Goal: Task Accomplishment & Management: Complete application form

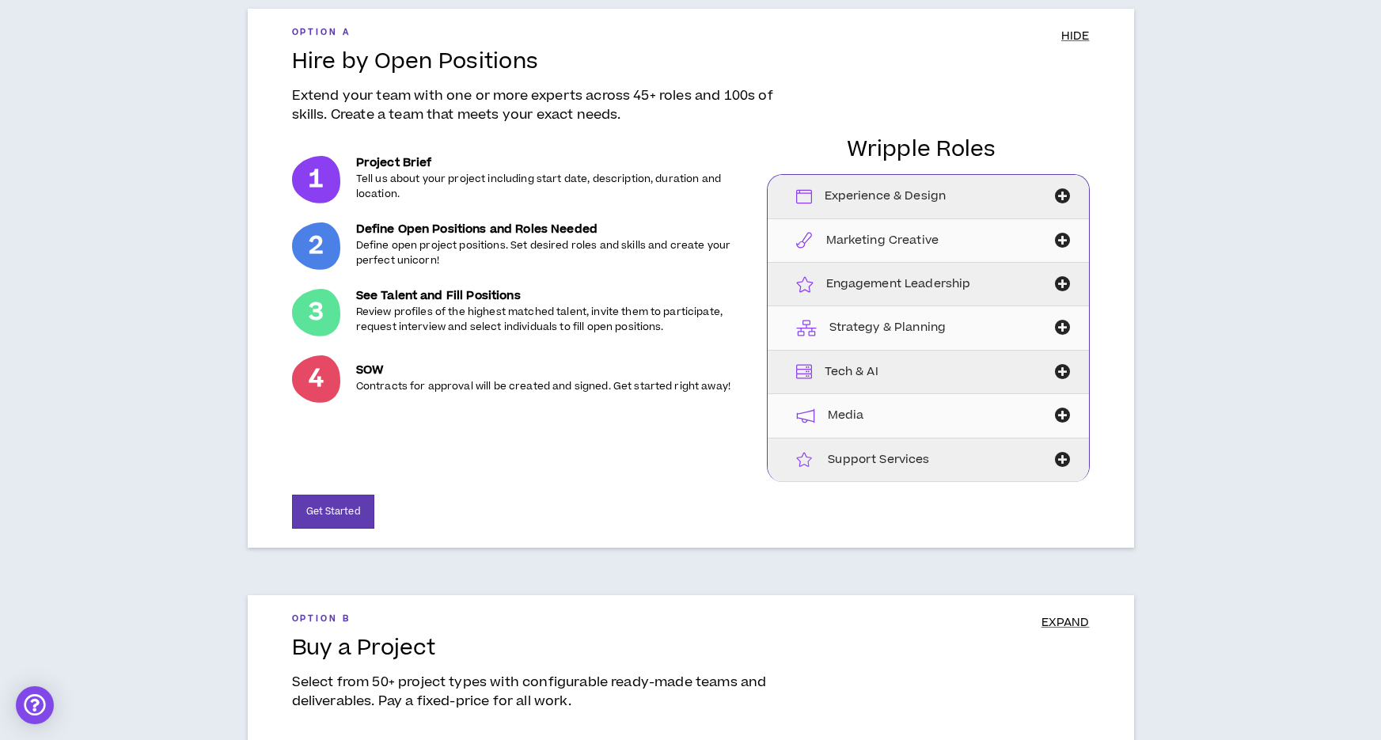
scroll to position [148, 0]
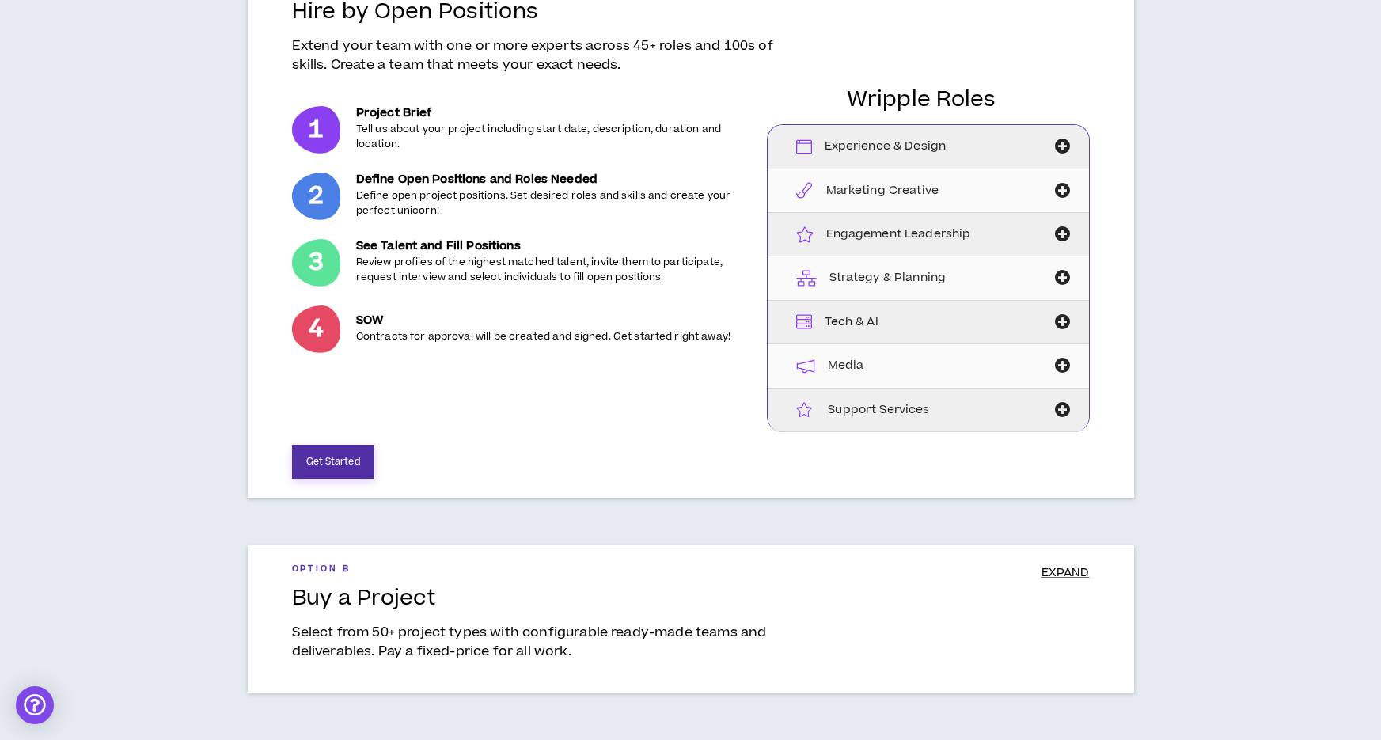
click at [339, 467] on button "Get Started" at bounding box center [333, 462] width 82 height 34
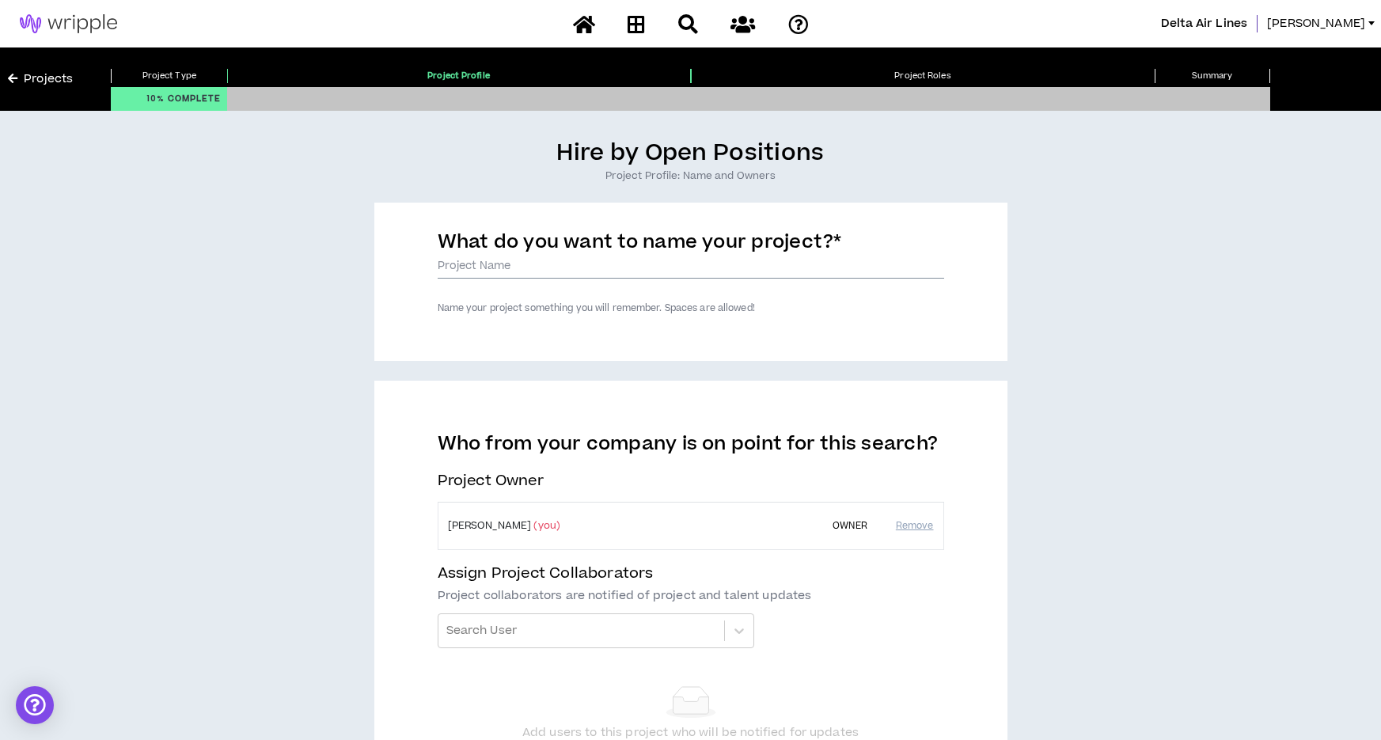
click at [523, 272] on input "What do you want to name your project? *" at bounding box center [691, 267] width 507 height 24
type input "CTA Presentation"
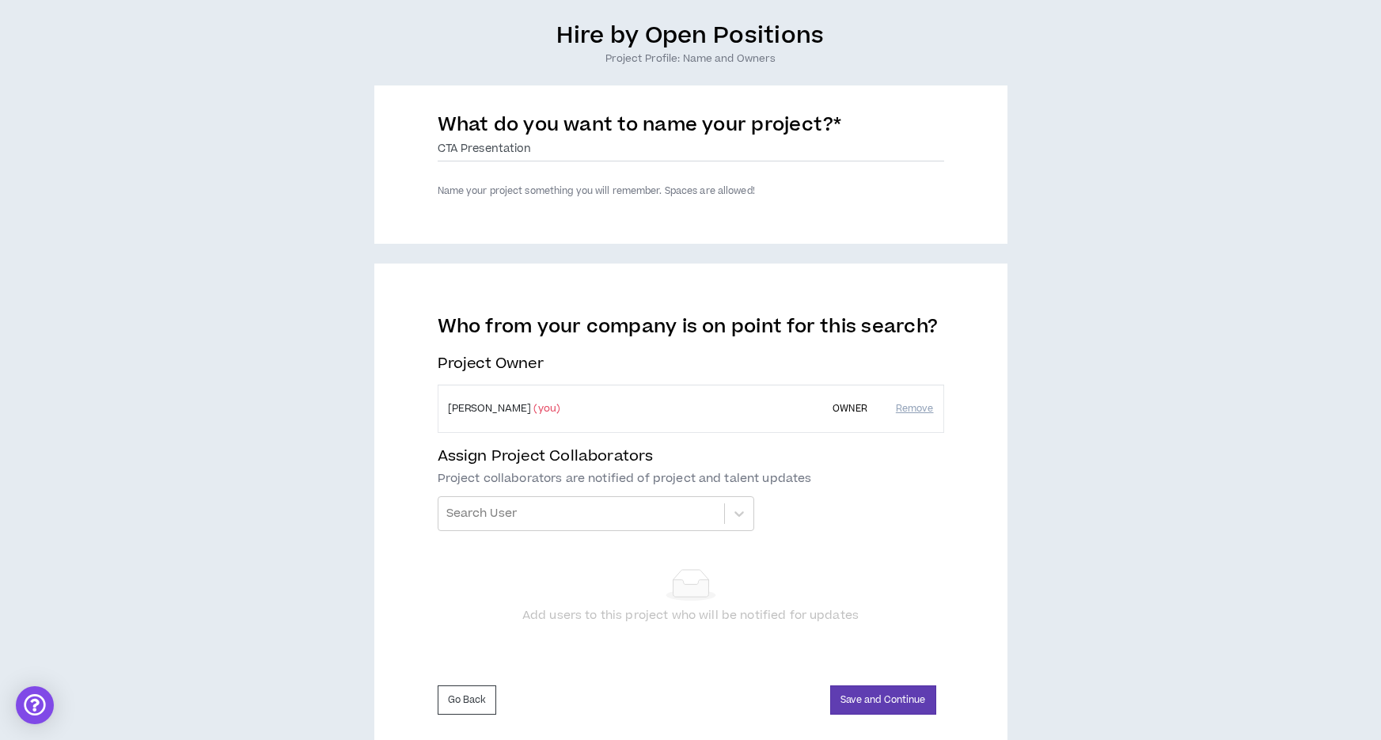
scroll to position [155, 0]
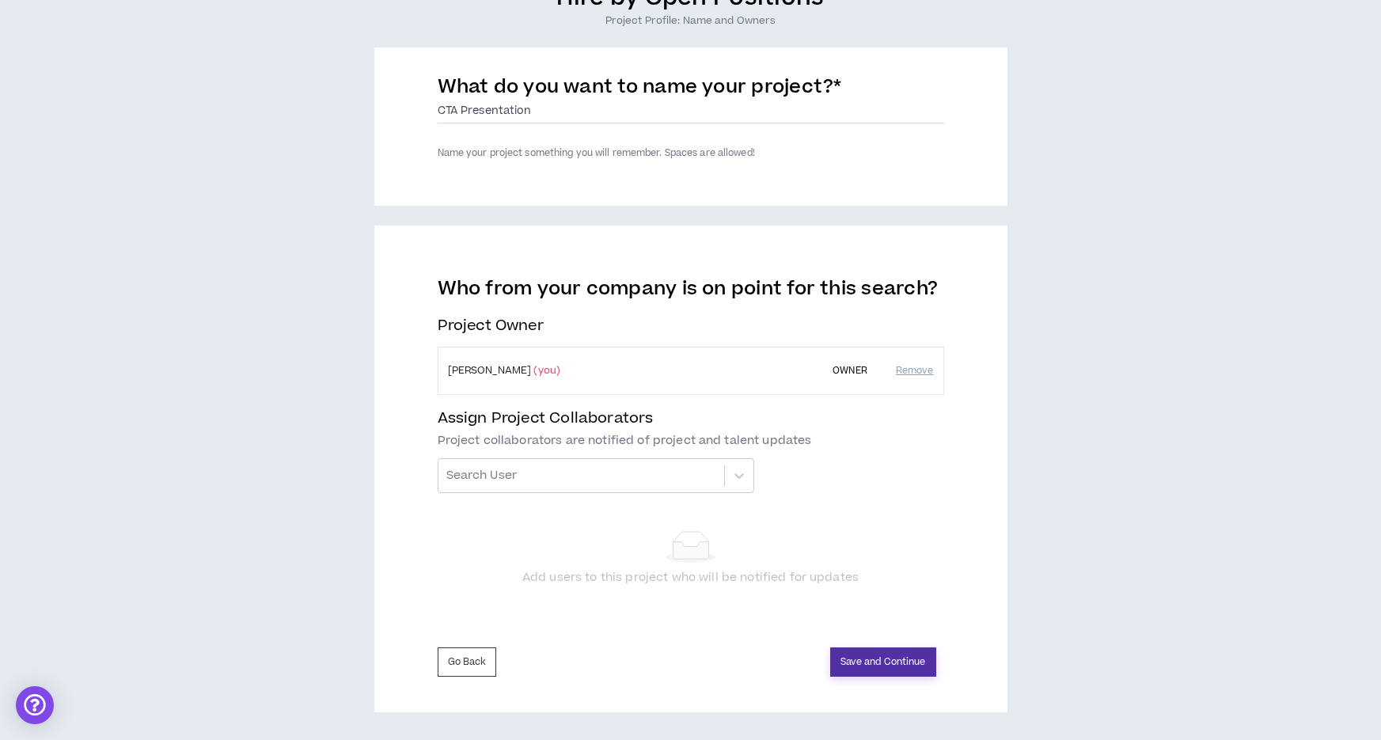
click at [895, 660] on button "Save and Continue" at bounding box center [883, 662] width 106 height 29
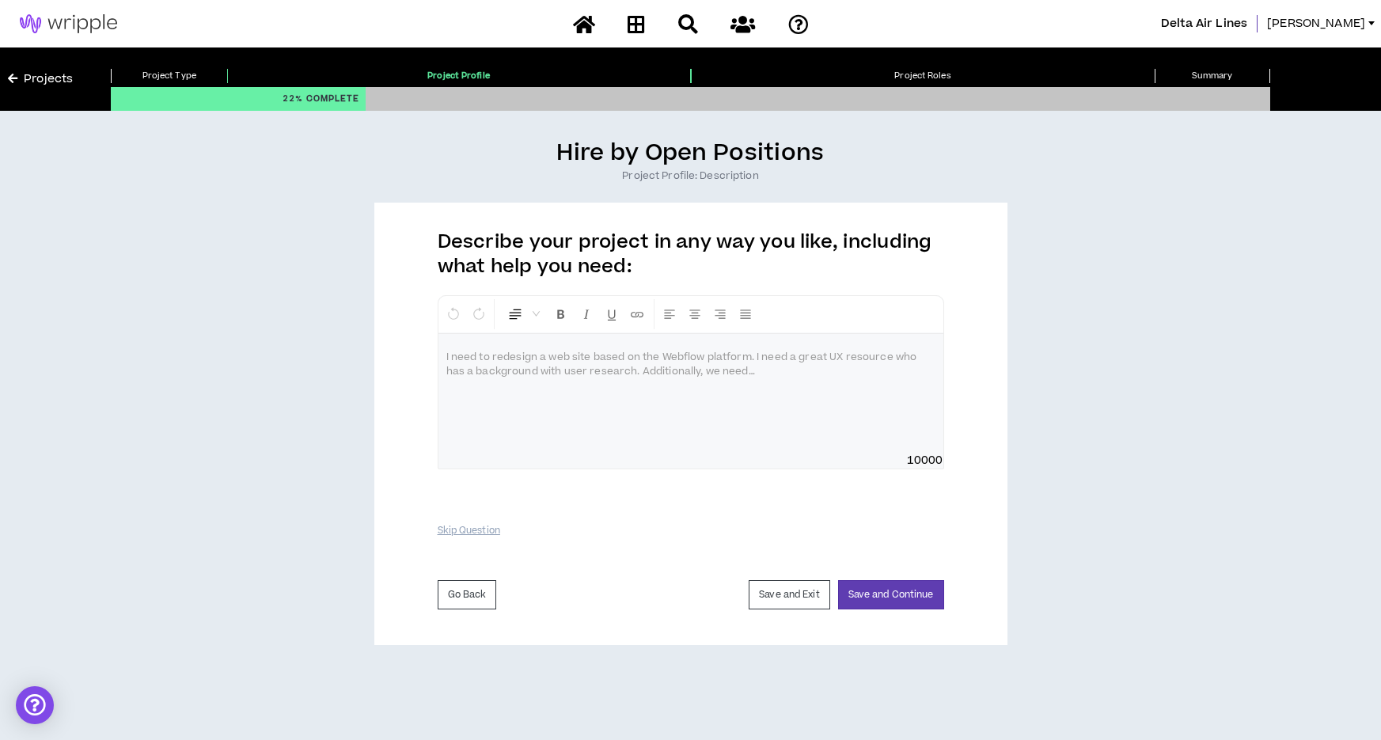
click at [758, 384] on div at bounding box center [691, 393] width 505 height 119
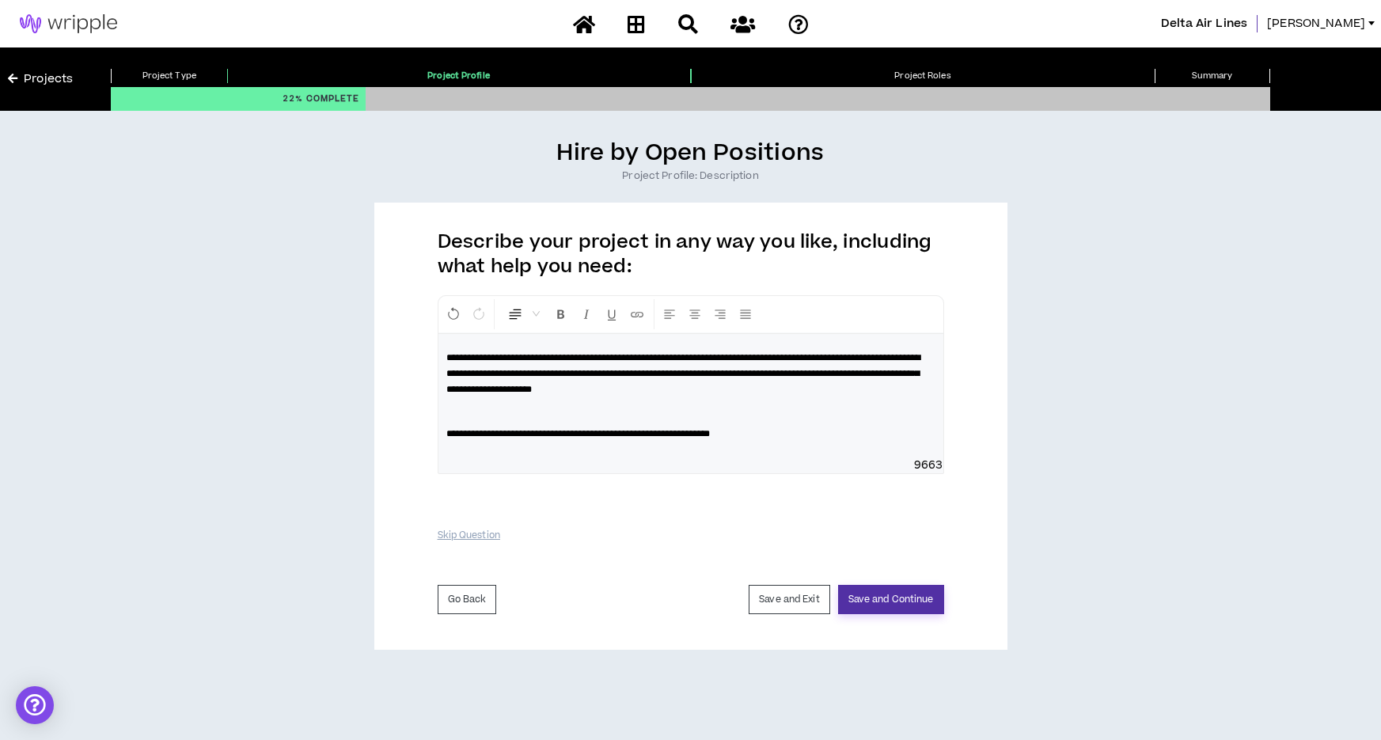
click at [891, 599] on button "Save and Continue" at bounding box center [891, 599] width 106 height 29
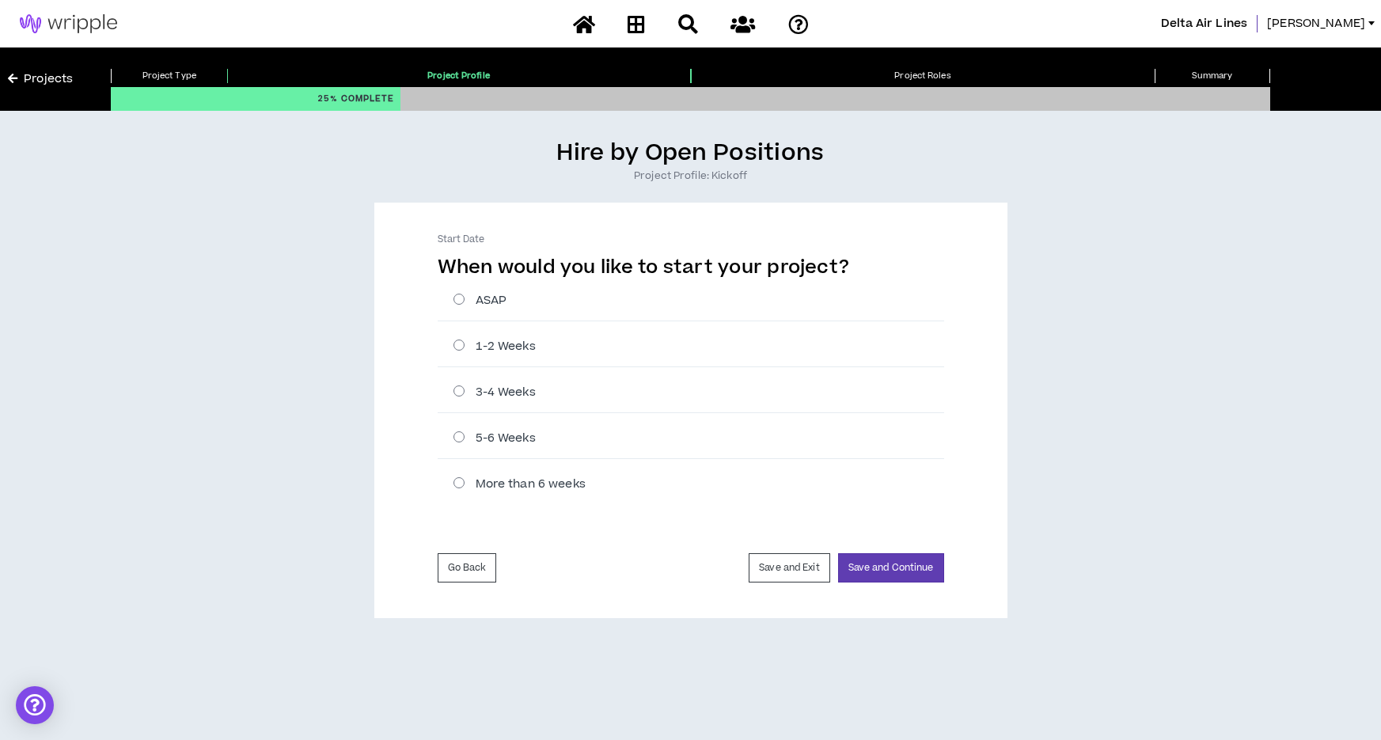
click at [458, 298] on label "ASAP" at bounding box center [699, 300] width 491 height 17
radio input "****"
click at [890, 572] on button "Save and Continue" at bounding box center [891, 567] width 106 height 29
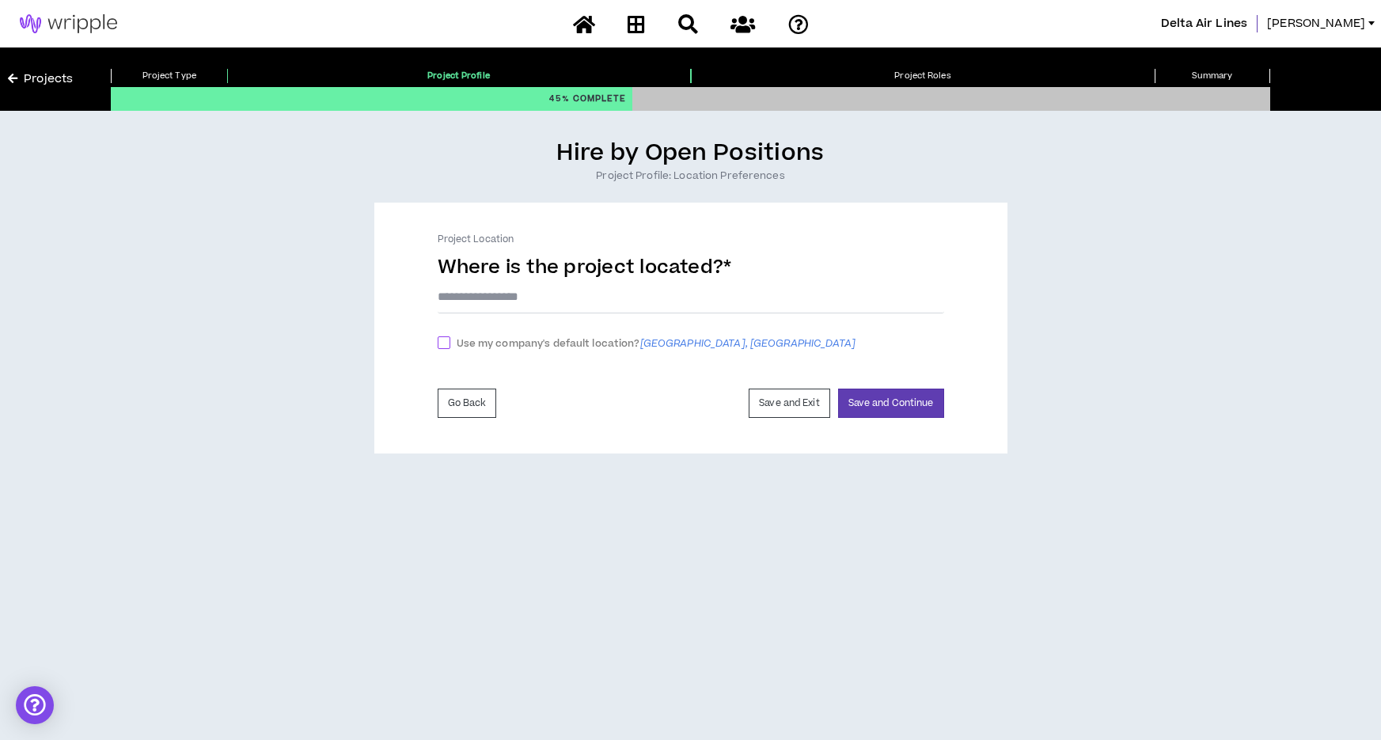
click at [447, 341] on span at bounding box center [444, 342] width 13 height 13
checkbox input "****"
click at [905, 410] on button "Save and Continue" at bounding box center [891, 407] width 106 height 29
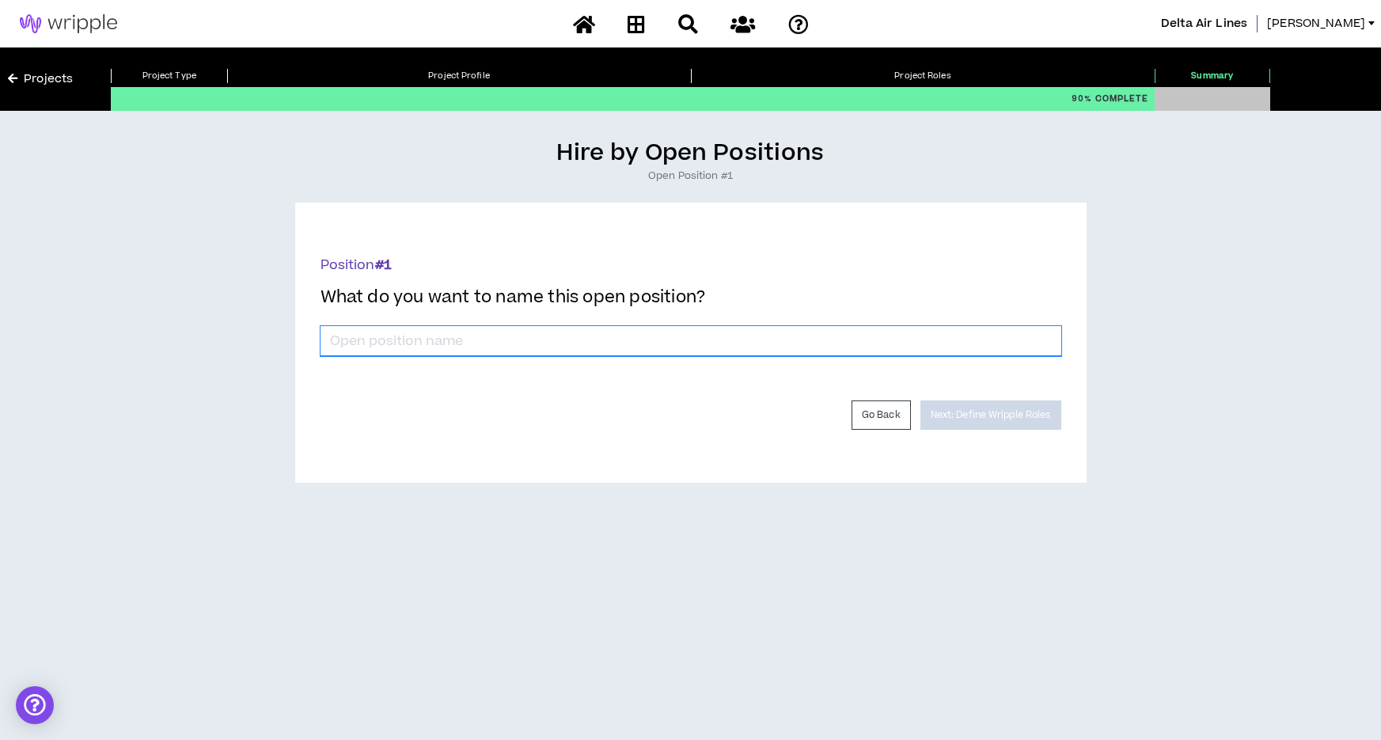
click at [393, 340] on input "*" at bounding box center [691, 341] width 741 height 30
type input "Presentation Designer & Proofreader"
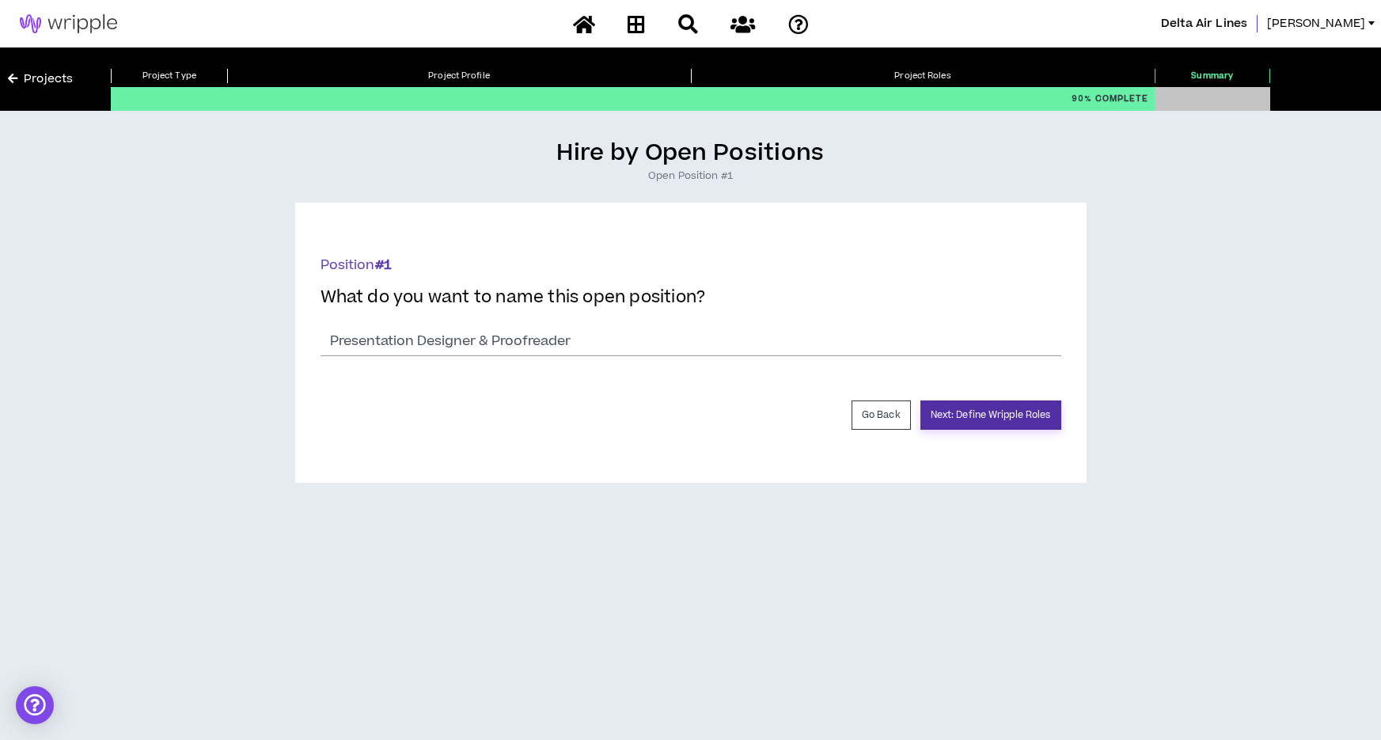
click at [1009, 417] on button "Next: Define Wripple Roles" at bounding box center [991, 415] width 141 height 29
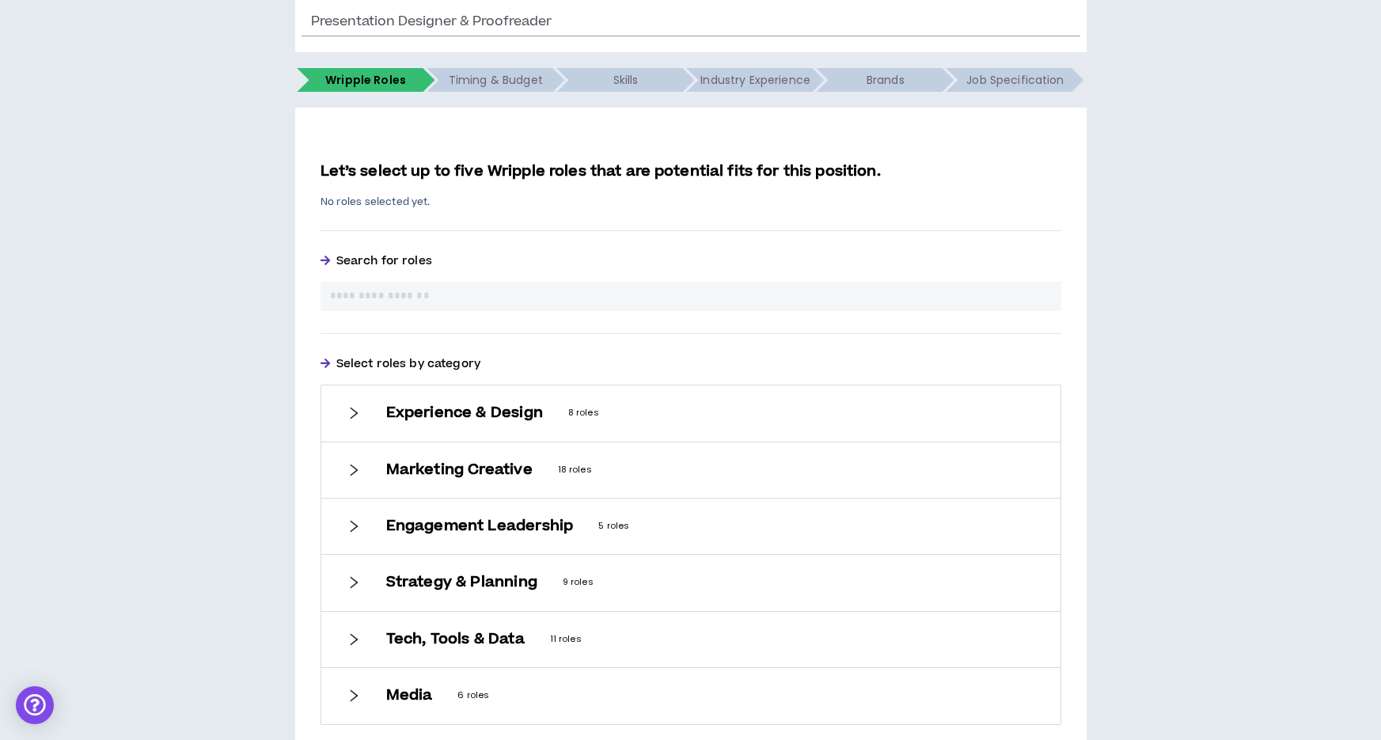
scroll to position [212, 0]
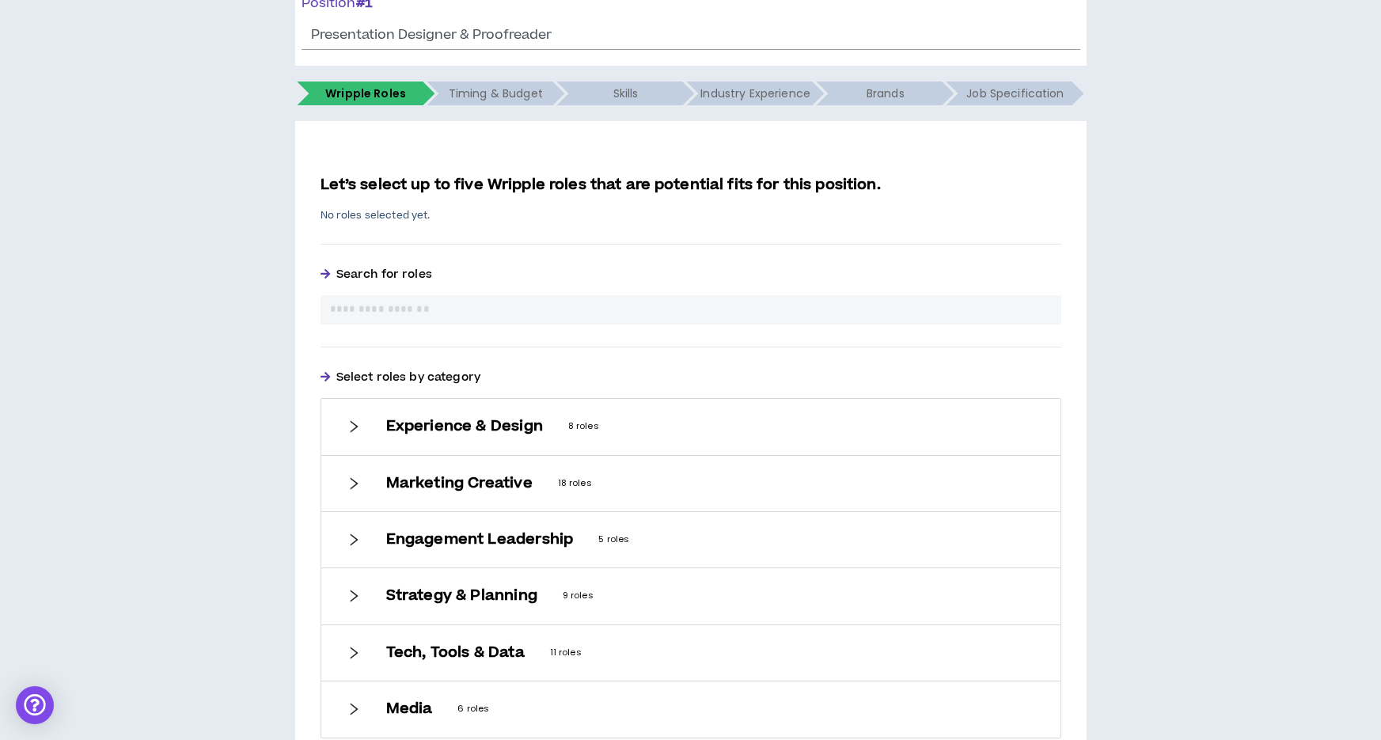
click at [363, 312] on input "text" at bounding box center [691, 310] width 722 height 17
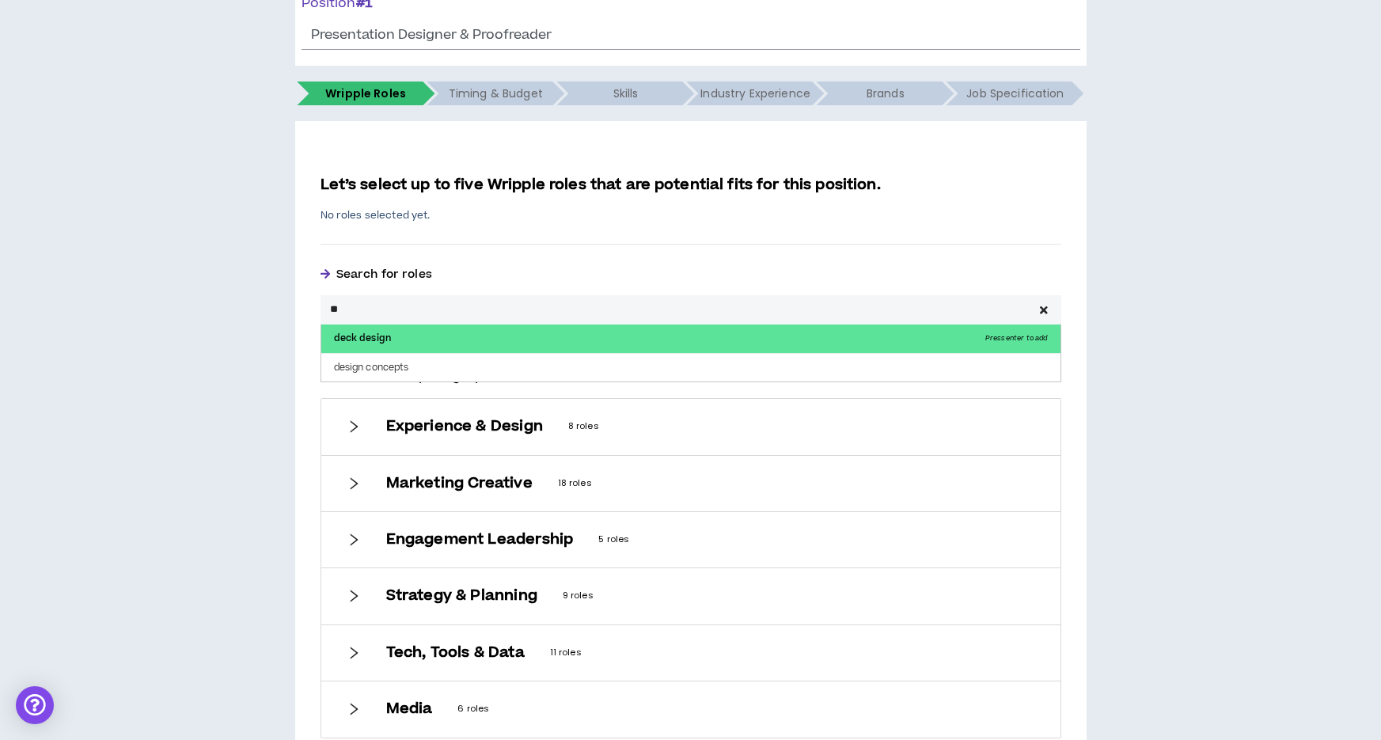
type input "**"
drag, startPoint x: 359, startPoint y: 333, endPoint x: 397, endPoint y: 320, distance: 39.6
click at [359, 333] on p "deck design Press enter to add" at bounding box center [690, 339] width 739 height 29
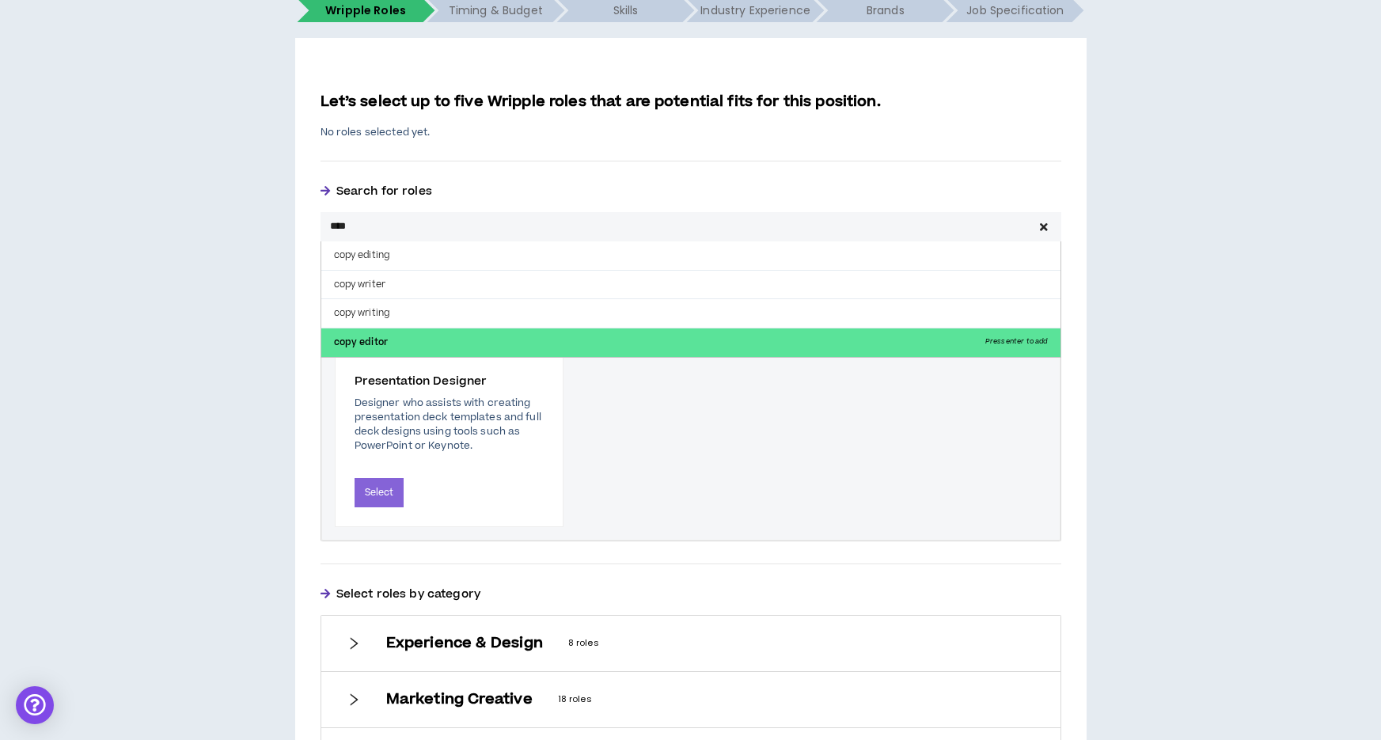
scroll to position [309, 0]
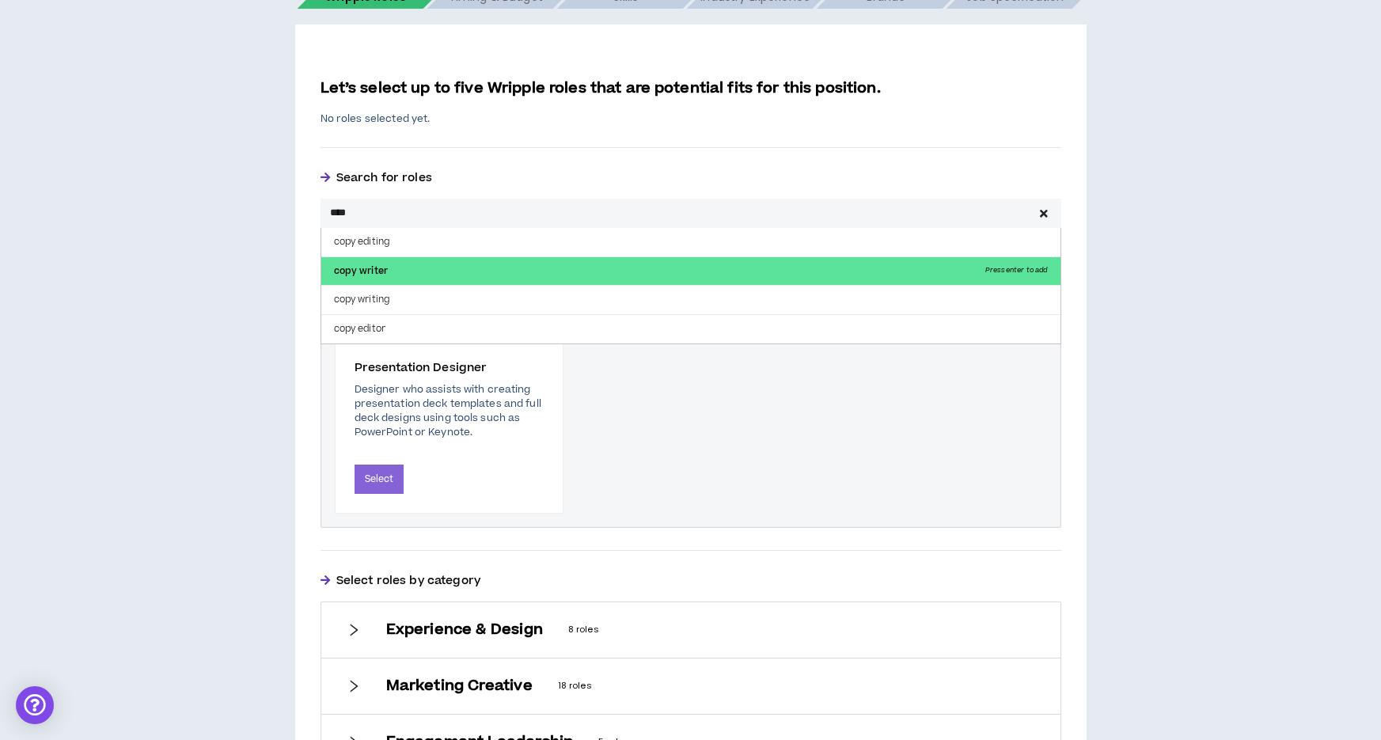
type input "****"
click at [388, 257] on p "copy writer Press enter to add" at bounding box center [690, 271] width 739 height 29
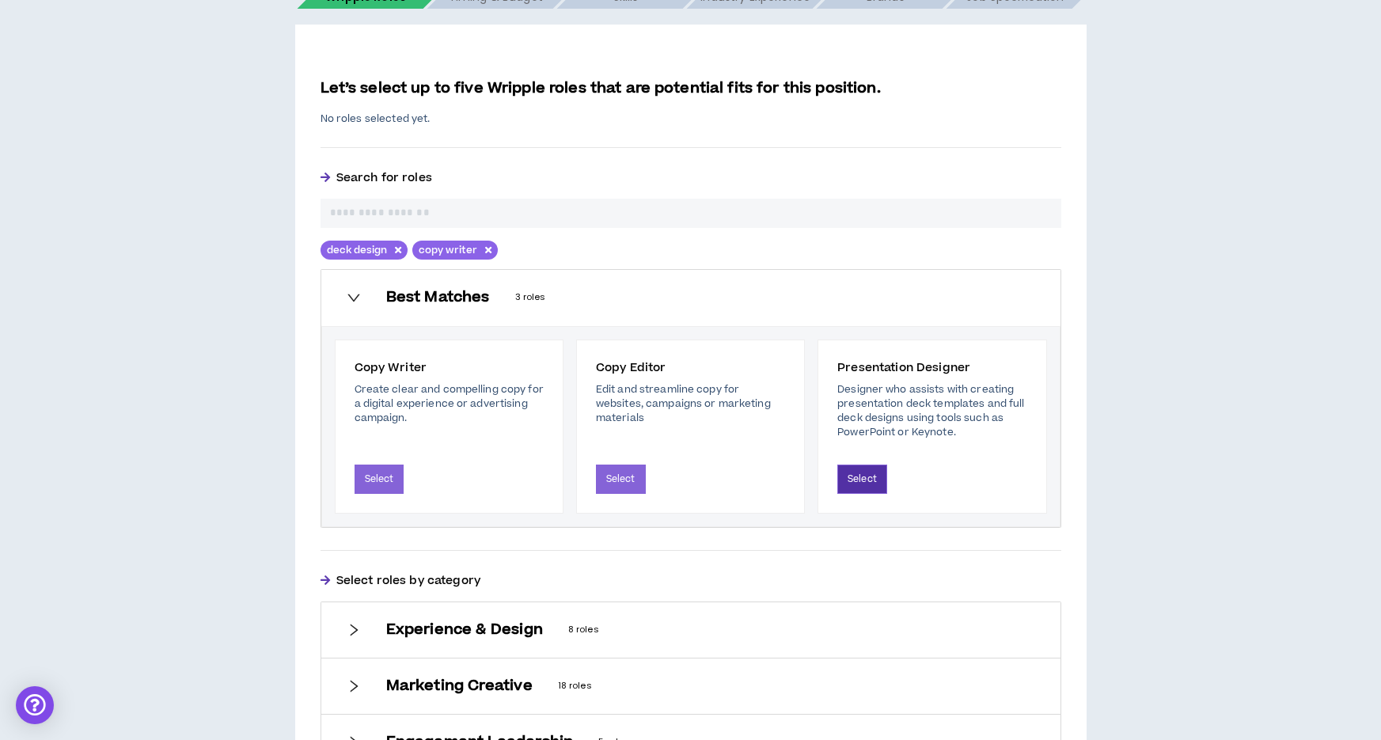
drag, startPoint x: 872, startPoint y: 478, endPoint x: 883, endPoint y: 502, distance: 26.2
click at [872, 478] on button "Select" at bounding box center [863, 479] width 50 height 29
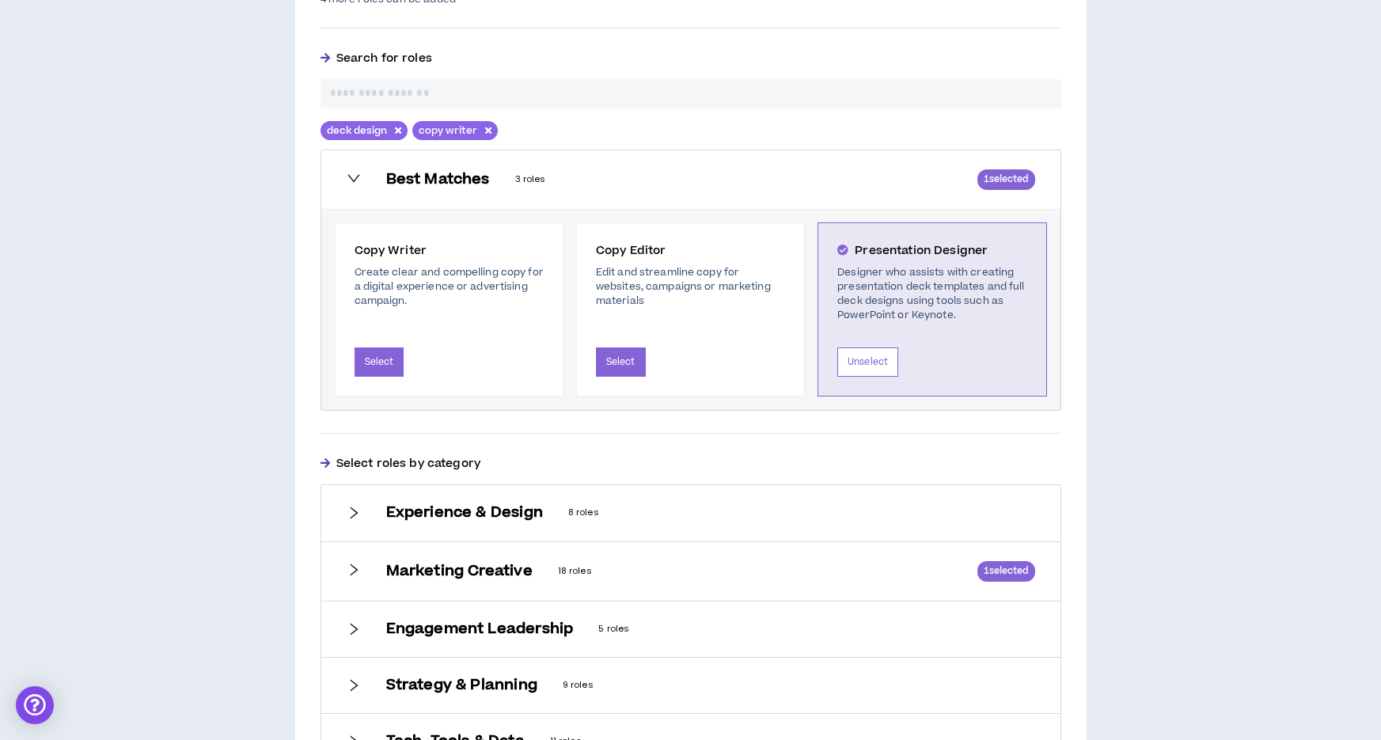
scroll to position [498, 0]
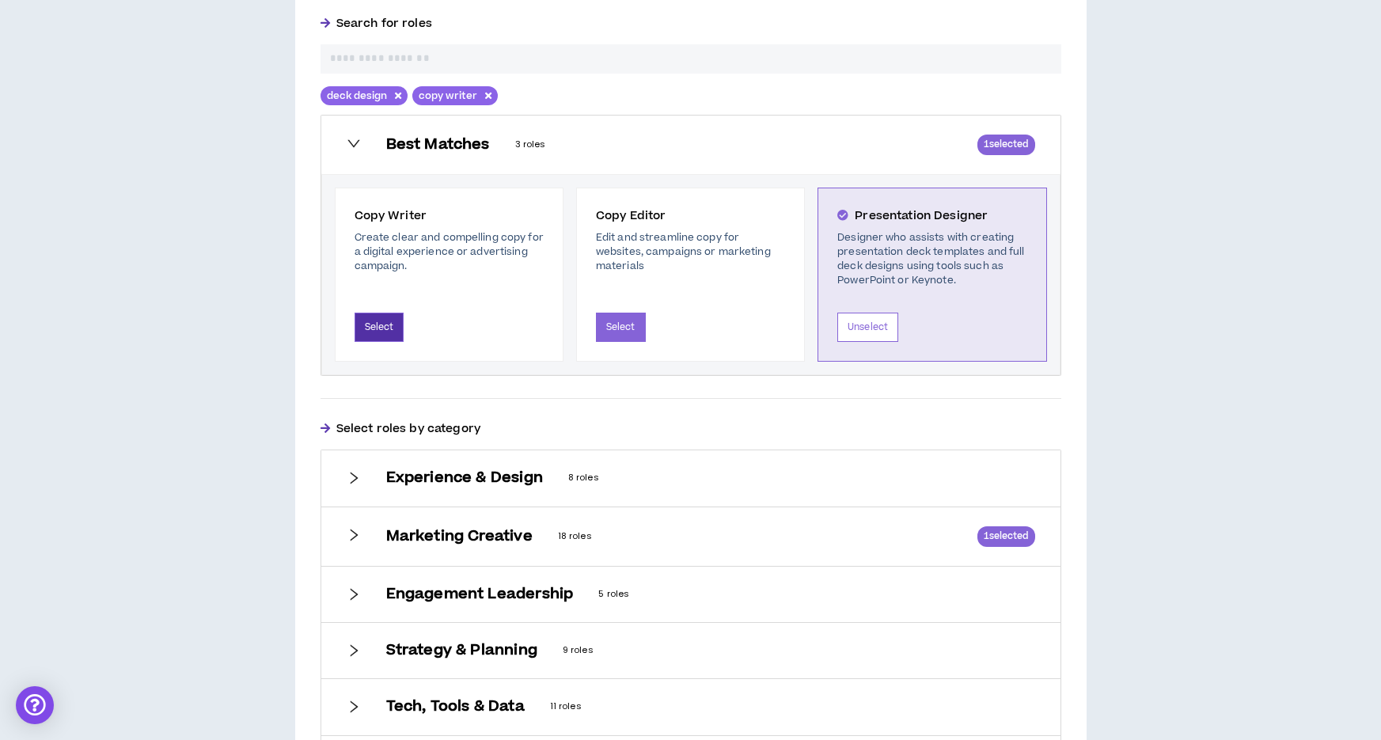
drag, startPoint x: 383, startPoint y: 327, endPoint x: 455, endPoint y: 324, distance: 72.1
click at [385, 327] on button "Select" at bounding box center [380, 327] width 50 height 29
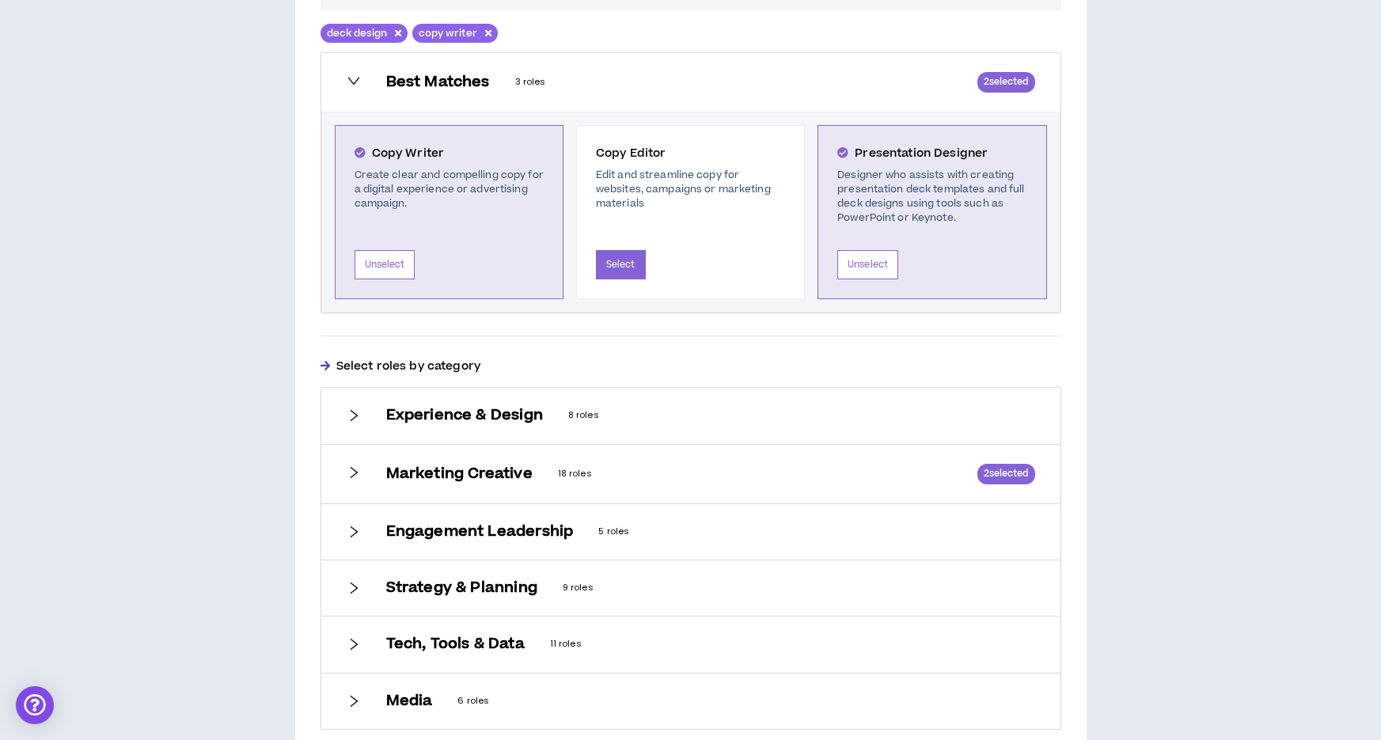
scroll to position [676, 0]
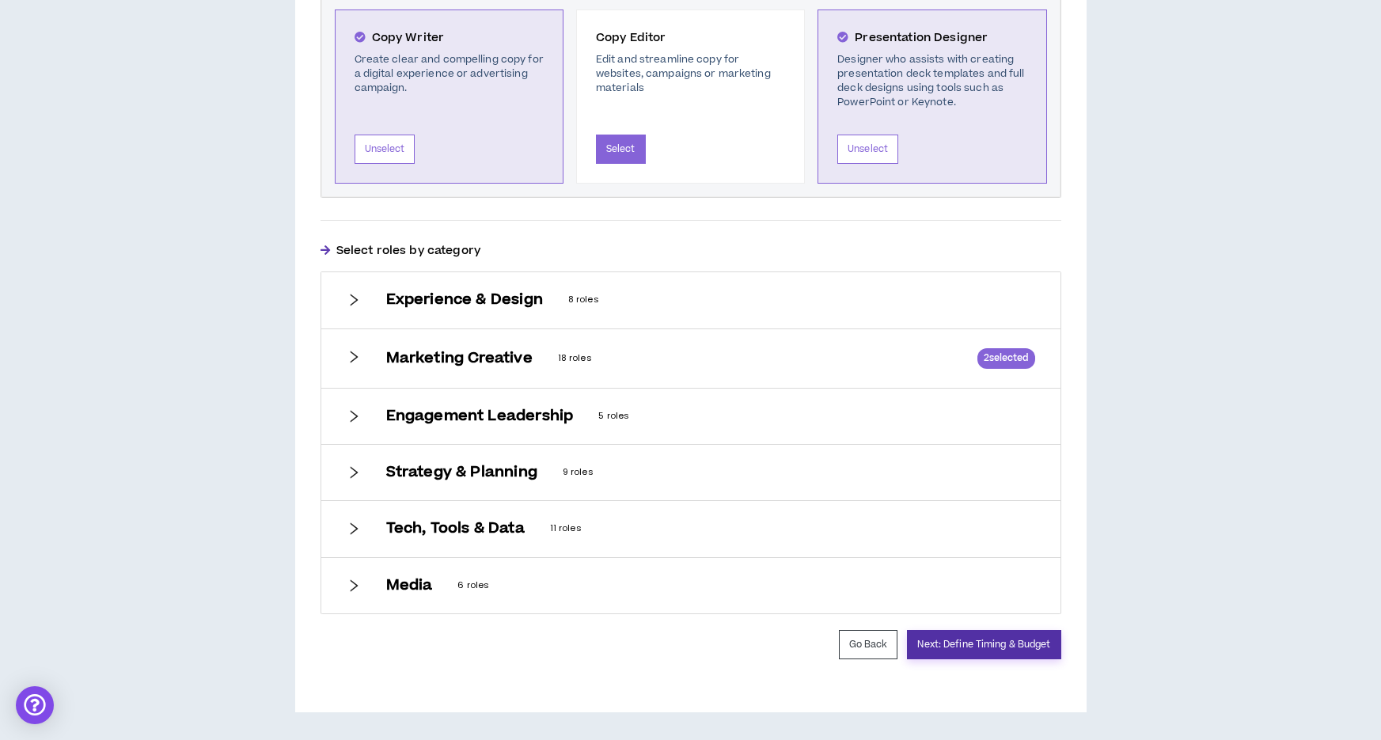
click at [1001, 648] on button "Next: Define Timing & Budget" at bounding box center [984, 644] width 154 height 29
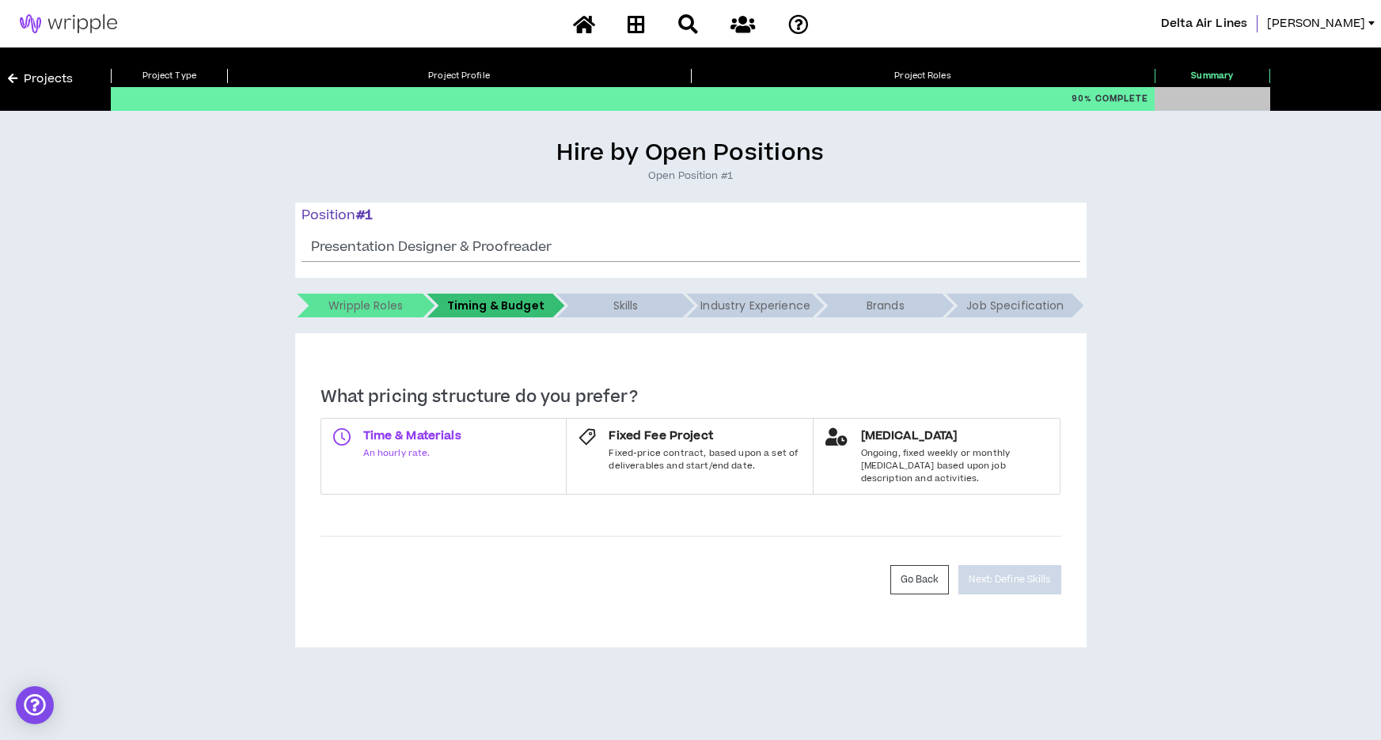
click at [441, 440] on span "Time & Materials" at bounding box center [412, 436] width 98 height 16
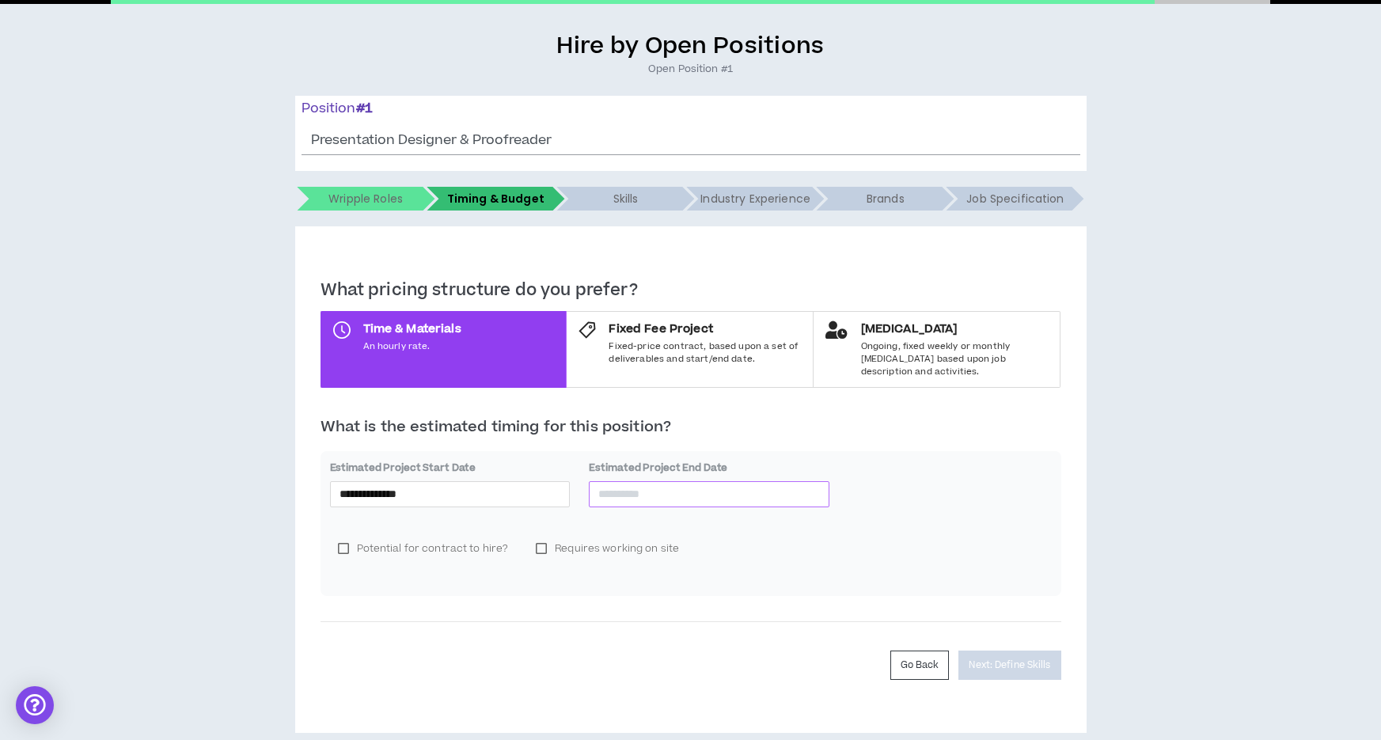
scroll to position [115, 0]
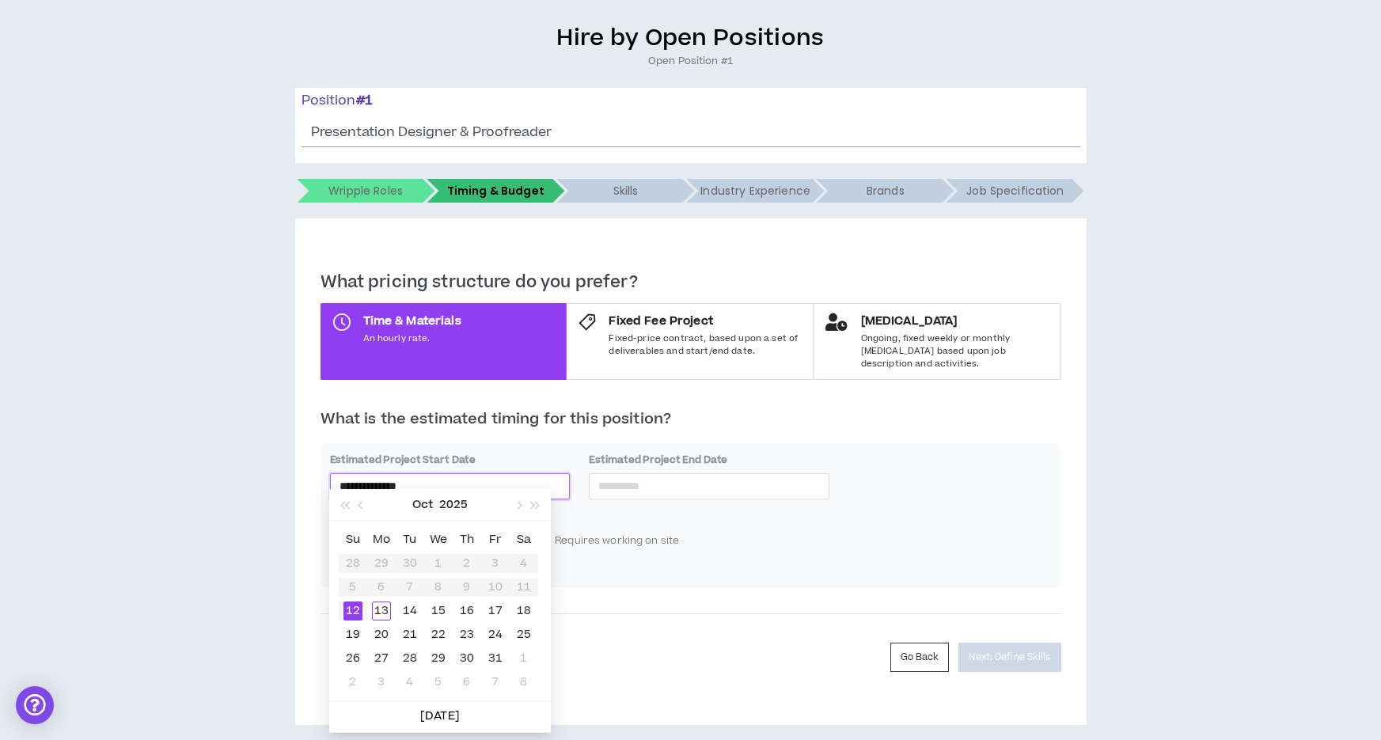
click at [466, 477] on input "**********" at bounding box center [451, 485] width 222 height 17
type input "**********"
click at [381, 613] on div "13" at bounding box center [381, 611] width 19 height 19
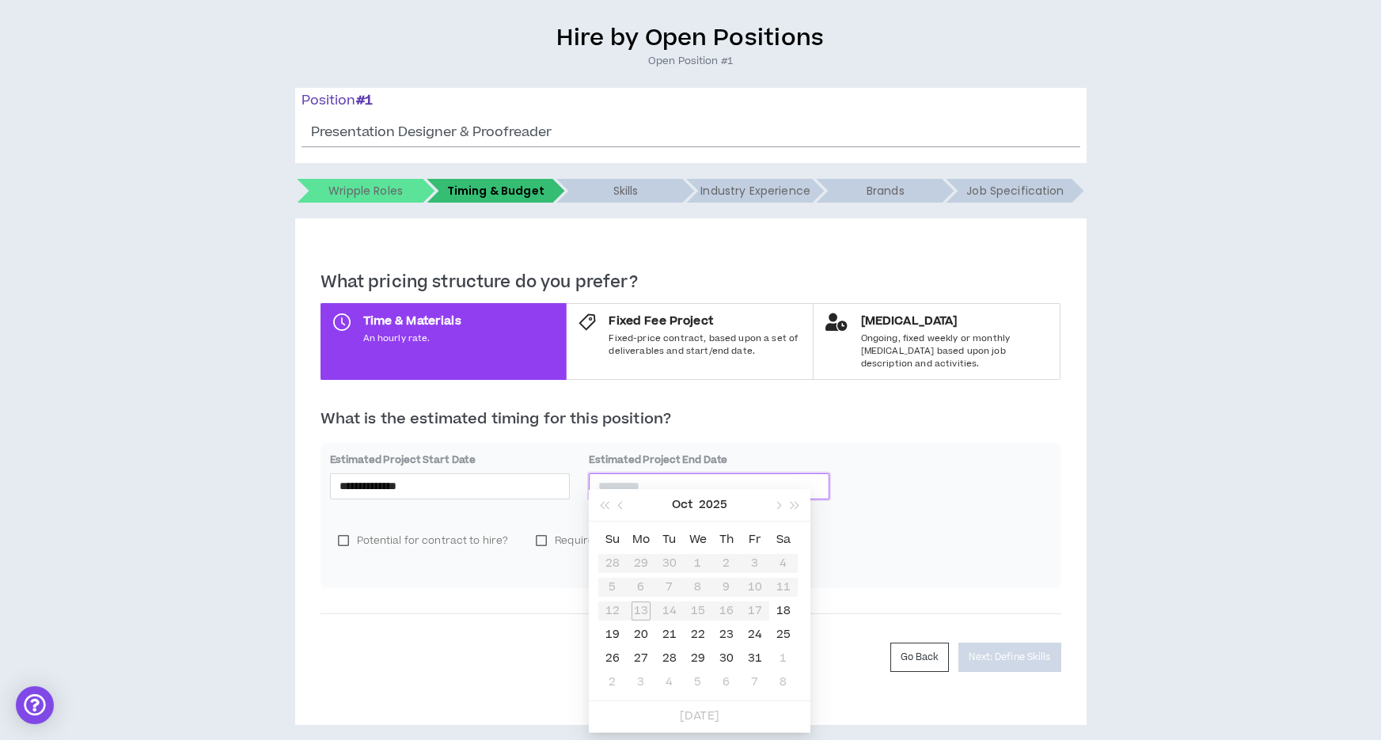
click at [666, 477] on input at bounding box center [710, 485] width 222 height 17
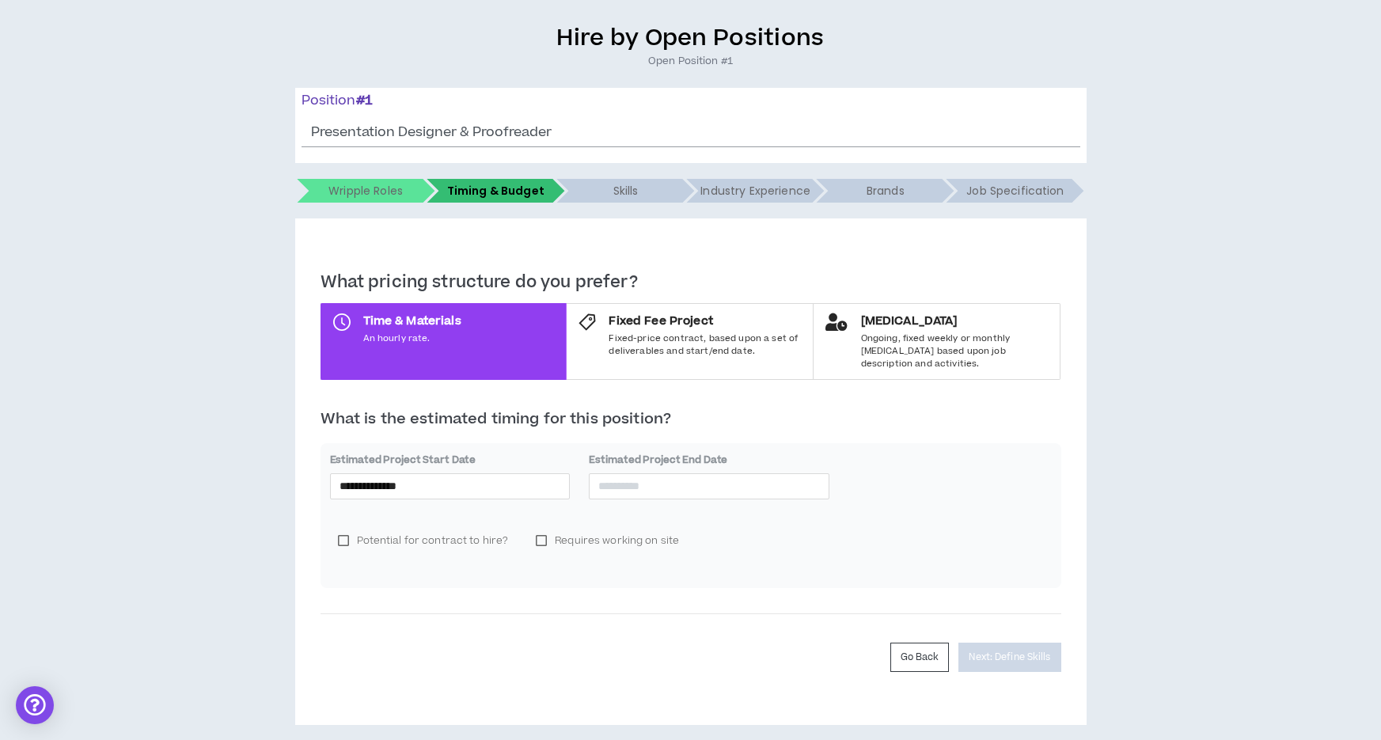
click at [493, 606] on div "**********" at bounding box center [691, 449] width 741 height 355
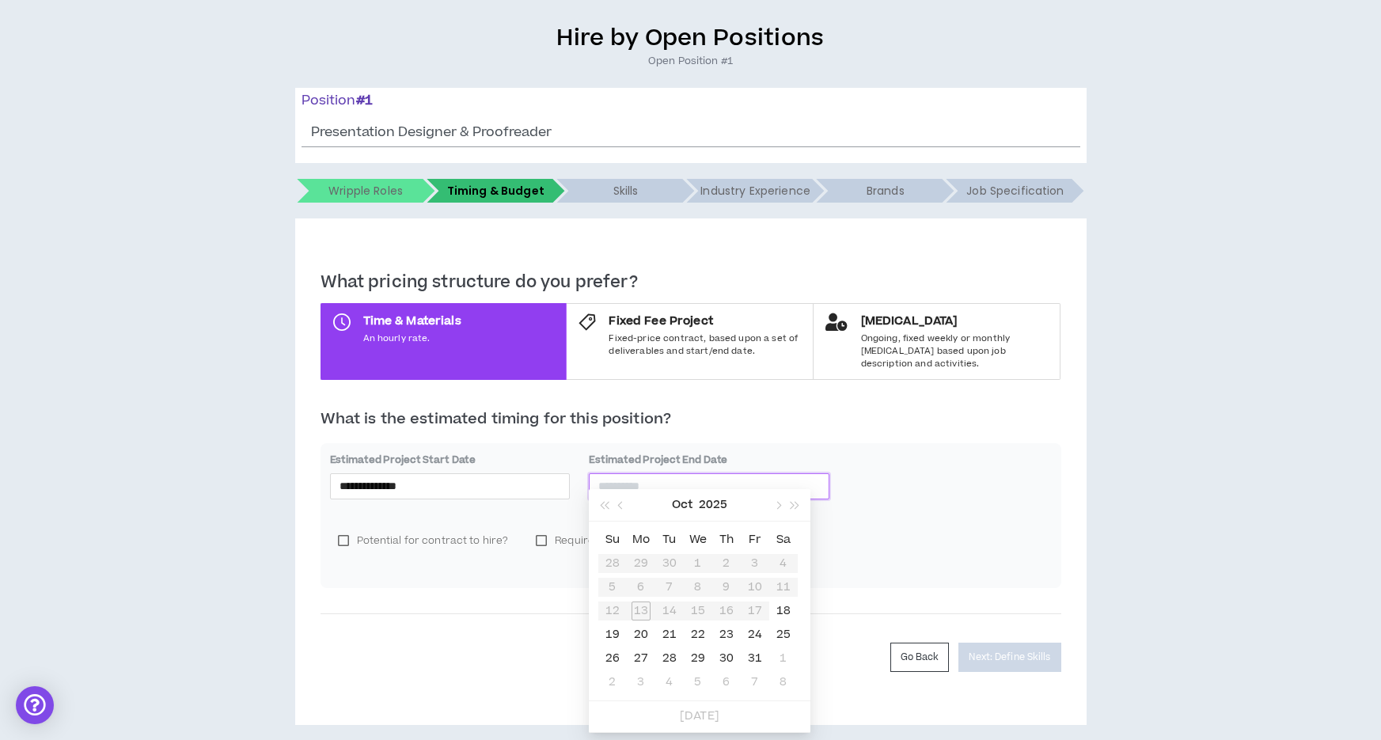
click at [618, 477] on input at bounding box center [710, 485] width 222 height 17
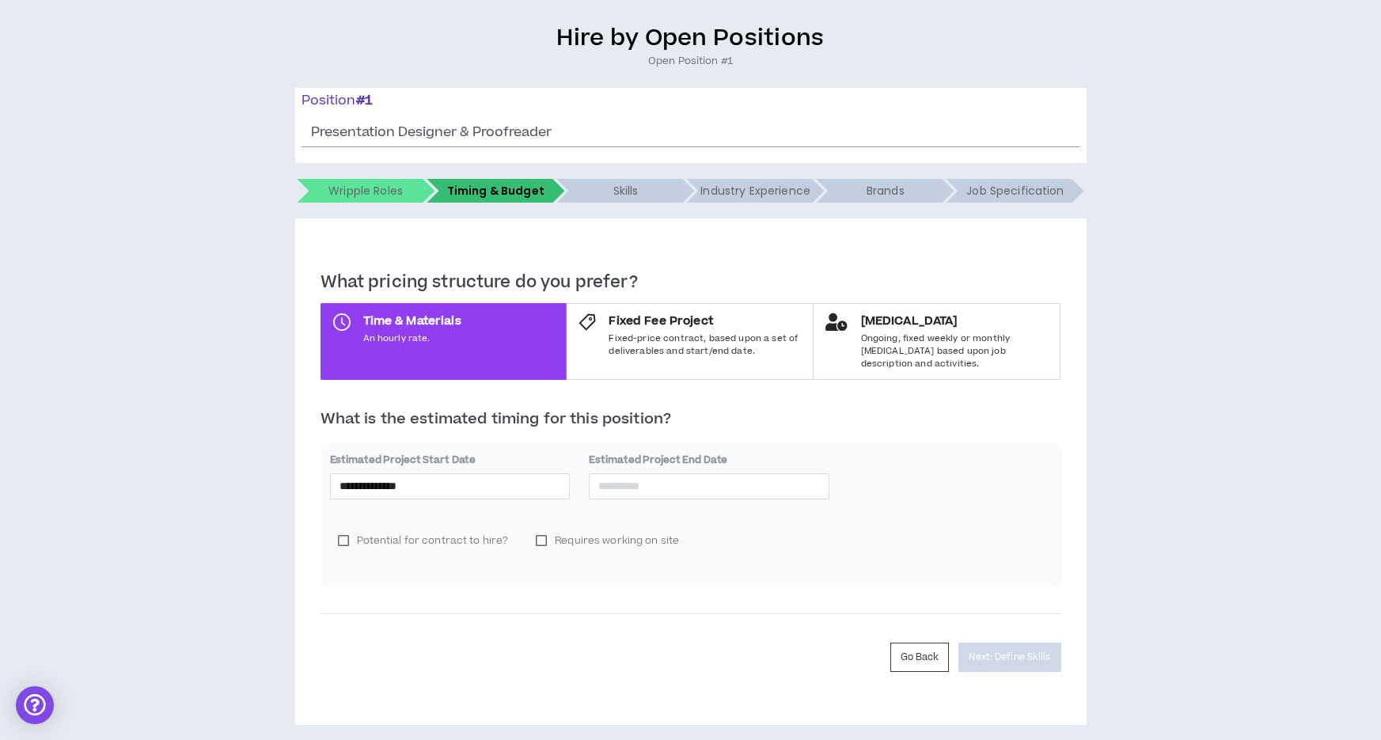
click at [484, 604] on div "**********" at bounding box center [691, 449] width 741 height 355
click at [695, 561] on div "Potential for contract to hire? Requires working on site" at bounding box center [691, 546] width 722 height 63
click at [664, 477] on input at bounding box center [710, 485] width 222 height 17
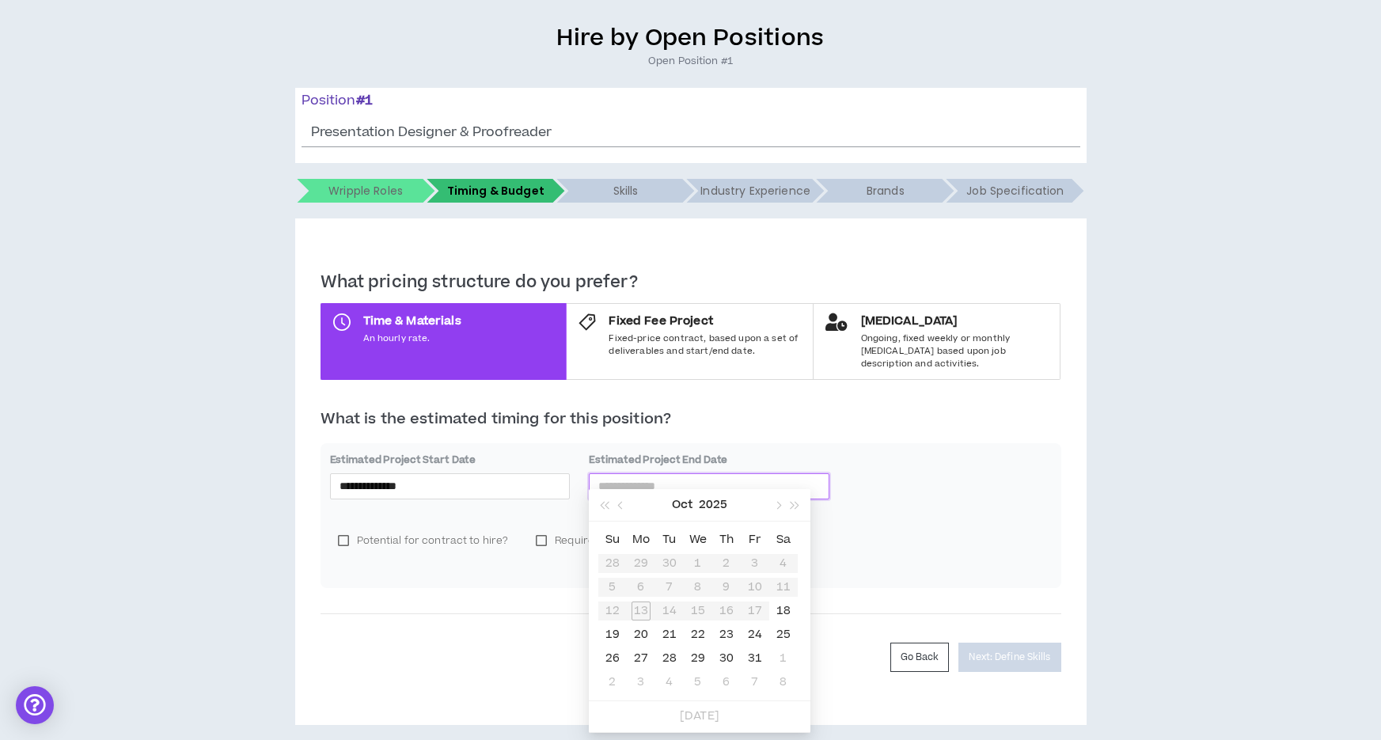
type input "**********"
click at [724, 610] on table "Su Mo Tu We Th Fr Sa 28 29 30 1 2 3 4 5 6 7 8 9 10 11 12 13 14 15 16 17 18 19 2…" at bounding box center [699, 611] width 200 height 166
type input "*****"
click at [901, 516] on div "Potential for contract to hire? Requires working on site" at bounding box center [691, 546] width 722 height 63
click at [710, 477] on input at bounding box center [710, 485] width 222 height 17
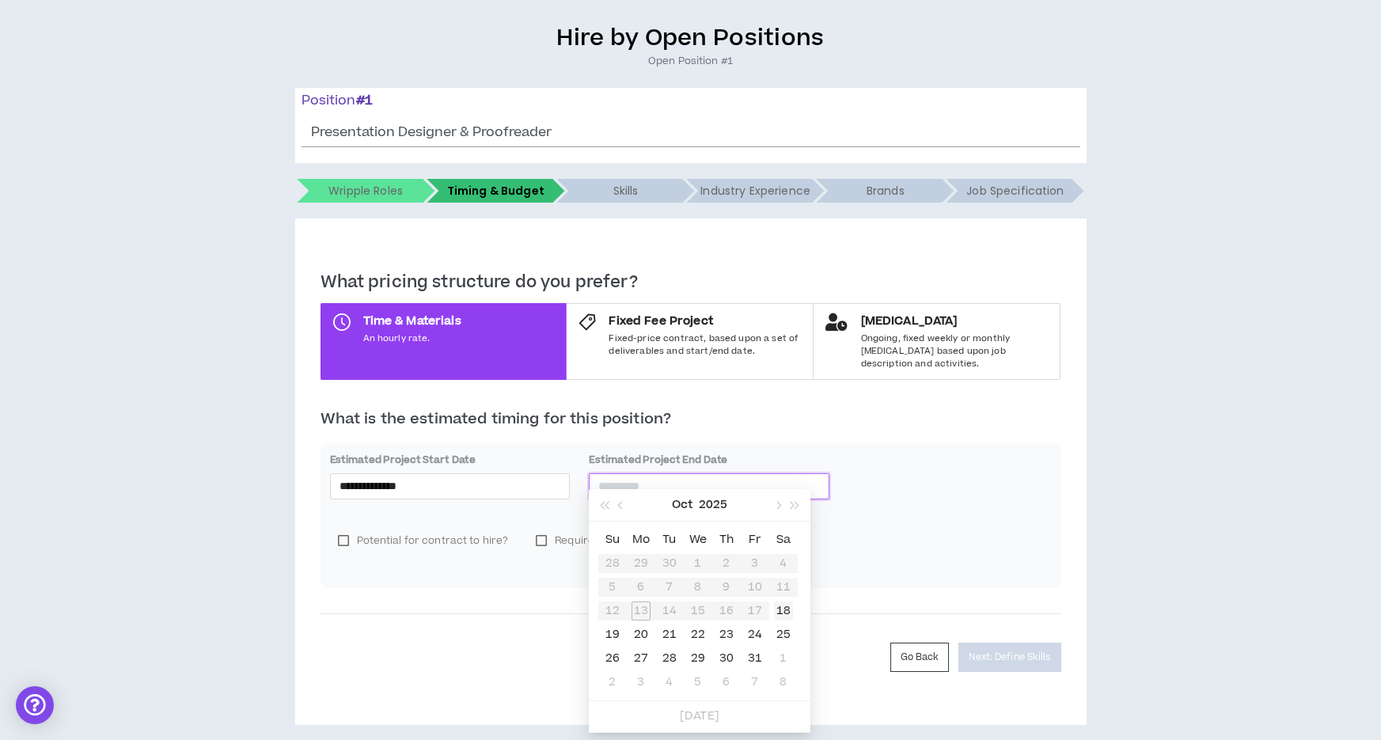
type input "**********"
drag, startPoint x: 787, startPoint y: 614, endPoint x: 819, endPoint y: 603, distance: 33.3
click at [788, 614] on div "18" at bounding box center [783, 611] width 19 height 19
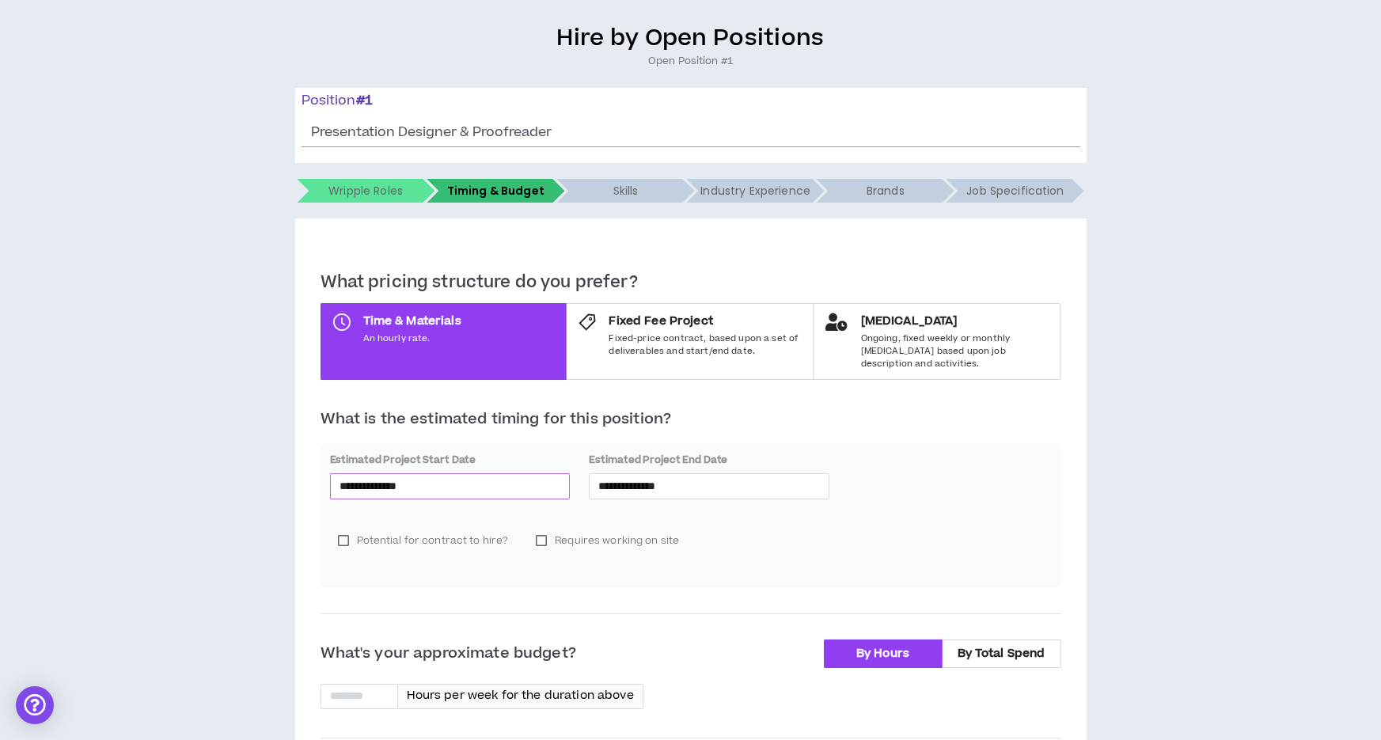
click at [393, 477] on input "**********" at bounding box center [451, 485] width 222 height 17
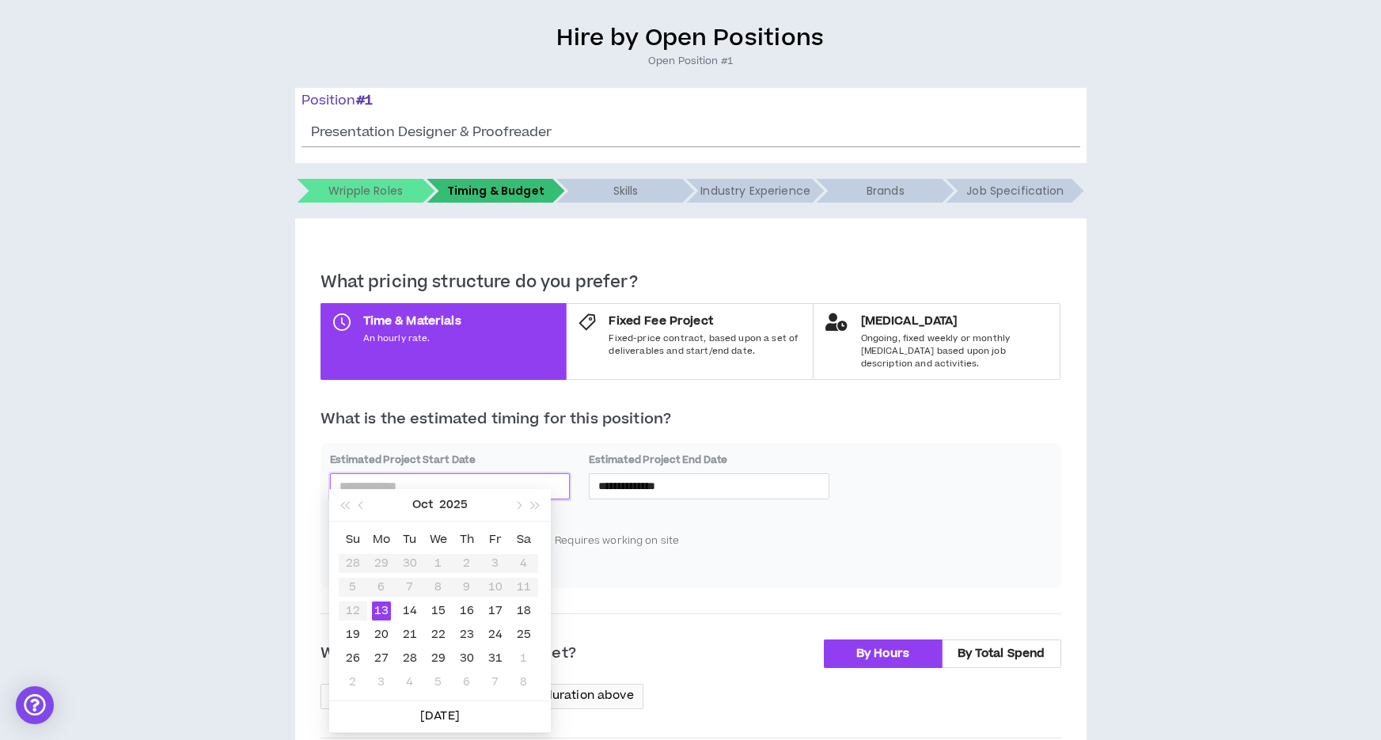
type input "**********"
click at [352, 613] on table "Su Mo Tu We Th Fr Sa 28 29 30 1 2 3 4 5 6 7 8 9 10 11 12 13 14 15 16 17 18 19 2…" at bounding box center [439, 611] width 200 height 166
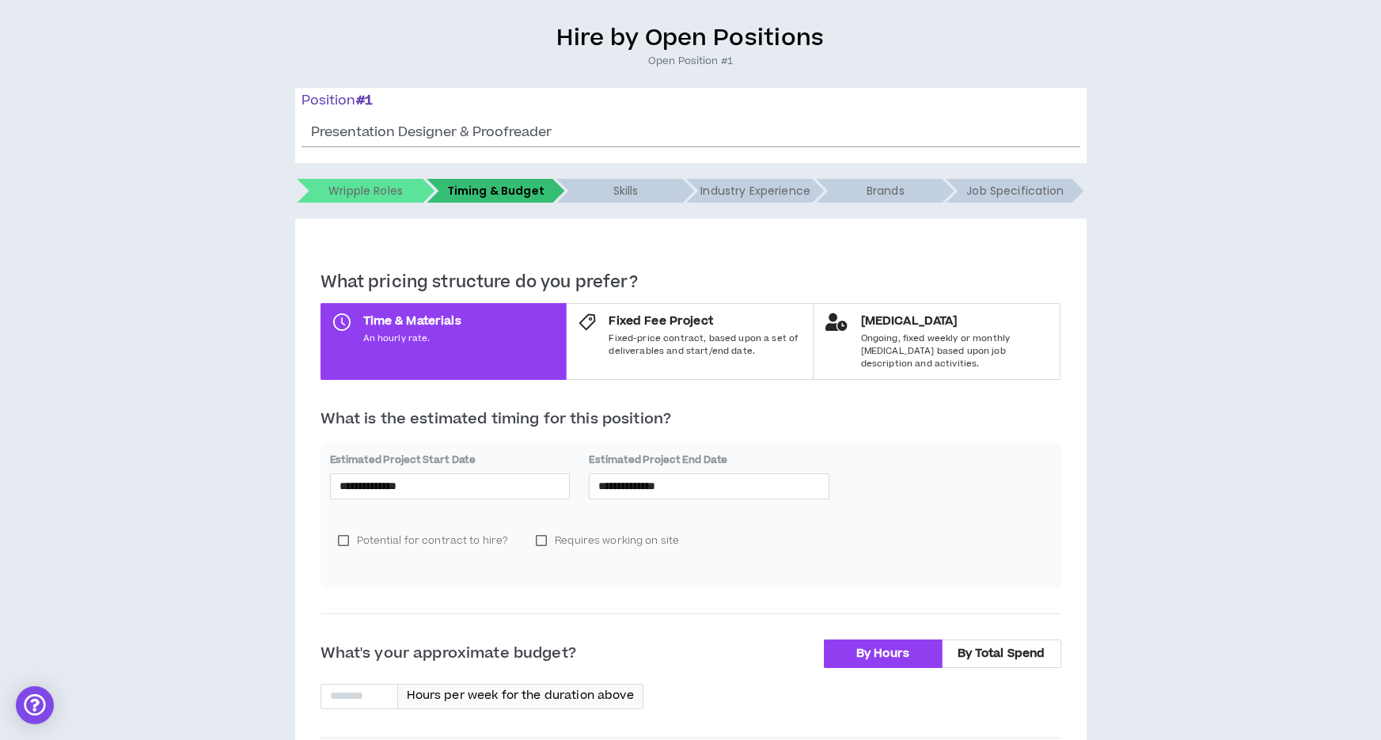
click at [859, 536] on div "Potential for contract to hire? Requires working on site" at bounding box center [691, 546] width 722 height 63
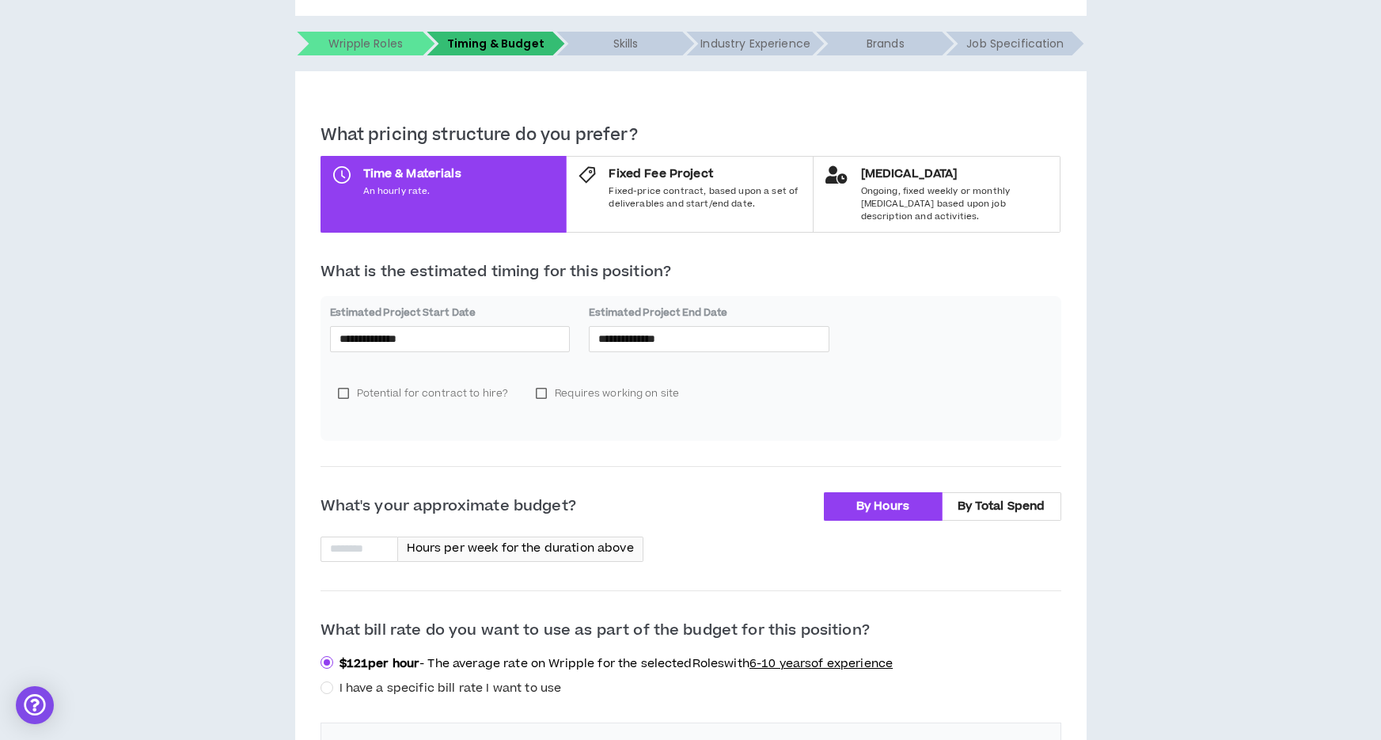
scroll to position [264, 0]
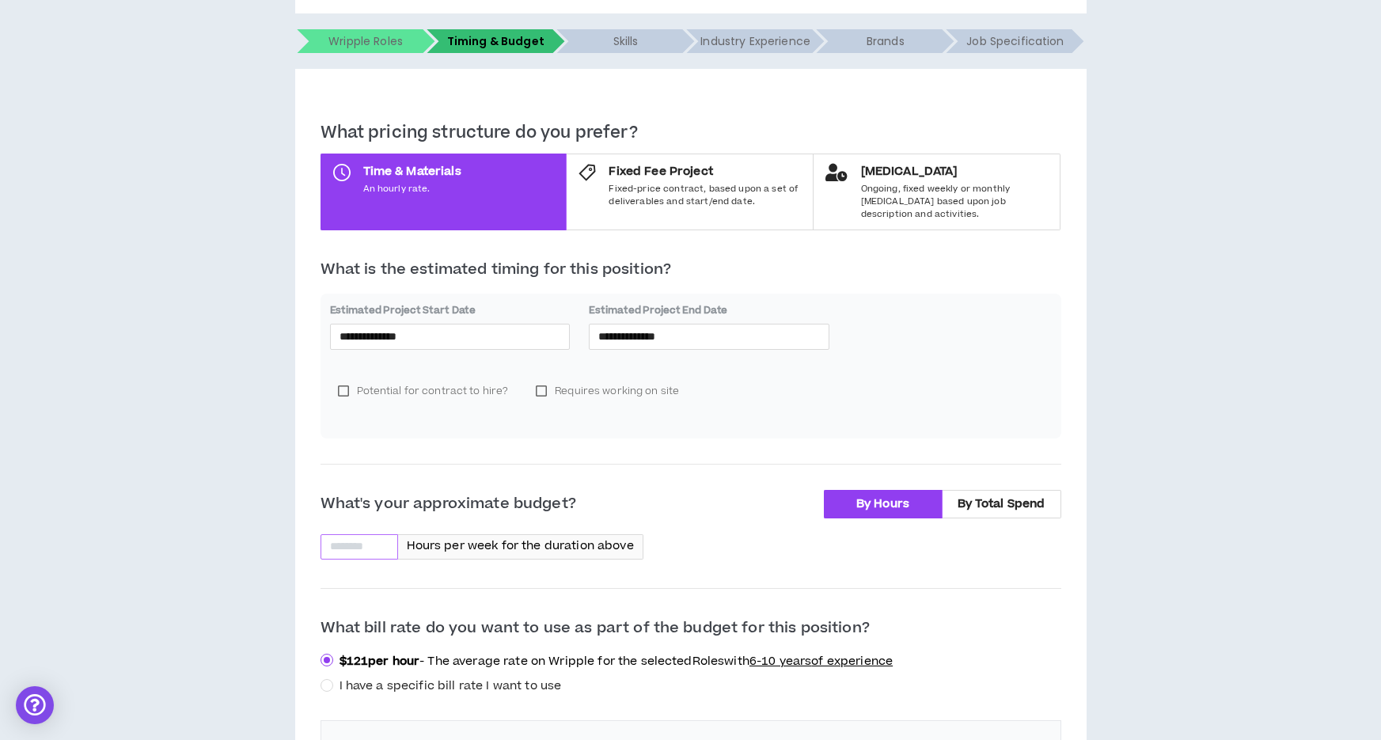
click at [364, 535] on input at bounding box center [359, 547] width 76 height 24
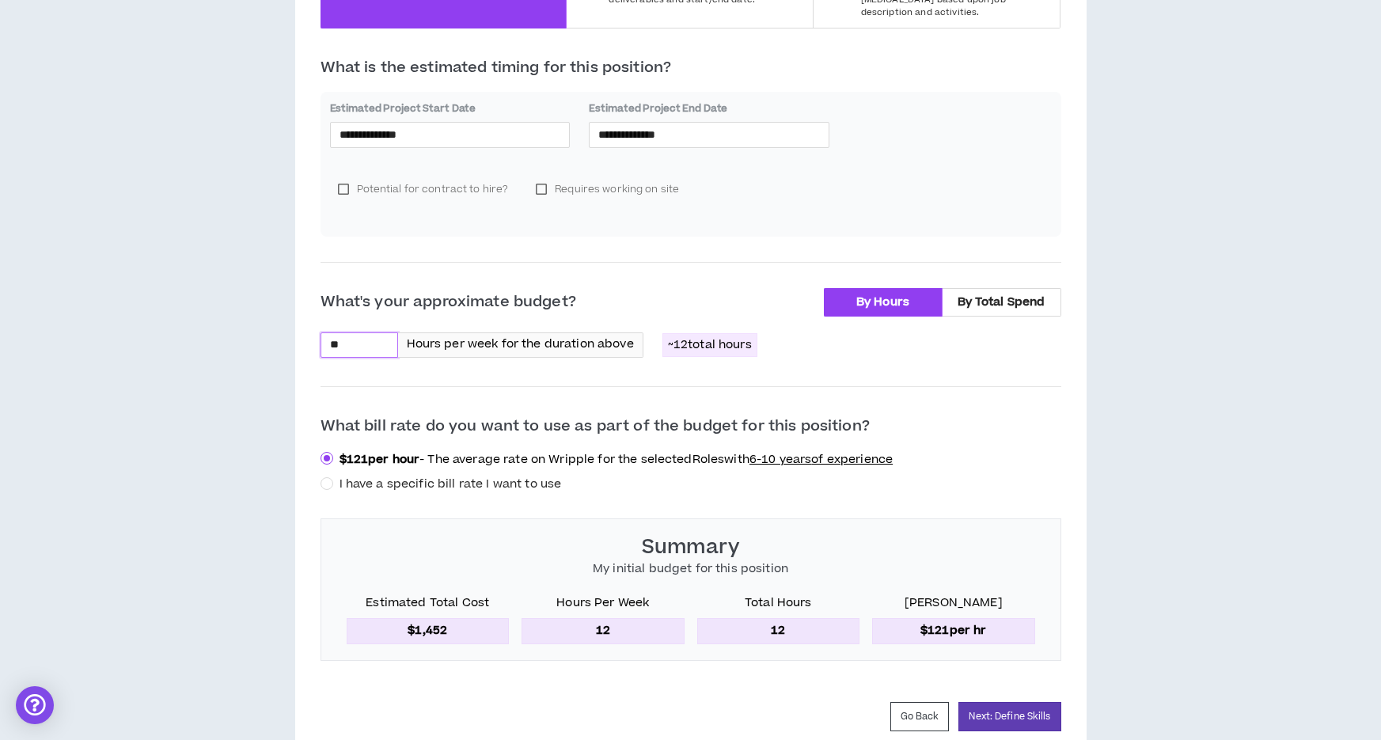
scroll to position [496, 0]
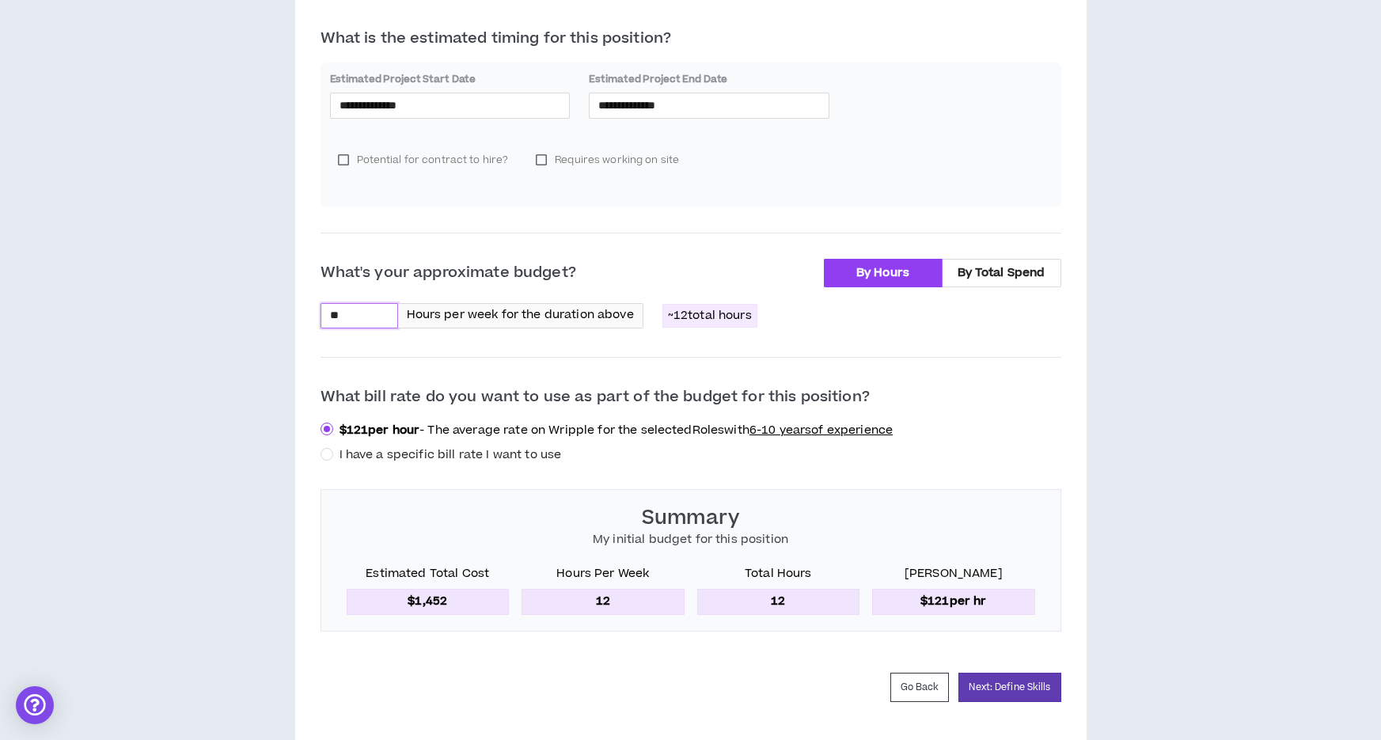
type input "**"
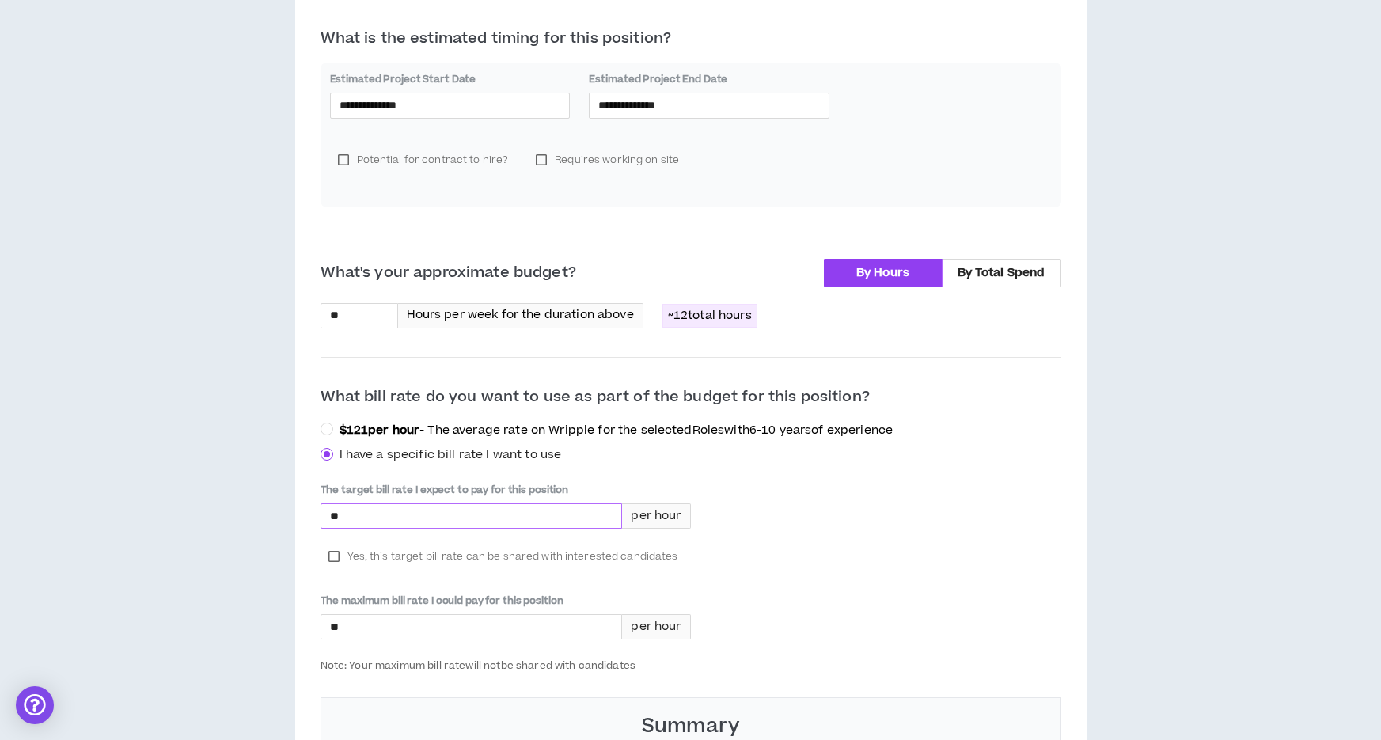
click at [405, 504] on input "*" at bounding box center [471, 516] width 301 height 24
type input "***"
click at [785, 598] on div "The target bill rate I expect to pay for this position *** per hour Yes, this t…" at bounding box center [691, 577] width 741 height 189
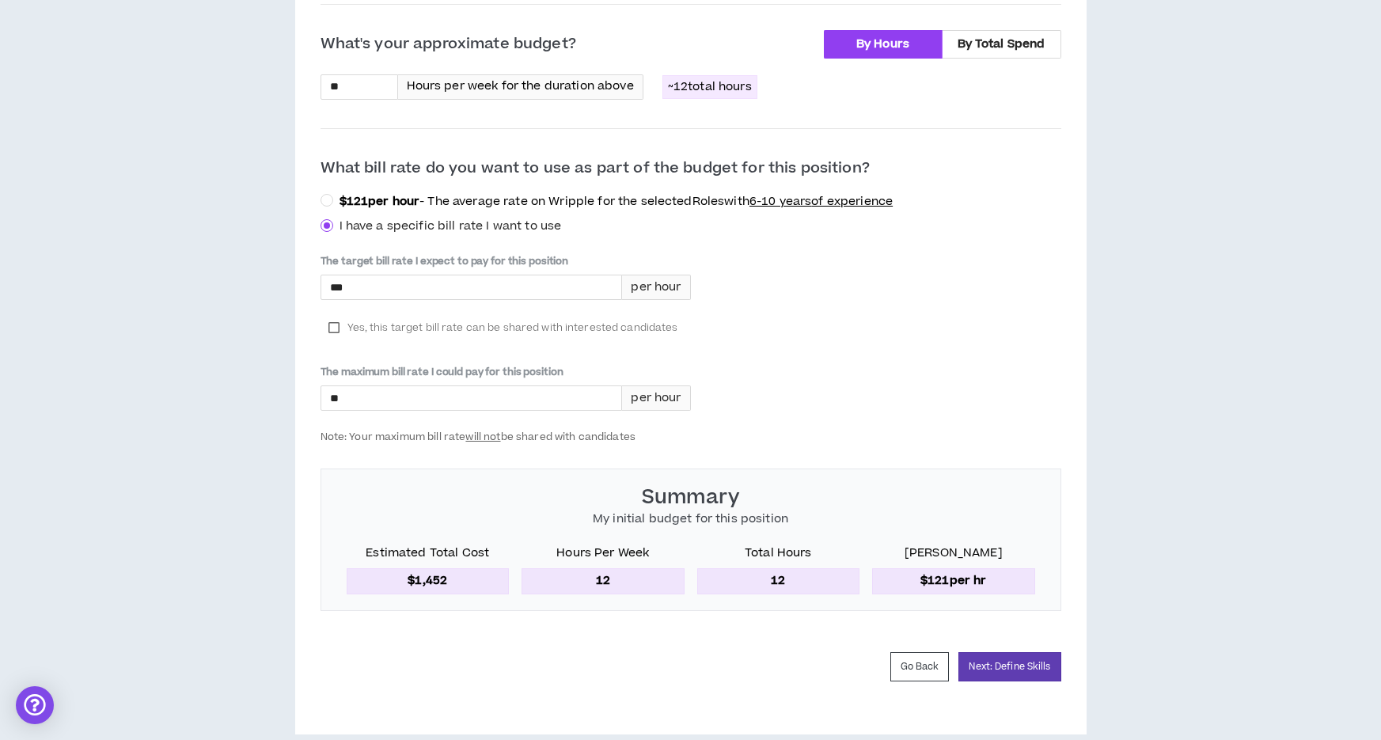
scroll to position [734, 0]
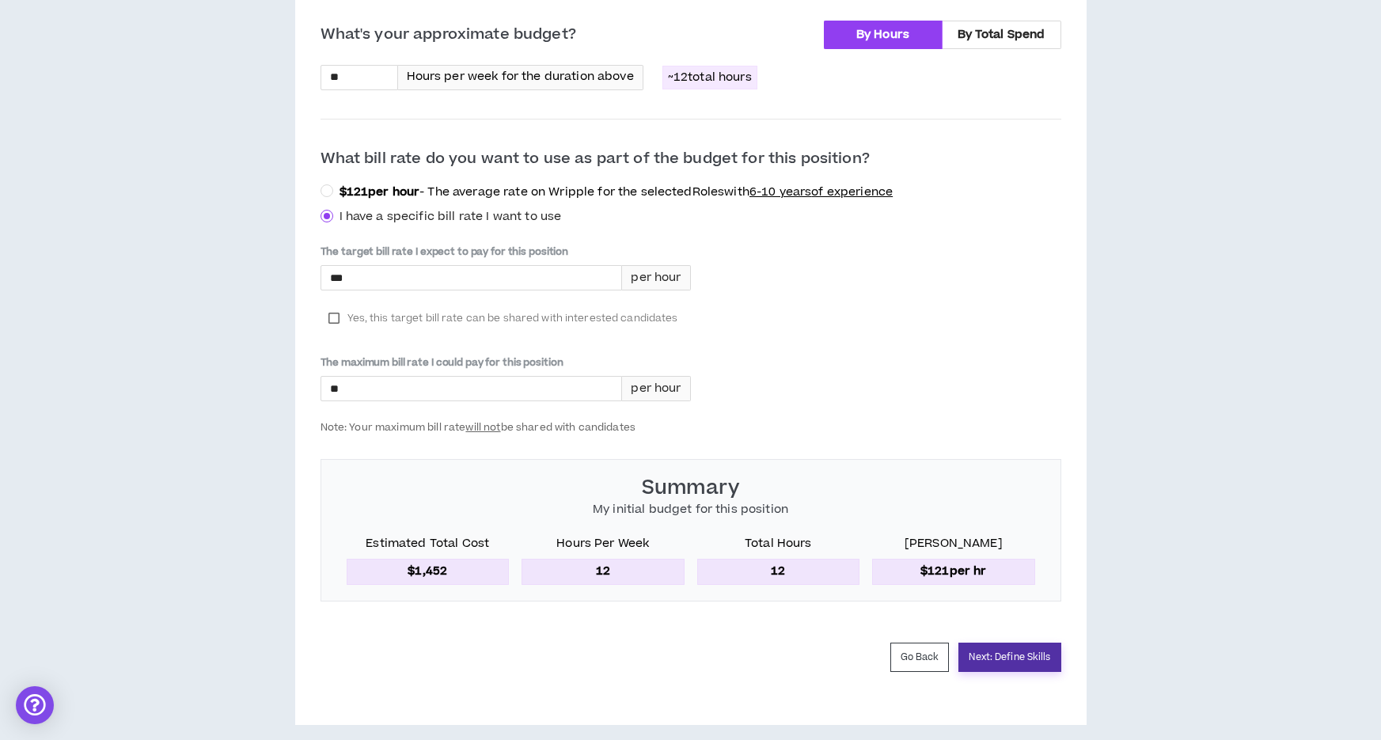
click at [1025, 645] on button "Next: Define Skills" at bounding box center [1010, 657] width 102 height 29
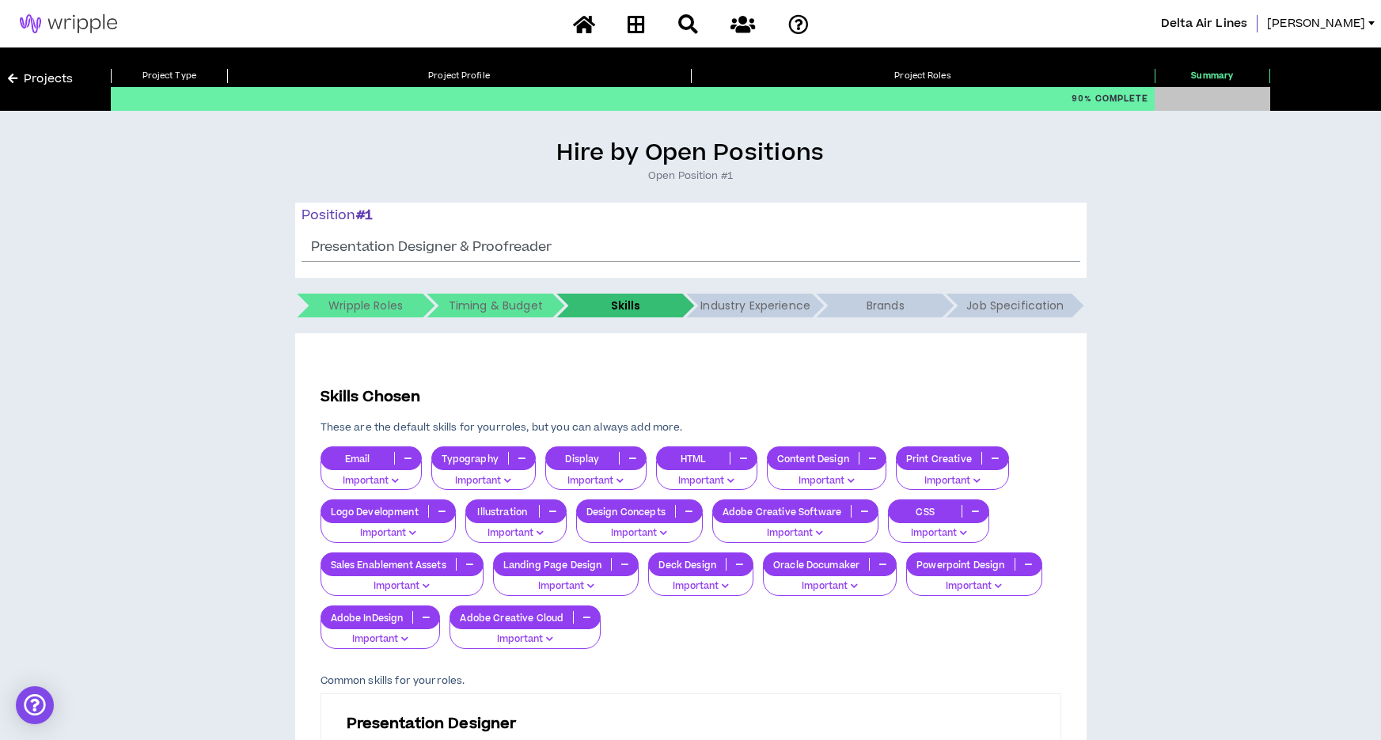
click at [709, 567] on p "Deck Design" at bounding box center [687, 565] width 77 height 12
click at [724, 614] on span "Important" at bounding box center [702, 614] width 86 height 17
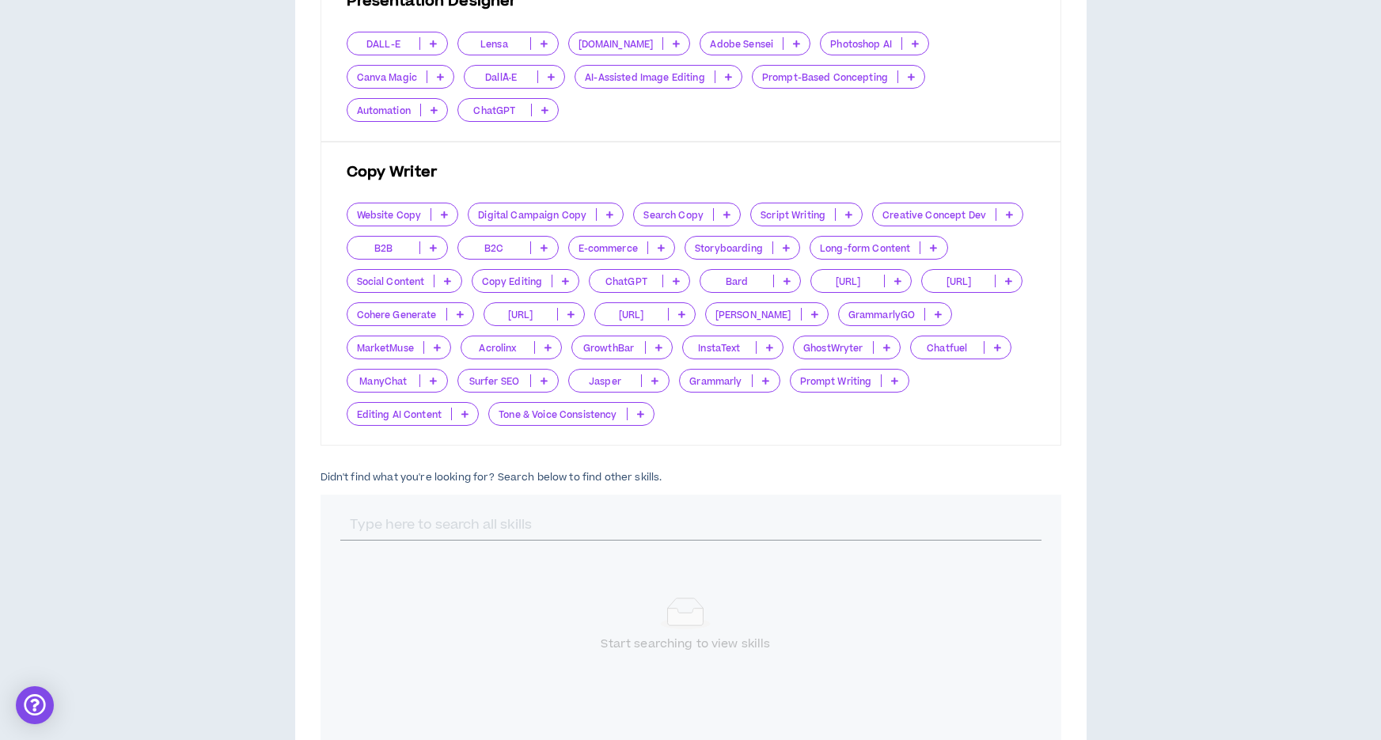
scroll to position [839, 0]
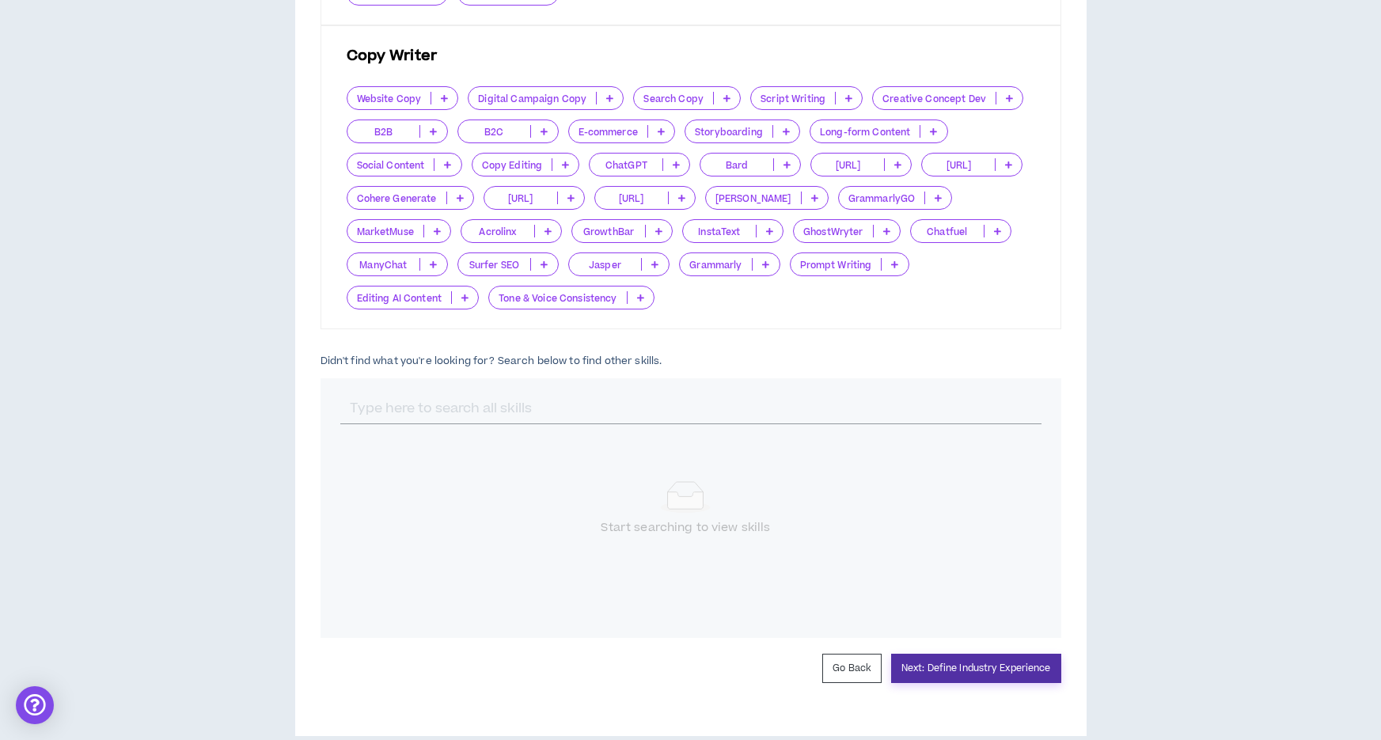
click at [978, 654] on button "Next: Define Industry Experience" at bounding box center [976, 668] width 170 height 29
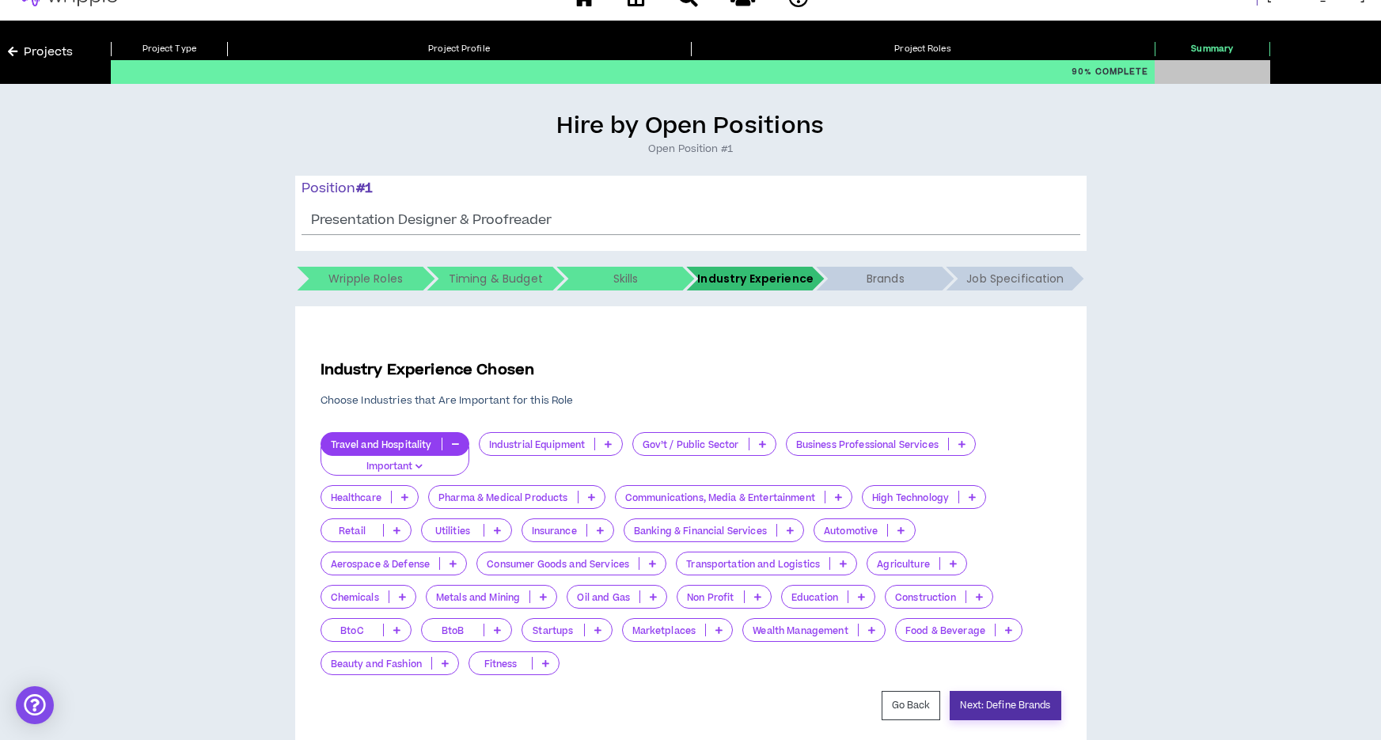
scroll to position [88, 0]
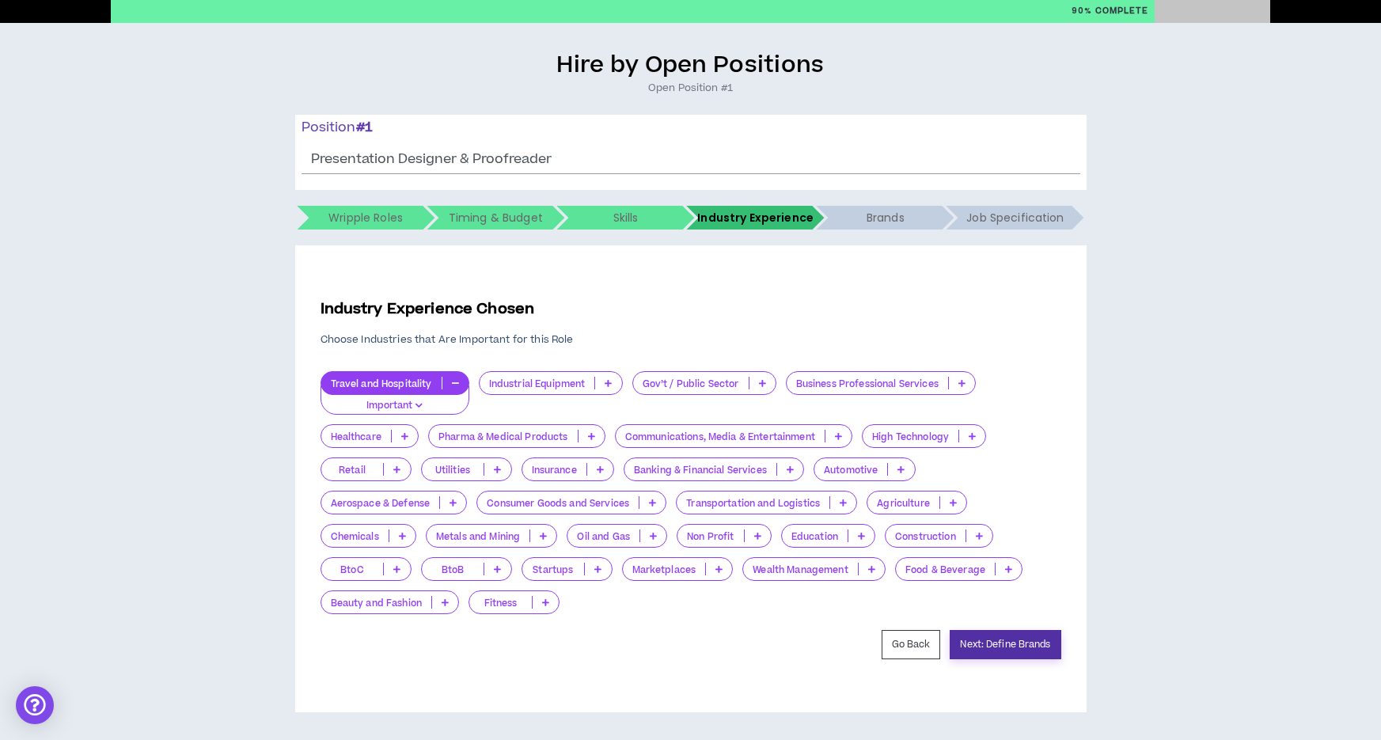
click at [1016, 643] on button "Next: Define Brands" at bounding box center [1005, 644] width 111 height 29
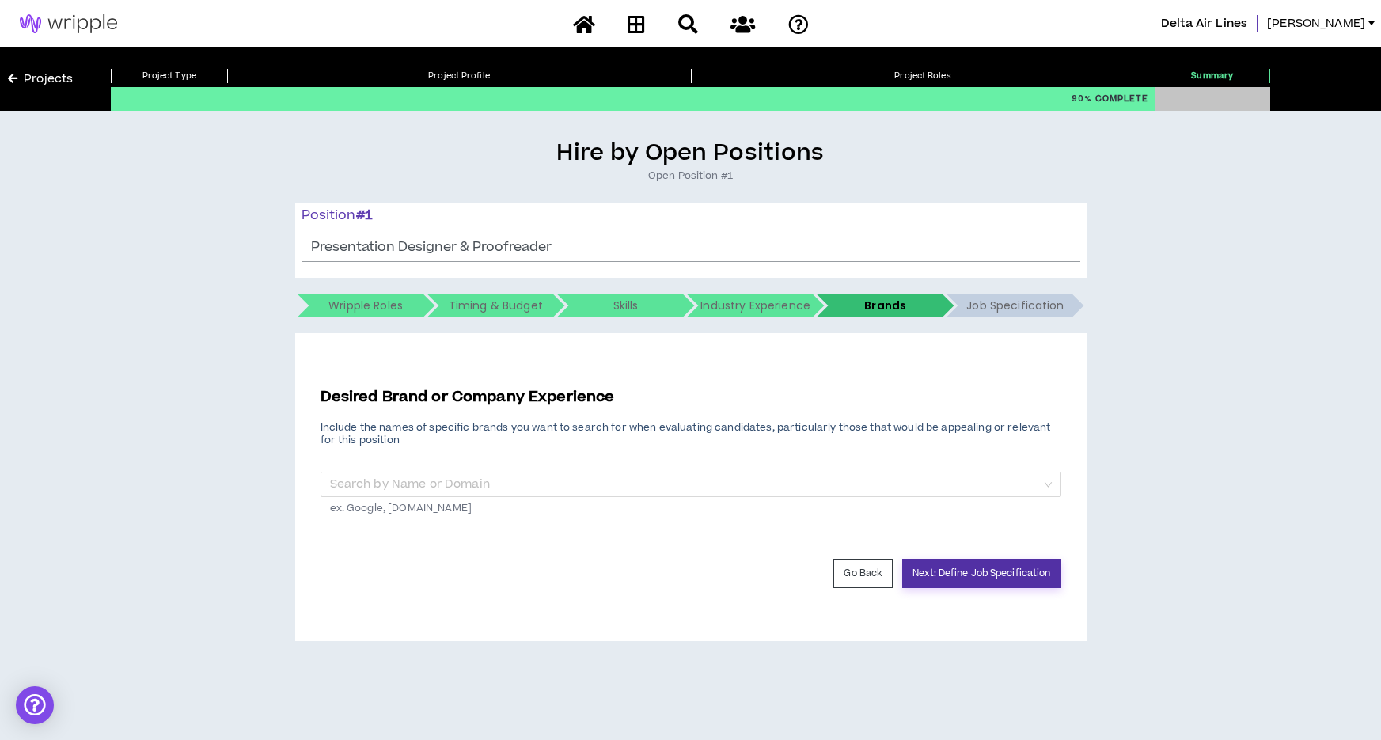
click at [986, 576] on button "Next: Define Job Specification" at bounding box center [982, 573] width 158 height 29
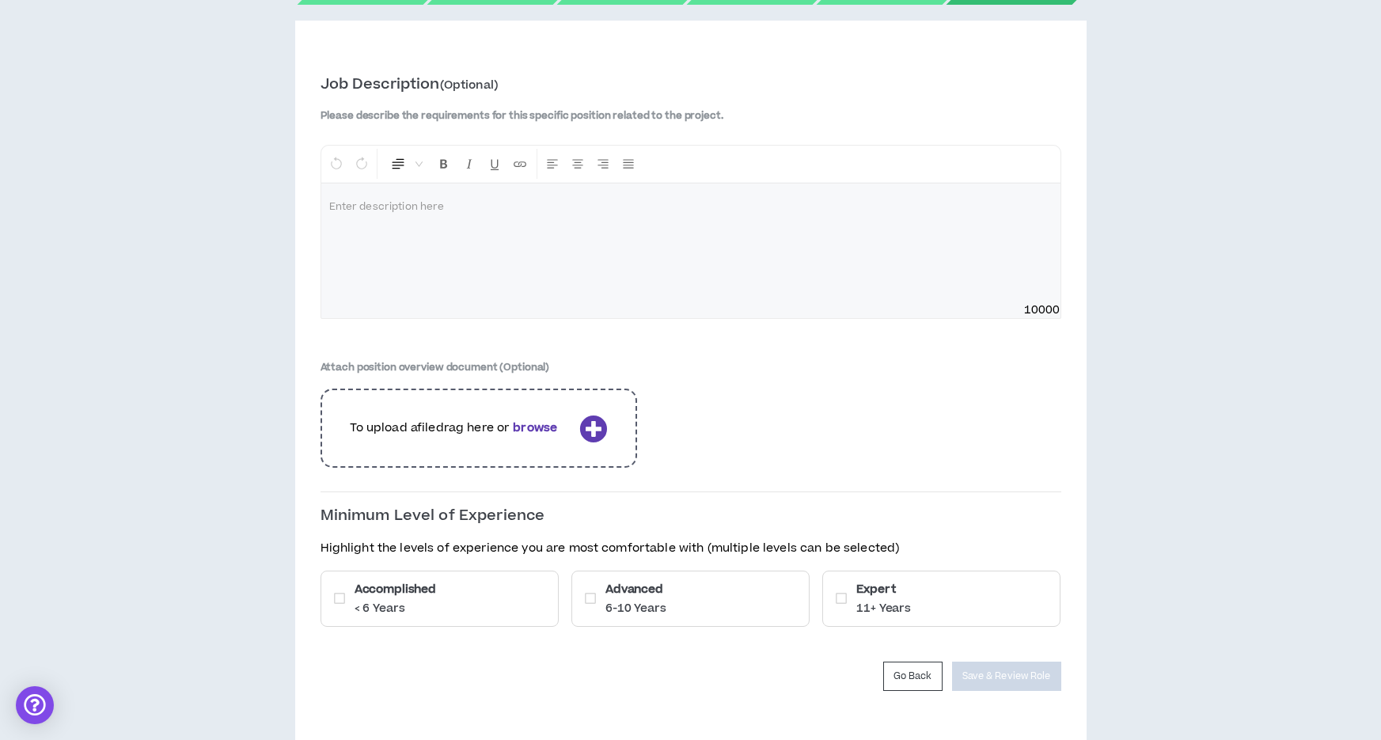
scroll to position [314, 0]
click at [552, 428] on b "browse" at bounding box center [535, 427] width 44 height 17
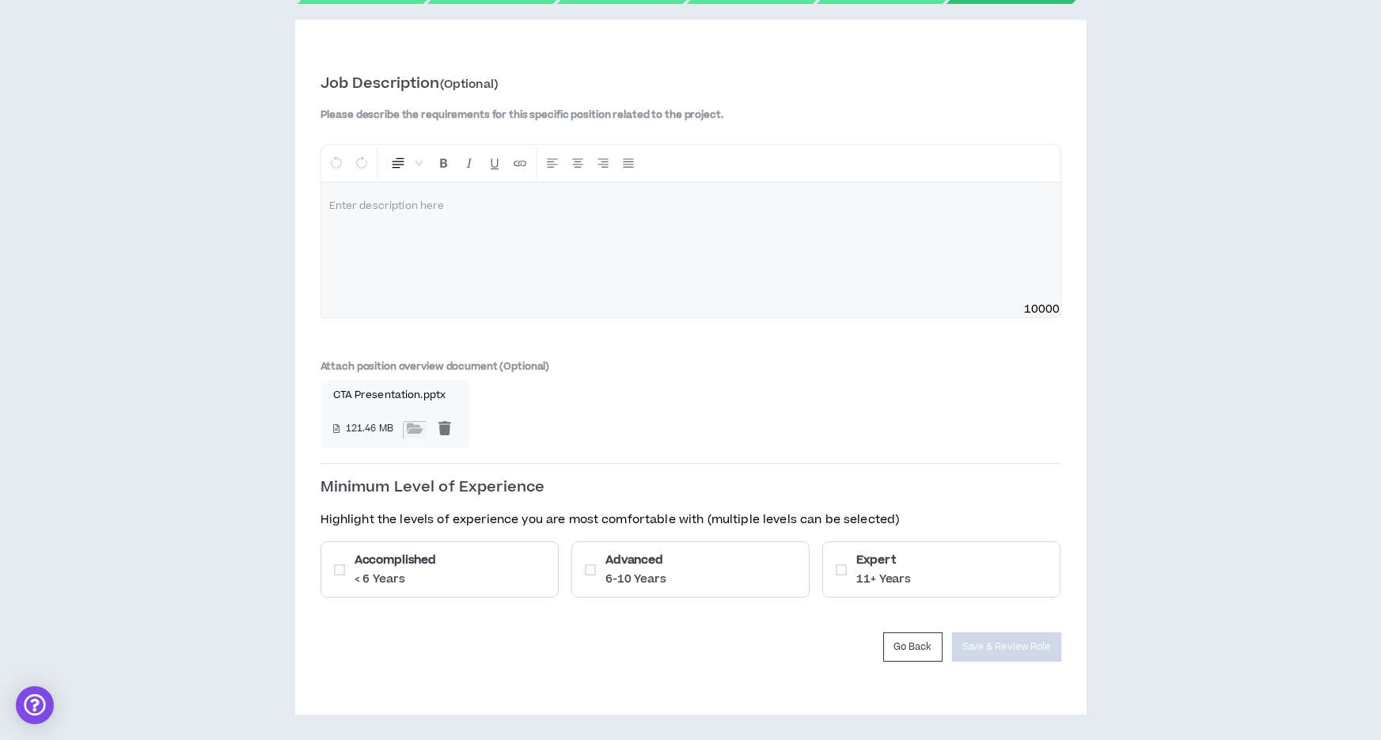
scroll to position [316, 0]
click at [591, 569] on icon at bounding box center [590, 567] width 11 height 13
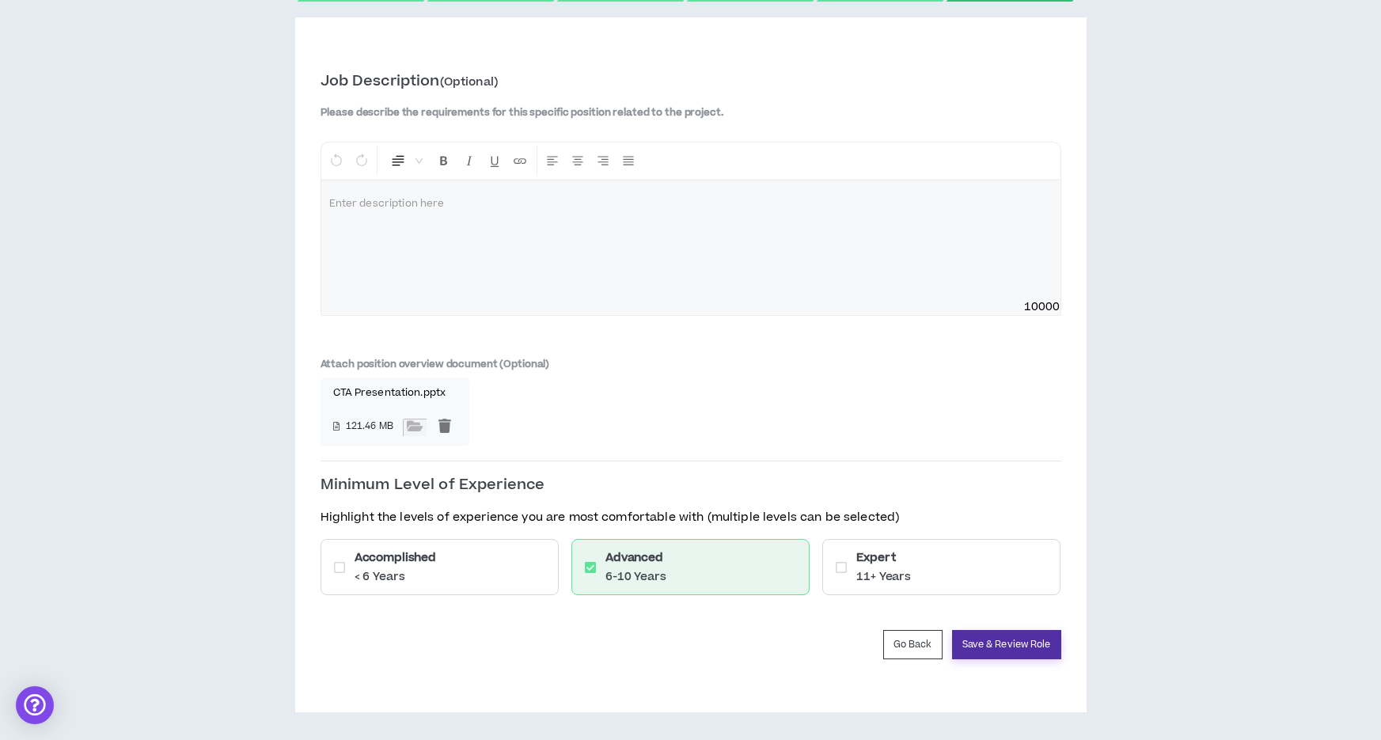
click at [1016, 648] on button "Save & Review Role" at bounding box center [1006, 644] width 109 height 29
click at [1000, 643] on button "Save & Review Role" at bounding box center [1006, 644] width 109 height 29
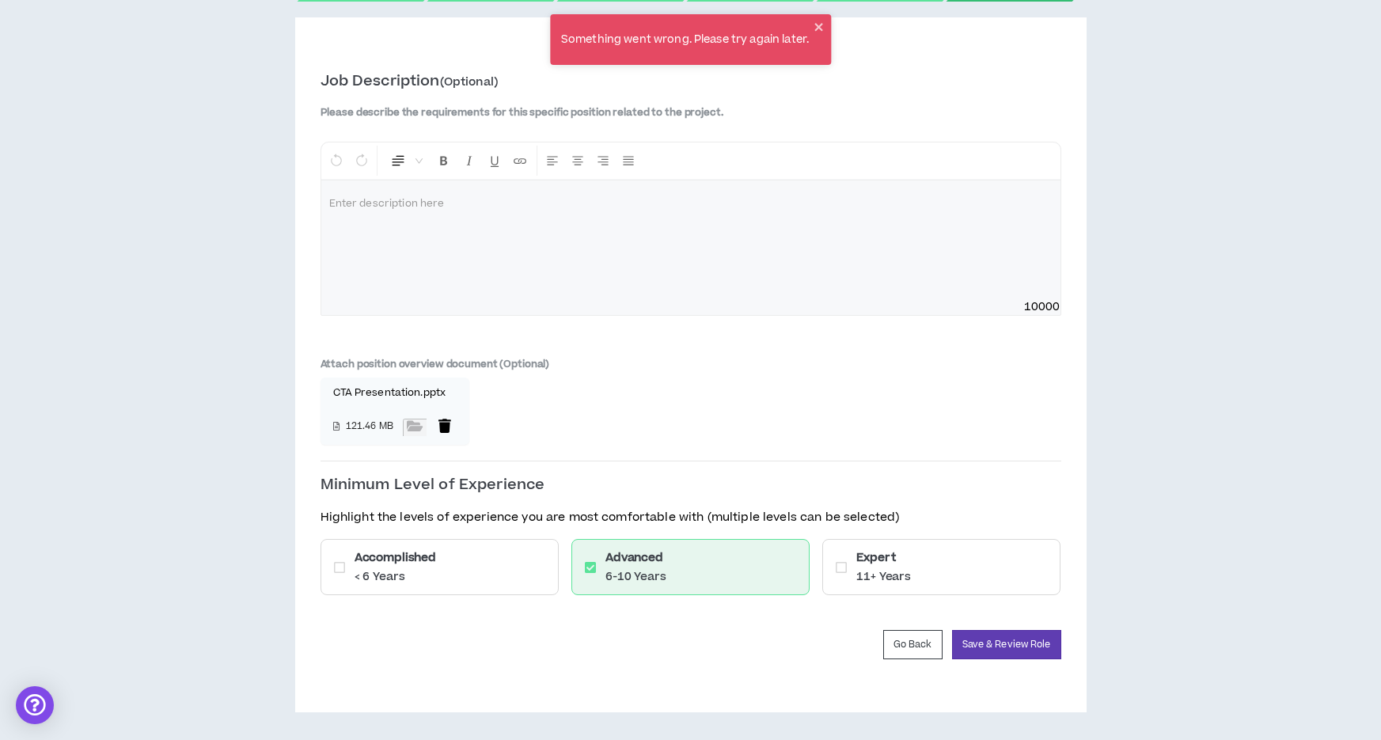
click at [441, 424] on div at bounding box center [445, 427] width 24 height 17
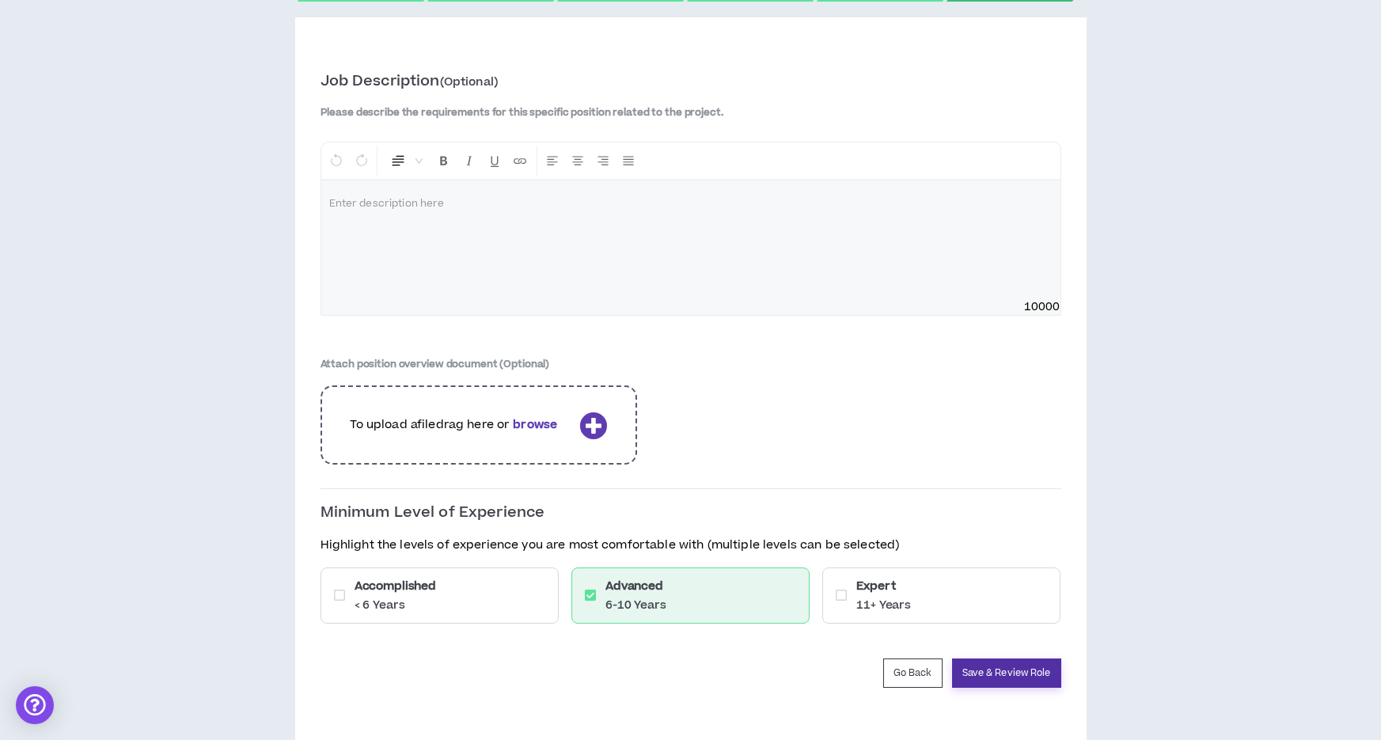
click at [1017, 676] on button "Save & Review Role" at bounding box center [1006, 673] width 109 height 29
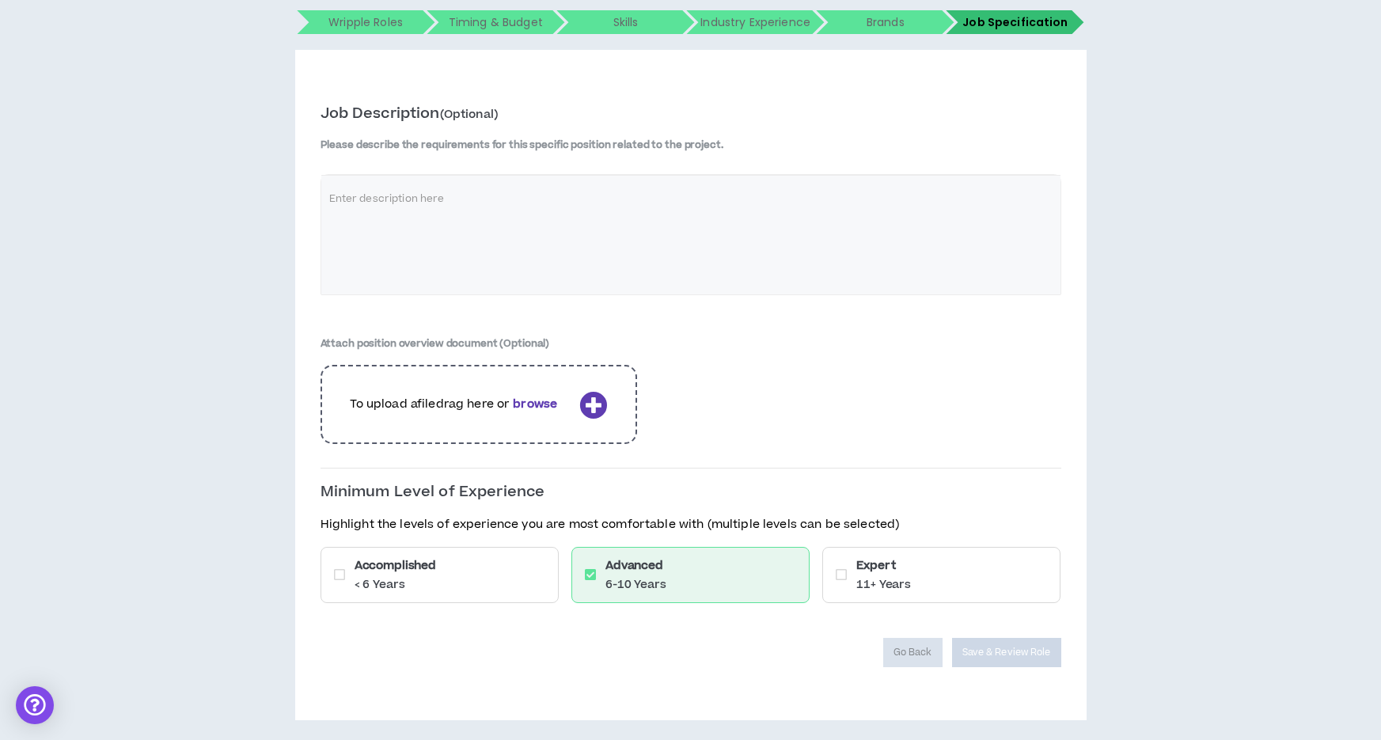
scroll to position [291, 0]
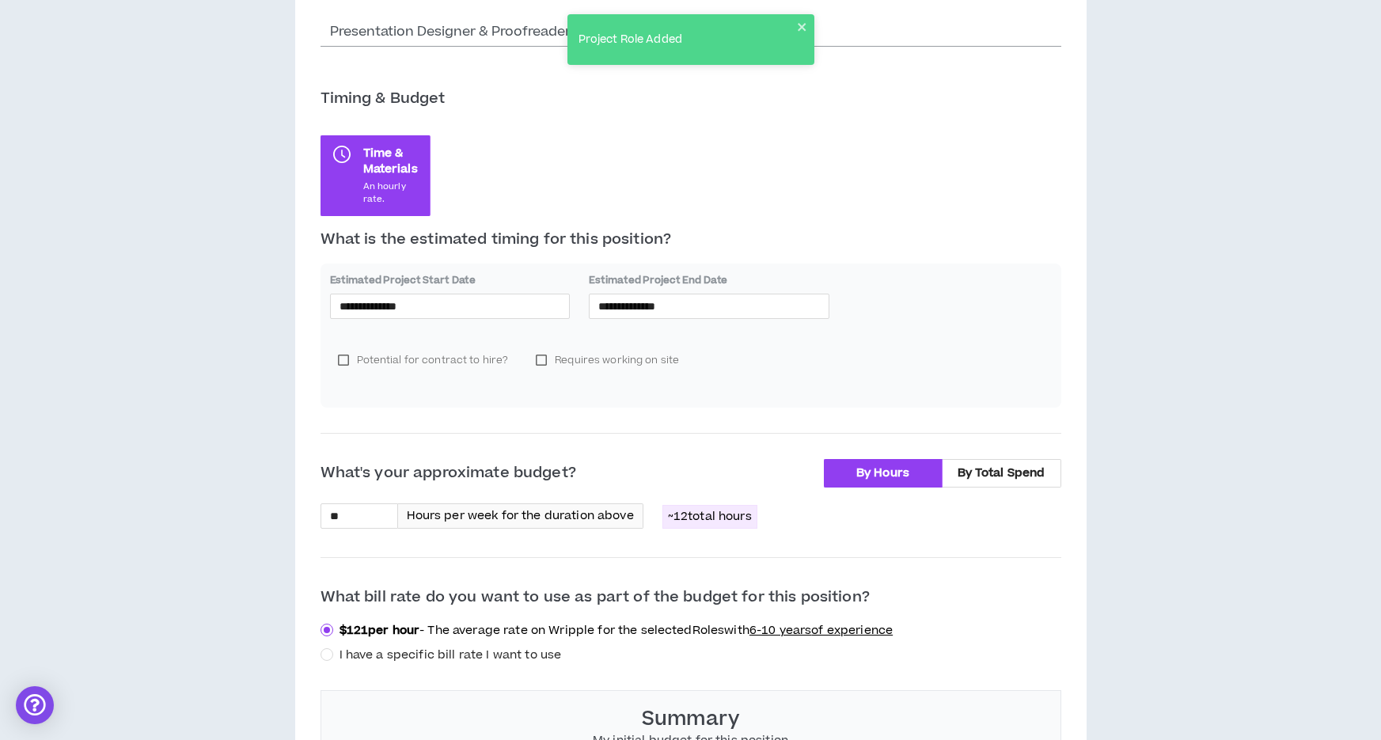
scroll to position [295, 0]
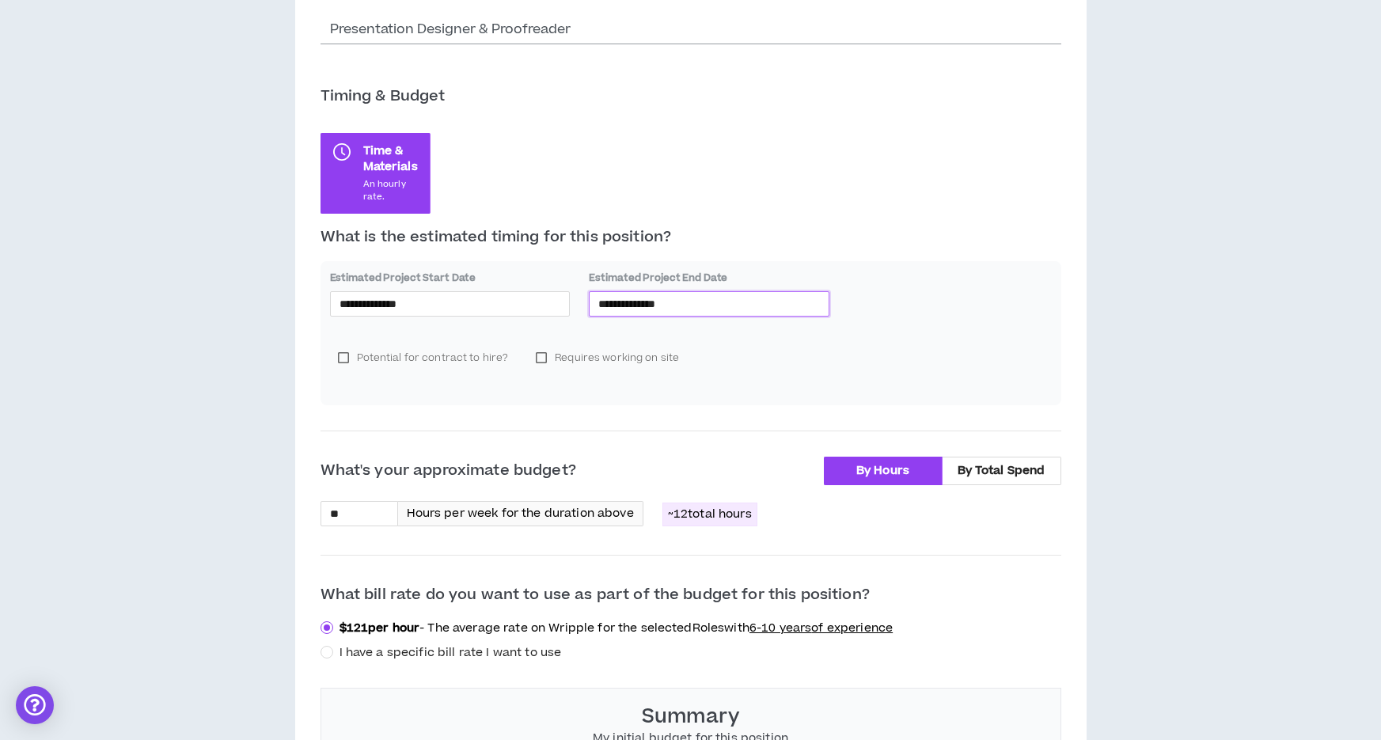
click at [637, 300] on input "**********" at bounding box center [710, 303] width 222 height 17
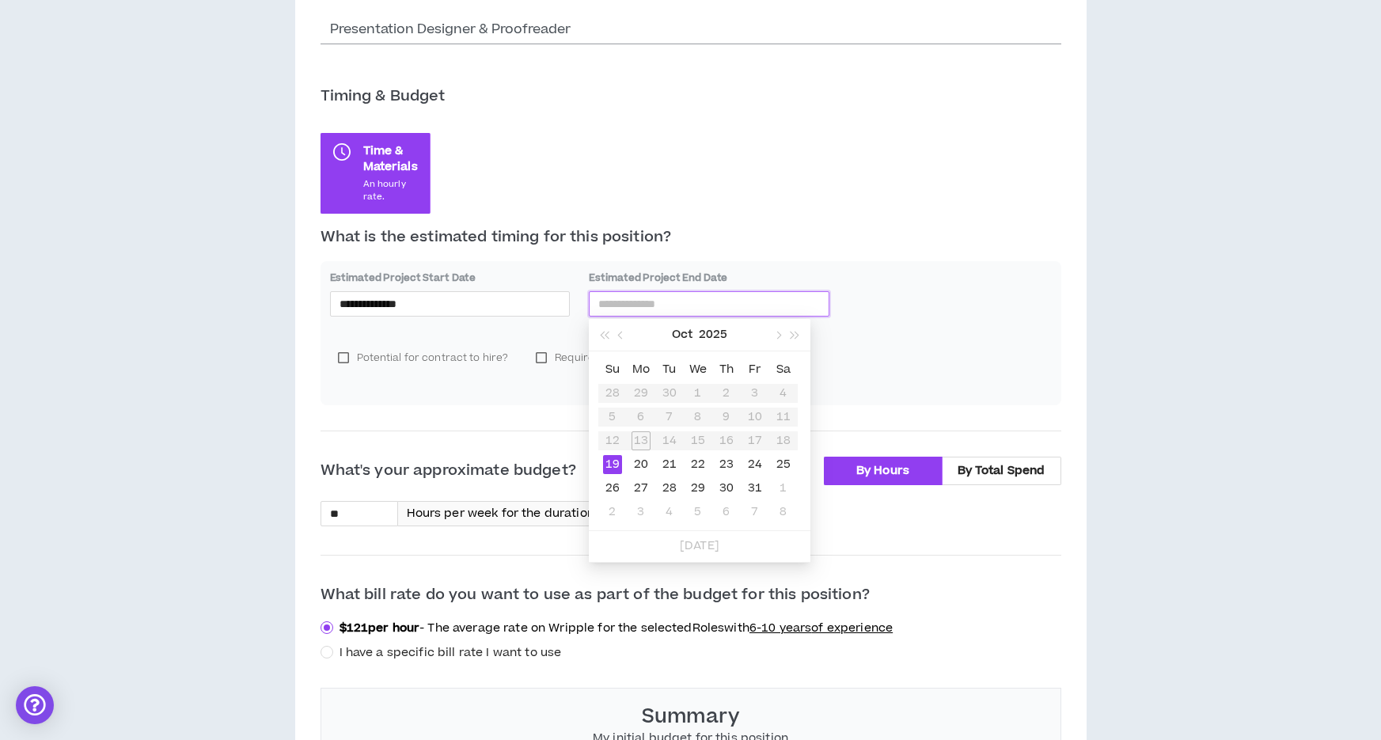
type input "**********"
click at [732, 438] on table "Su Mo Tu We Th Fr Sa 28 29 30 1 2 3 4 5 6 7 8 9 10 11 12 13 14 15 16 17 18 19 2…" at bounding box center [699, 441] width 200 height 166
click at [873, 376] on div "Potential for contract to hire? Requires working on site" at bounding box center [691, 364] width 722 height 63
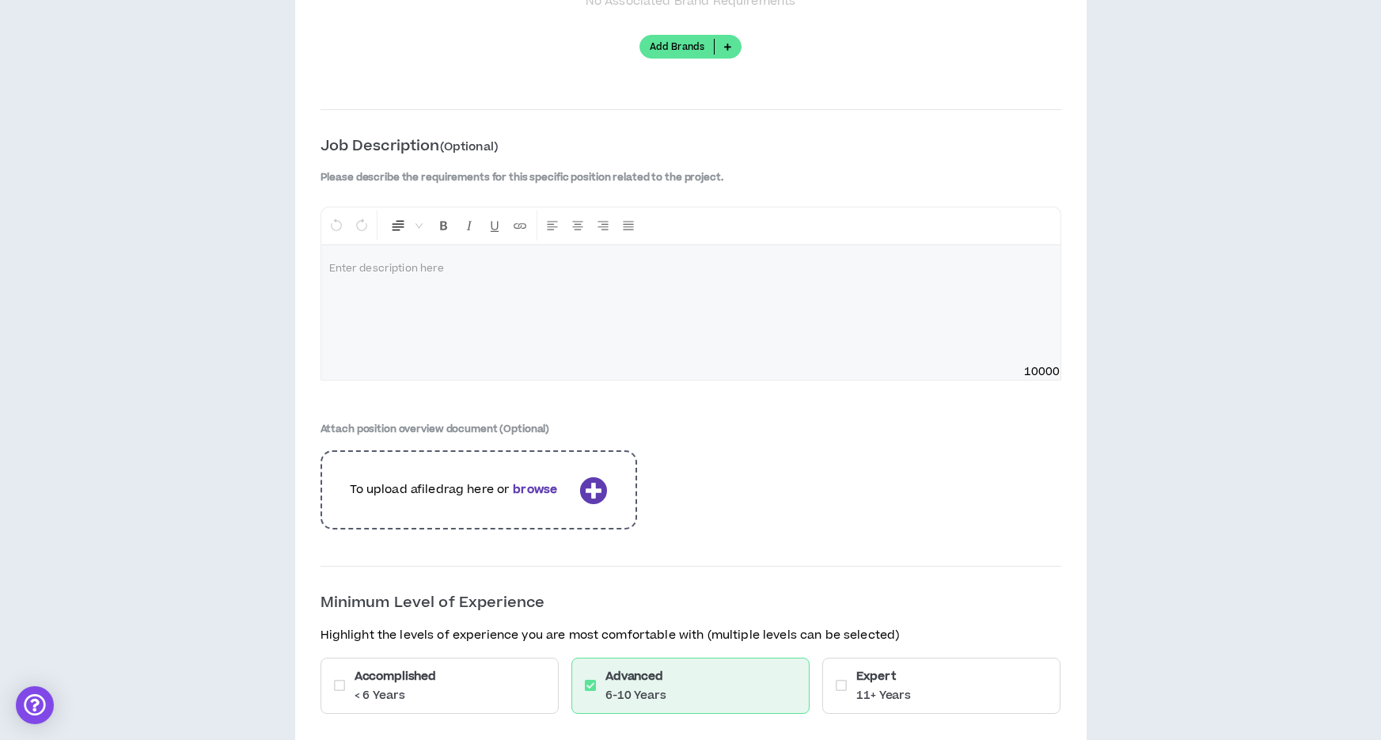
scroll to position [1959, 0]
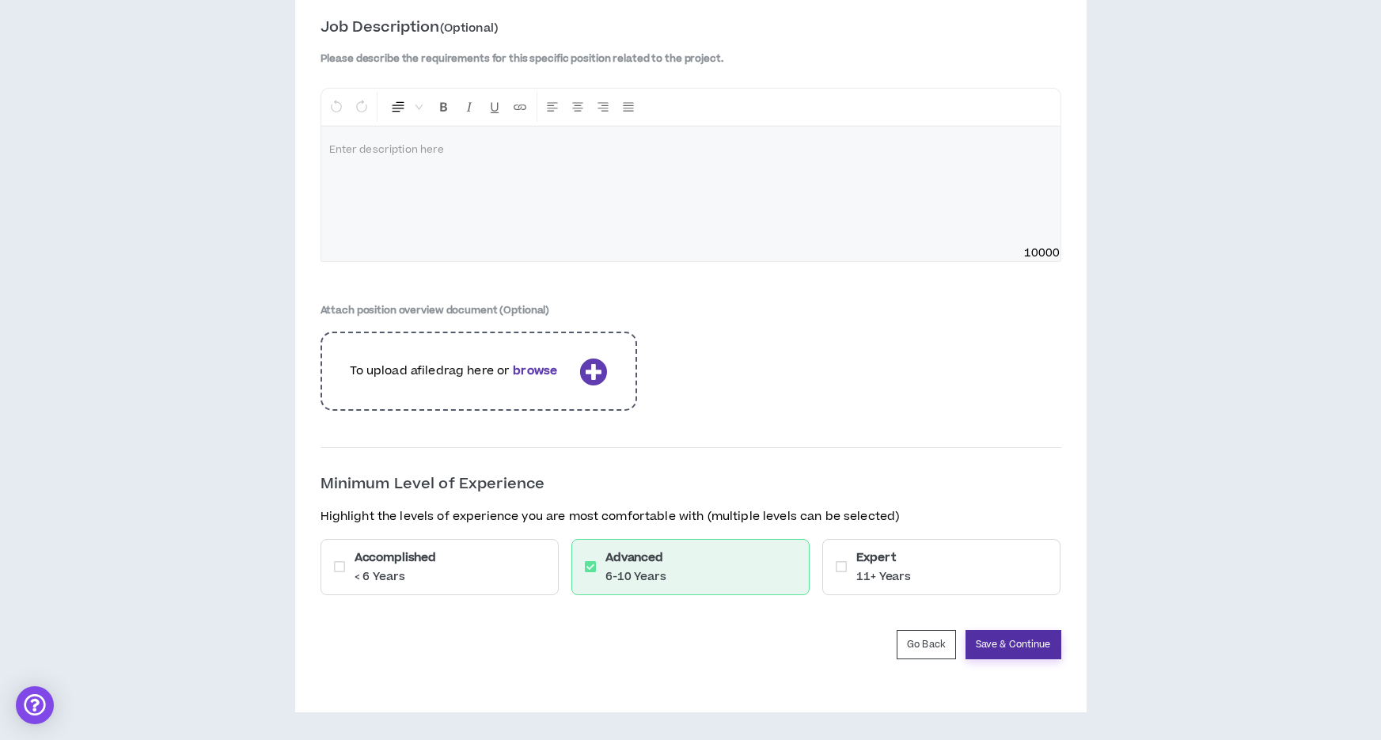
click at [1033, 648] on button "Save & Continue" at bounding box center [1014, 644] width 96 height 29
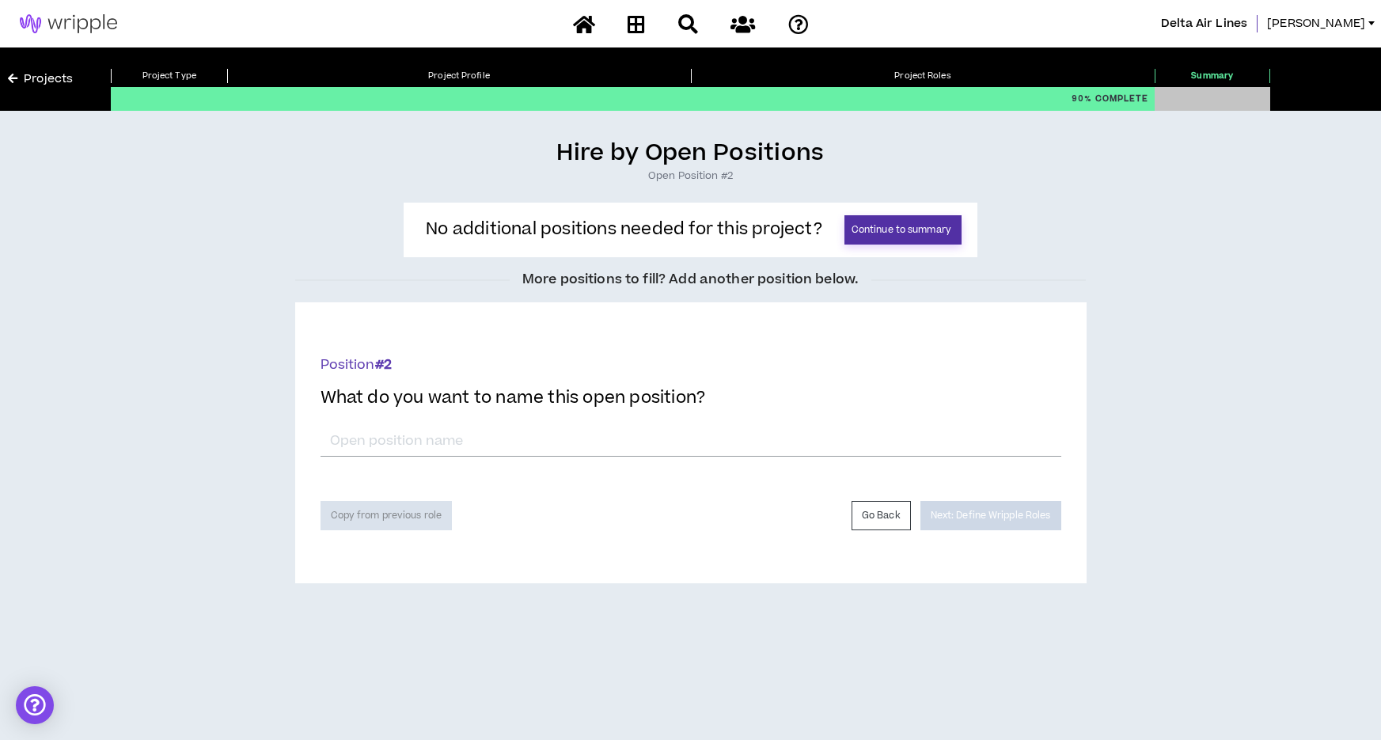
click at [934, 234] on button "Continue to summary" at bounding box center [903, 229] width 117 height 29
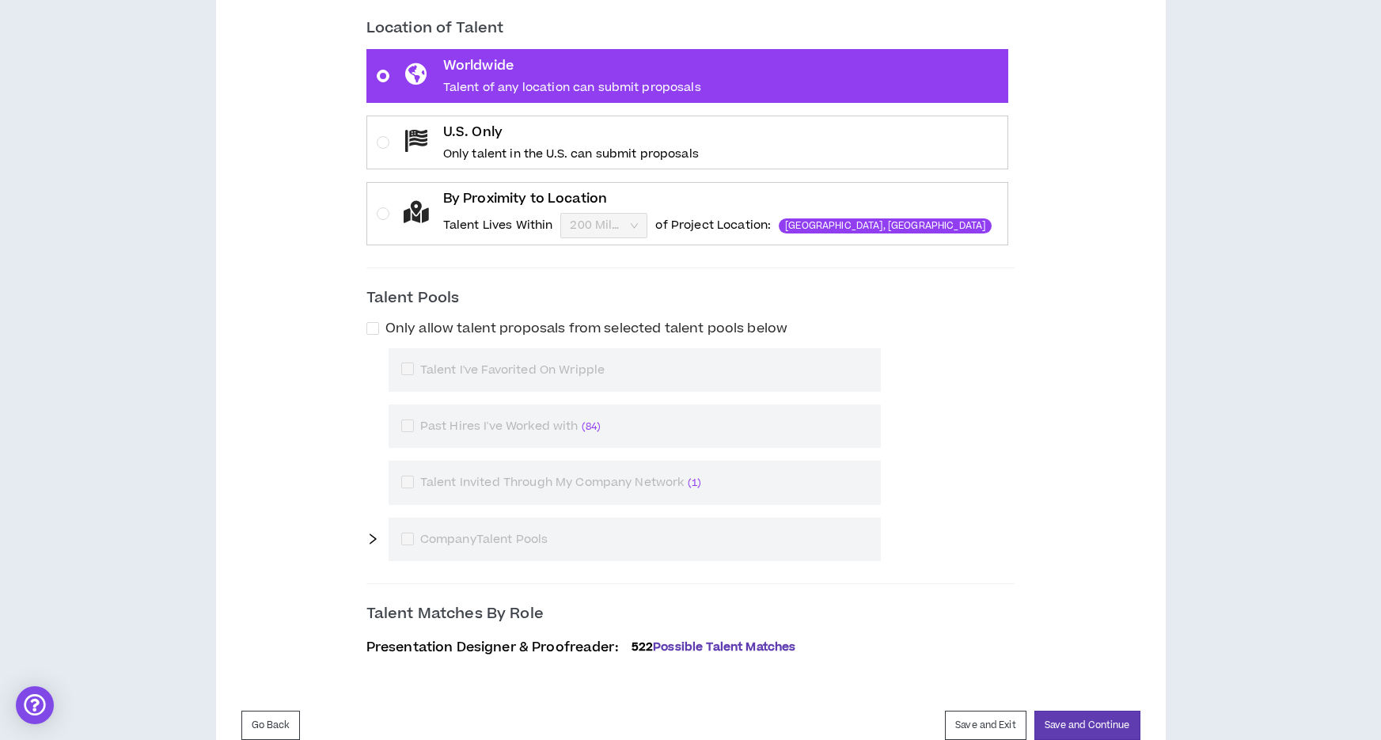
scroll to position [508, 0]
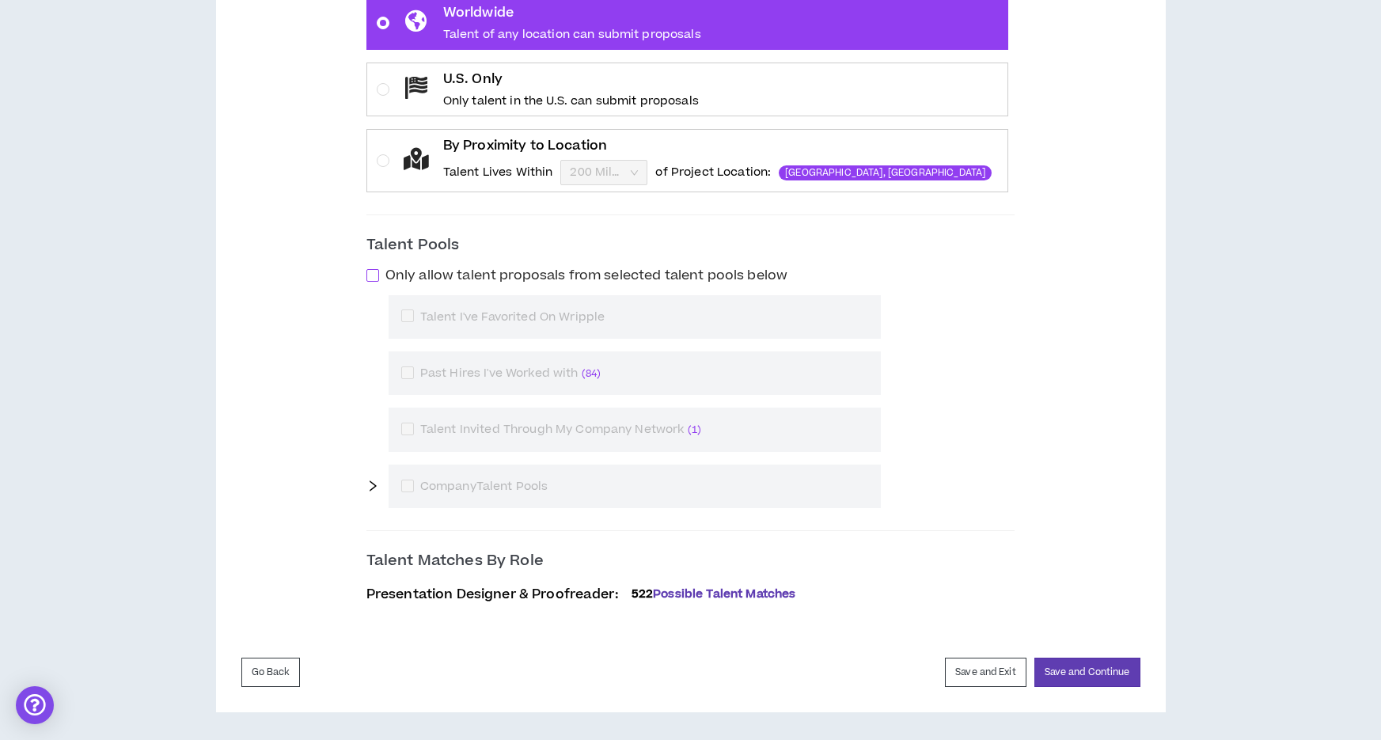
click at [379, 276] on span at bounding box center [373, 275] width 13 height 13
checkbox input "****"
click at [379, 488] on icon "right" at bounding box center [373, 486] width 13 height 13
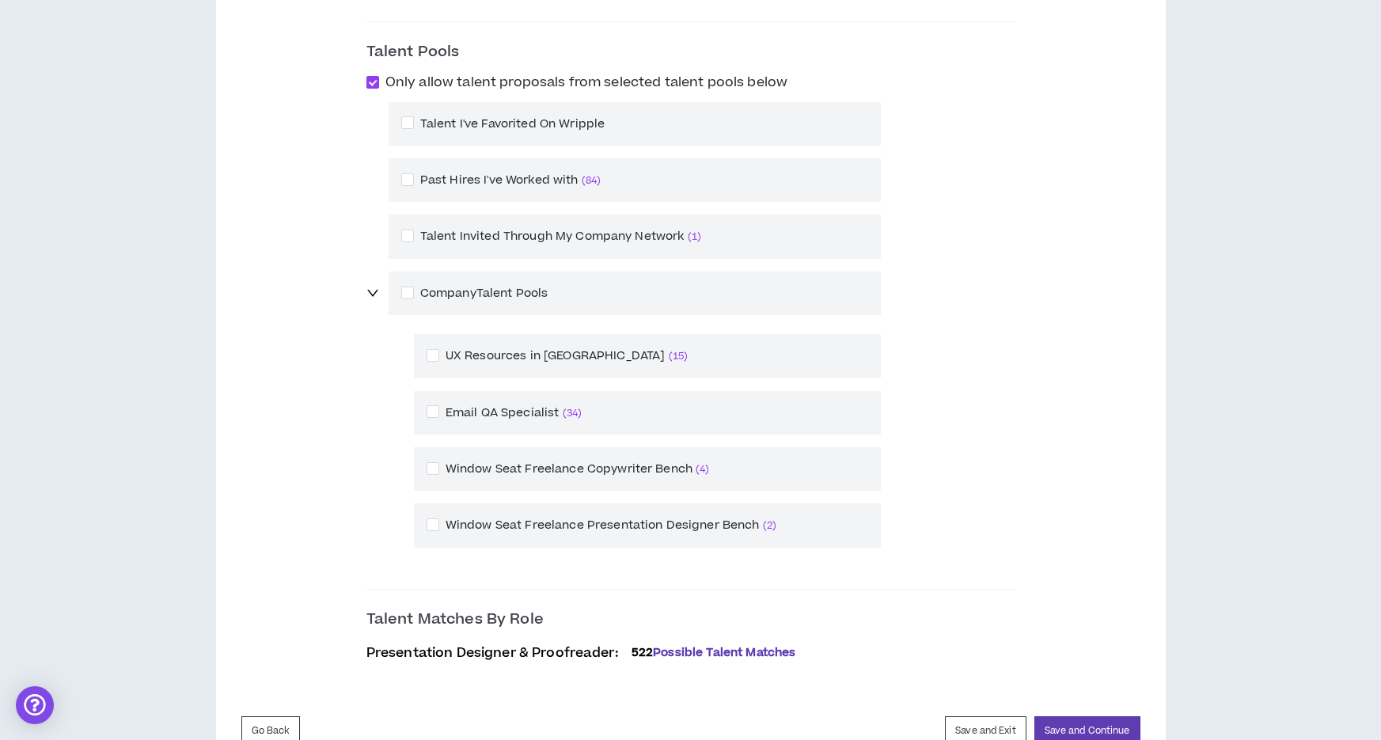
scroll to position [703, 0]
click at [439, 466] on span at bounding box center [433, 467] width 13 height 13
checkbox input "****"
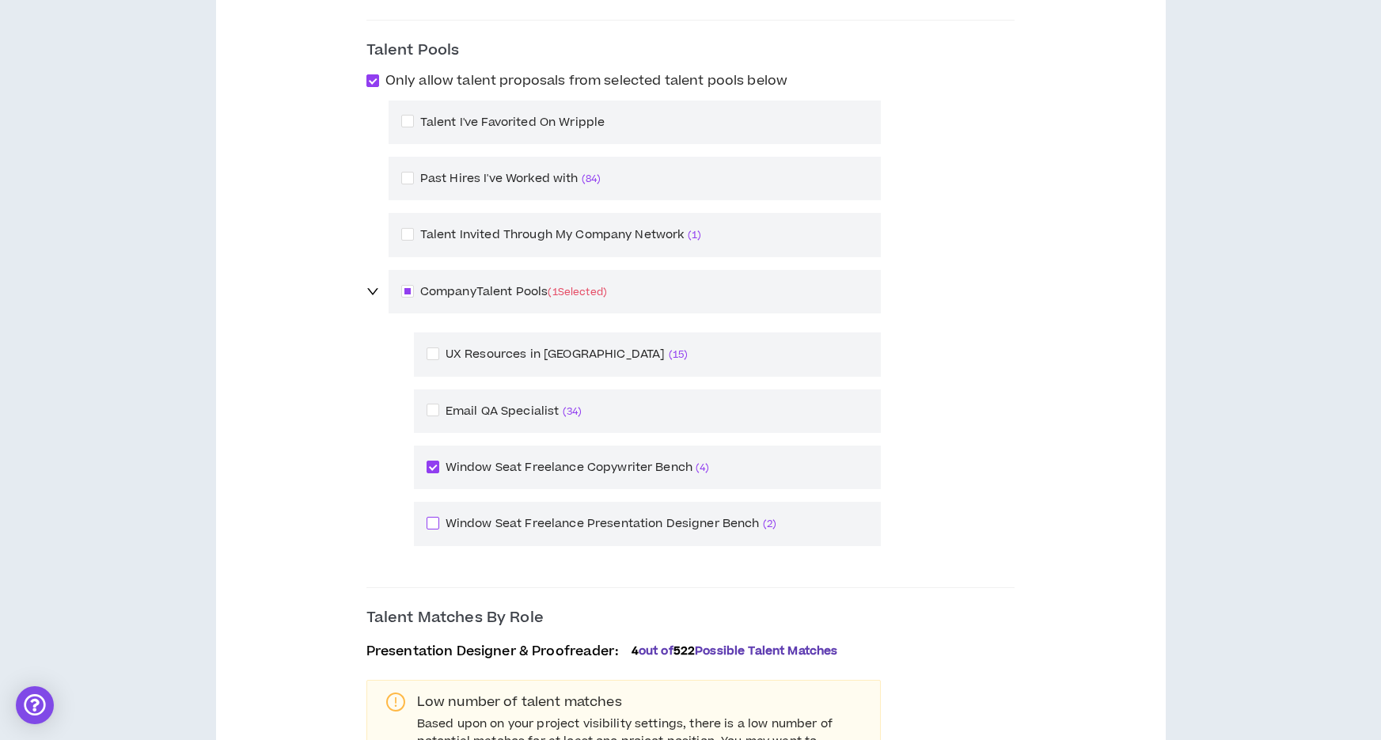
drag, startPoint x: 502, startPoint y: 521, endPoint x: 494, endPoint y: 515, distance: 9.7
click at [439, 521] on span at bounding box center [433, 523] width 13 height 13
checkbox input "****"
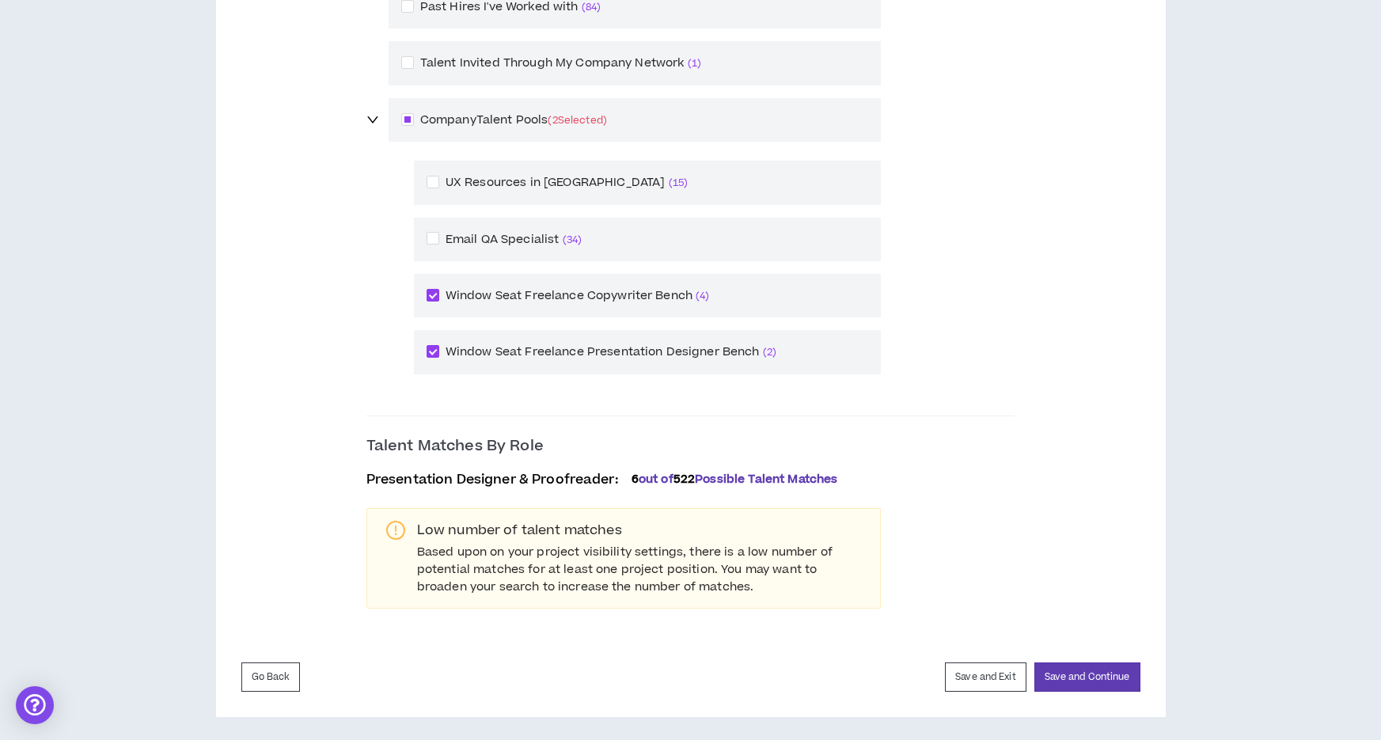
scroll to position [880, 0]
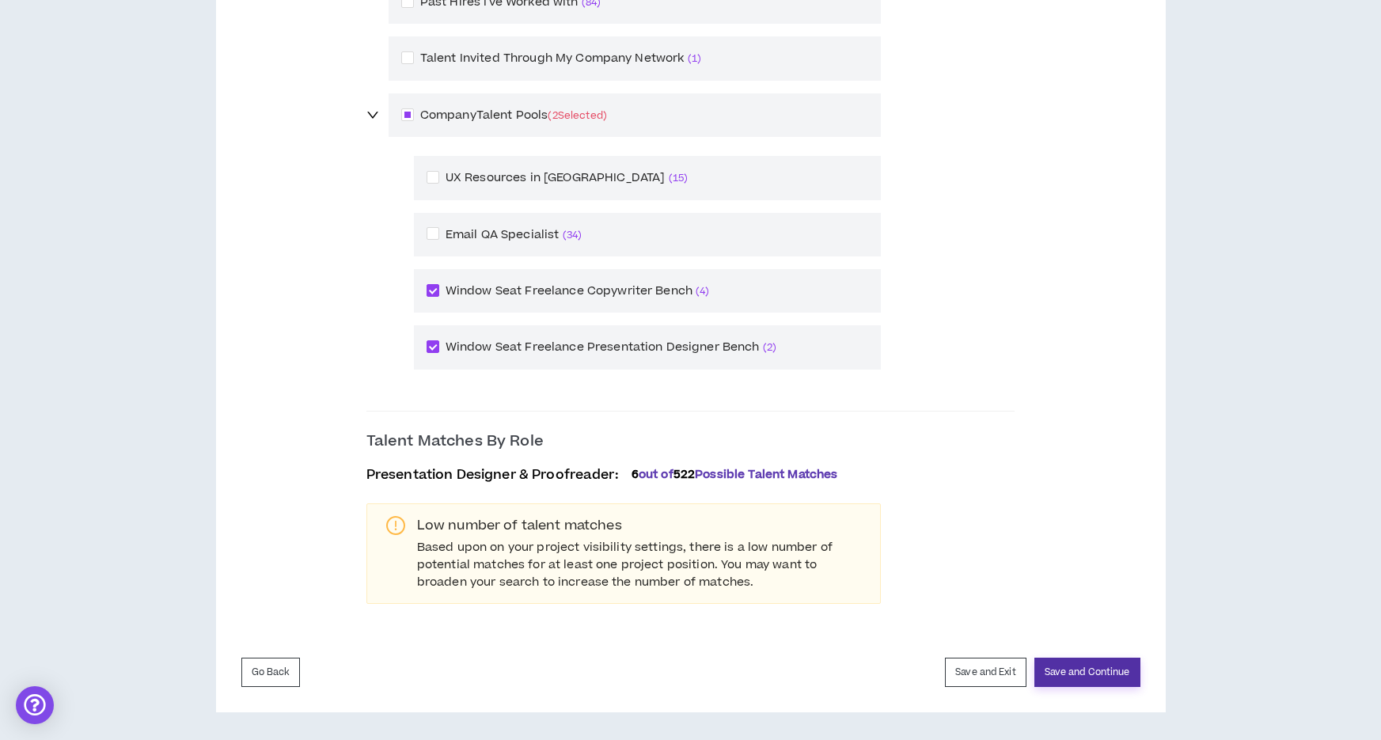
click at [1096, 669] on button "Save and Continue" at bounding box center [1088, 672] width 106 height 29
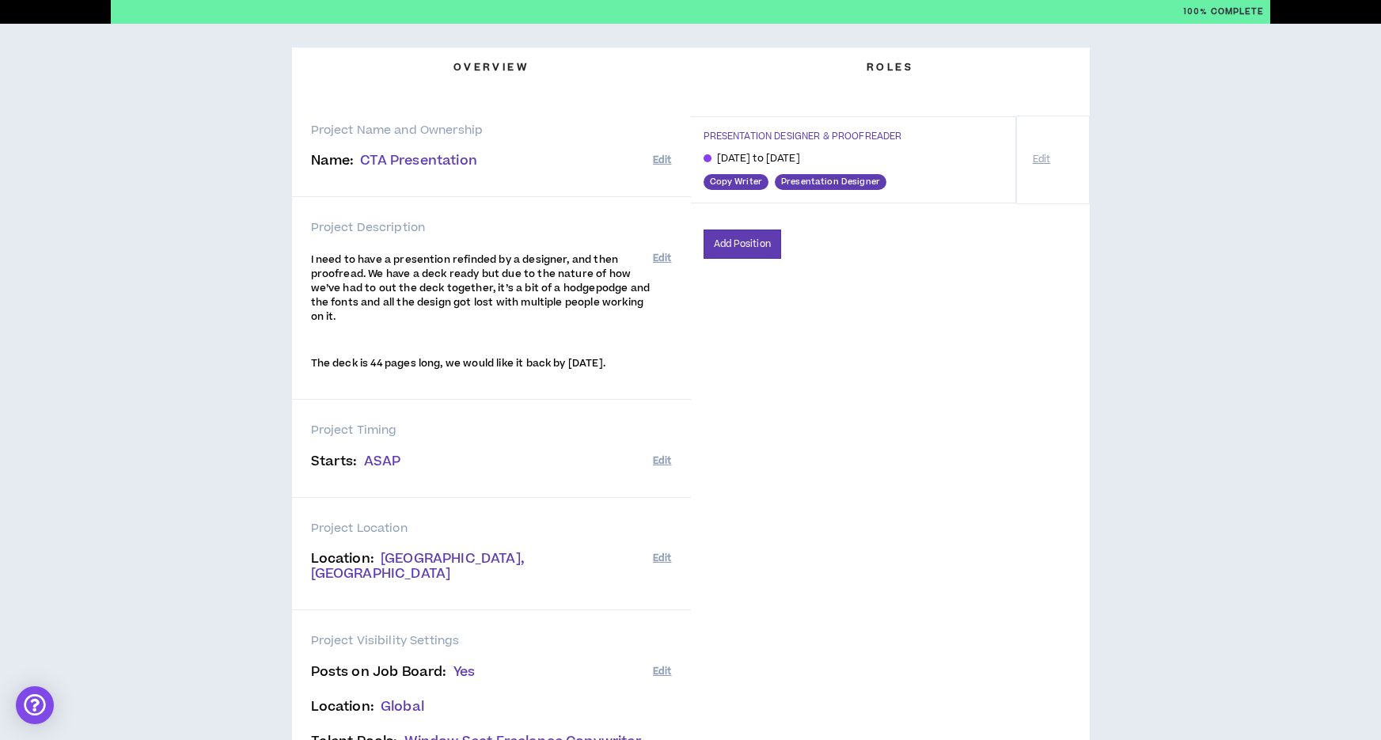
scroll to position [282, 0]
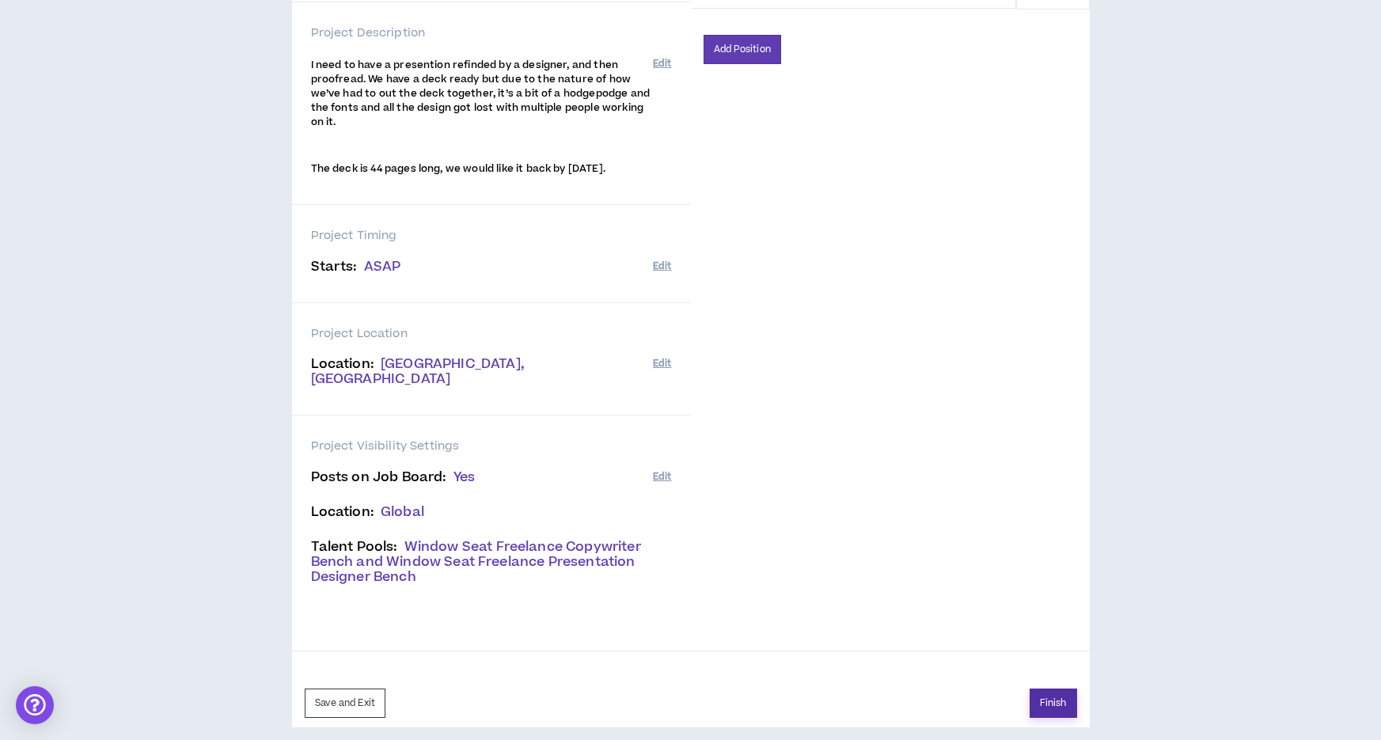
click at [1066, 689] on button "Finish" at bounding box center [1054, 703] width 48 height 29
click at [533, 276] on button "Try Again" at bounding box center [536, 273] width 78 height 28
drag, startPoint x: 1055, startPoint y: 687, endPoint x: 1027, endPoint y: 652, distance: 44.5
click at [1055, 689] on button "Finish" at bounding box center [1054, 703] width 48 height 29
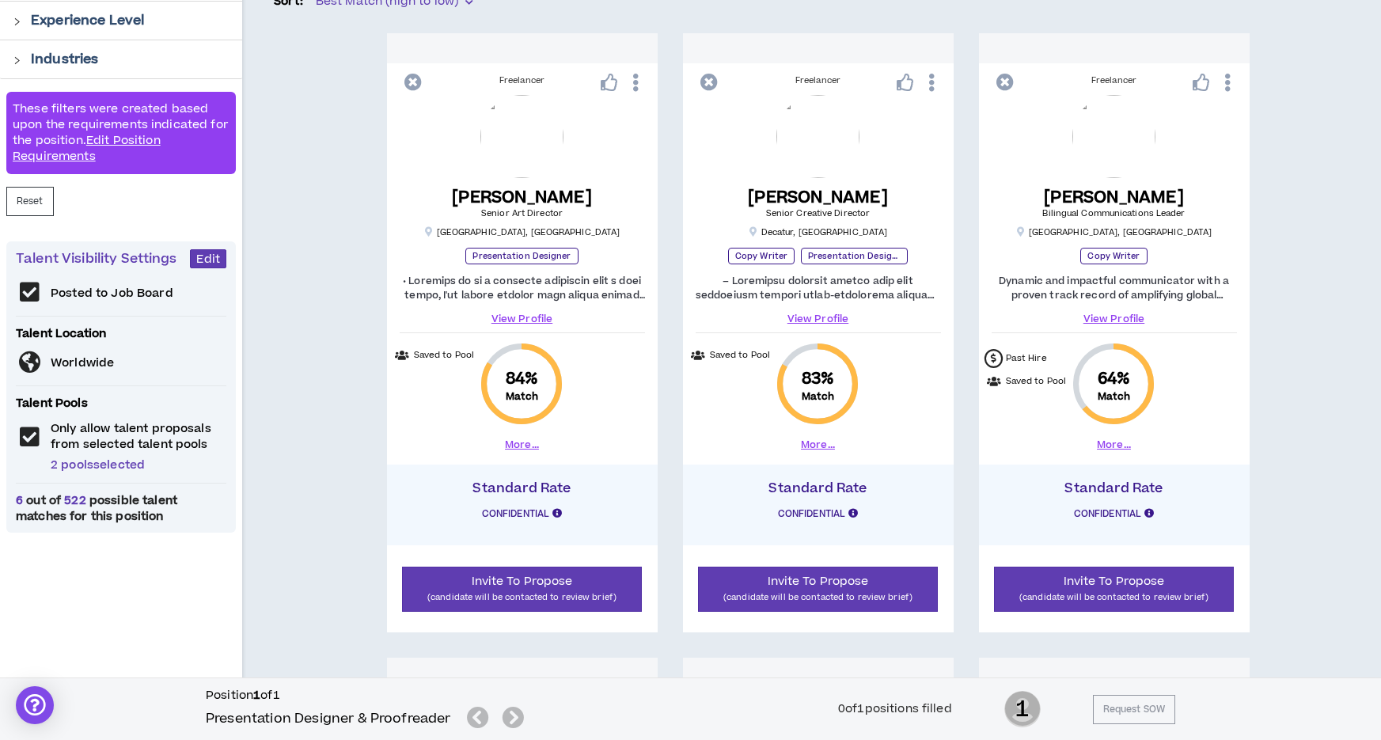
scroll to position [304, 0]
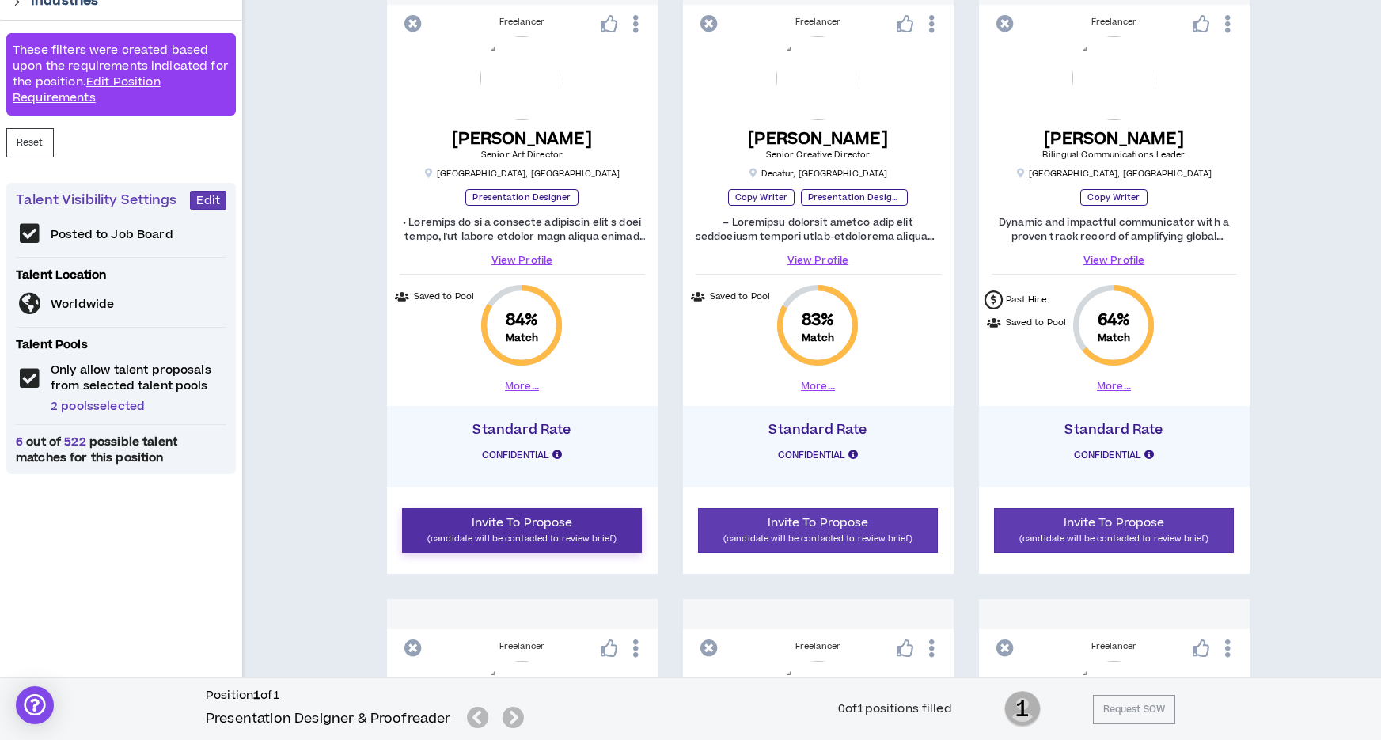
click at [516, 525] on span "Invite To Propose" at bounding box center [522, 523] width 101 height 17
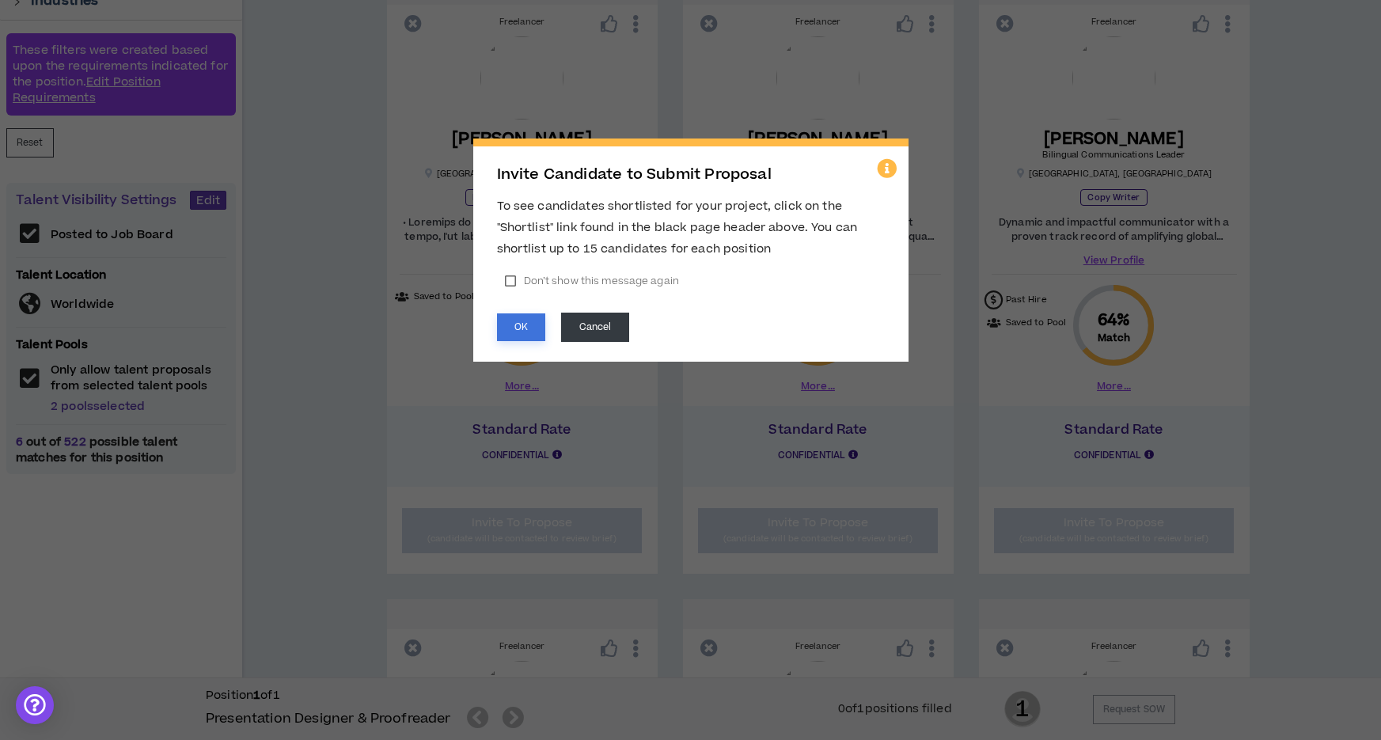
click at [516, 326] on button "OK" at bounding box center [521, 328] width 48 height 28
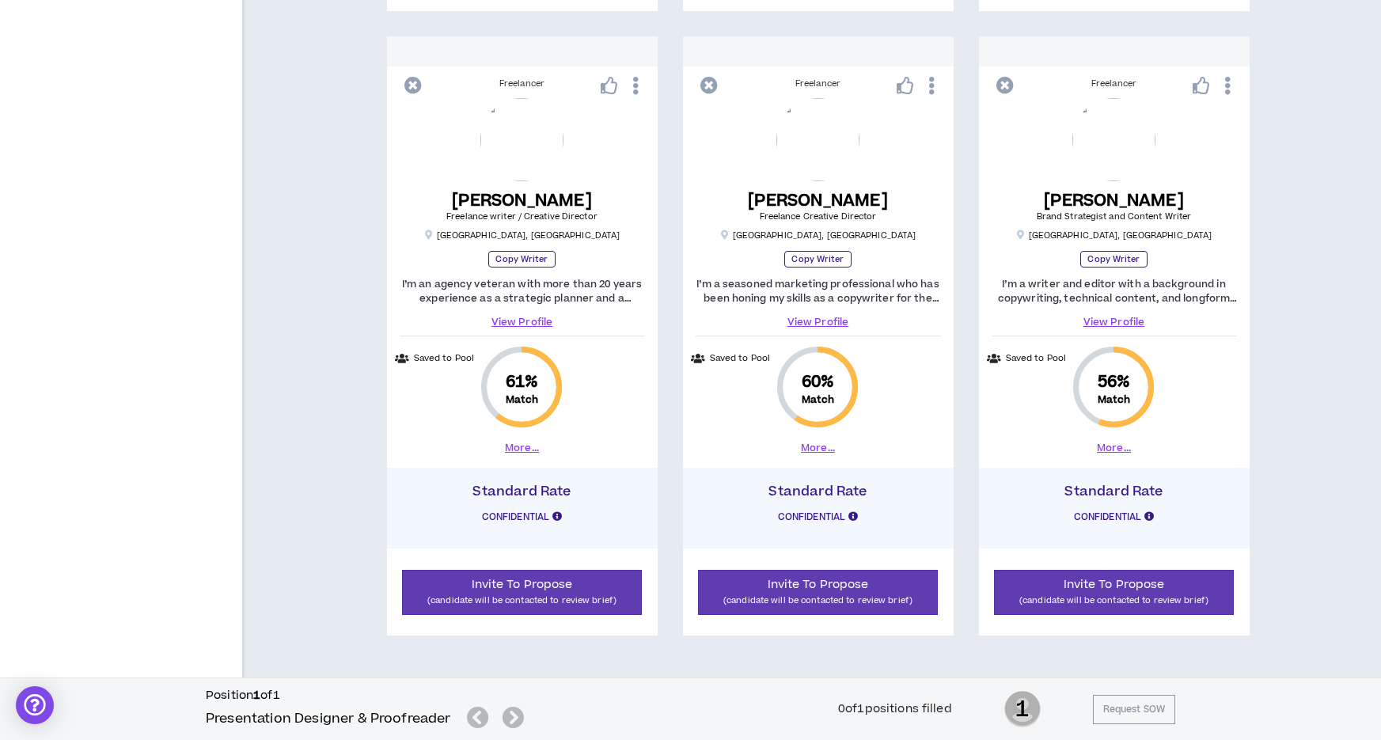
scroll to position [889, 0]
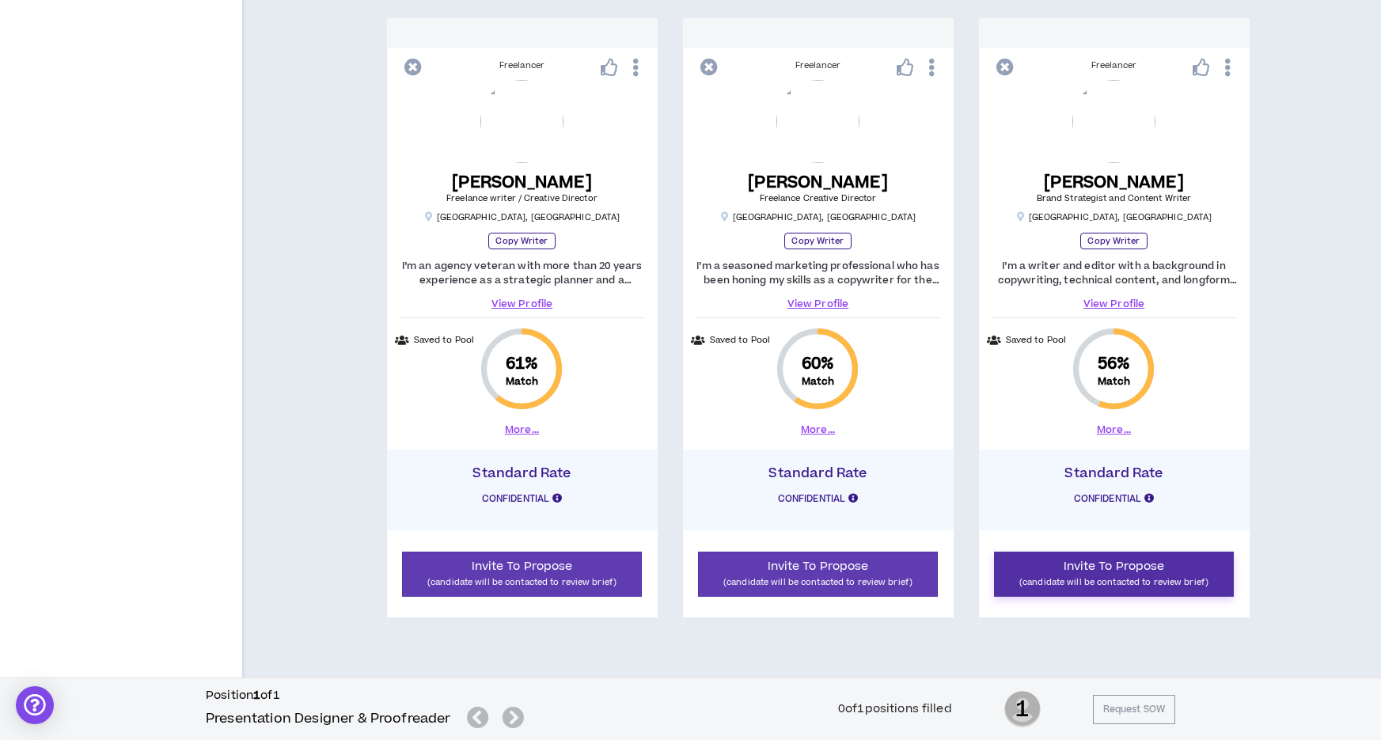
click at [1119, 564] on span "Invite To Propose" at bounding box center [1114, 566] width 101 height 17
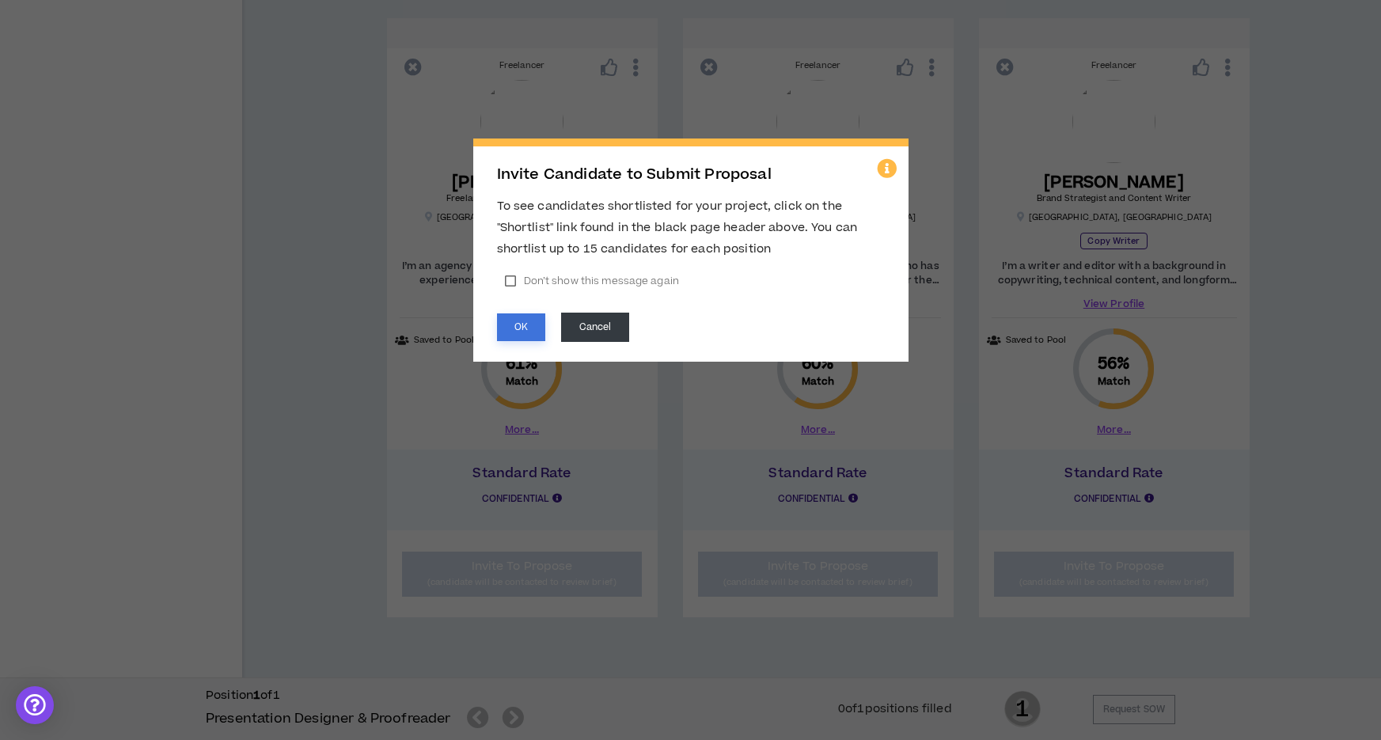
click at [512, 325] on button "OK" at bounding box center [521, 328] width 48 height 28
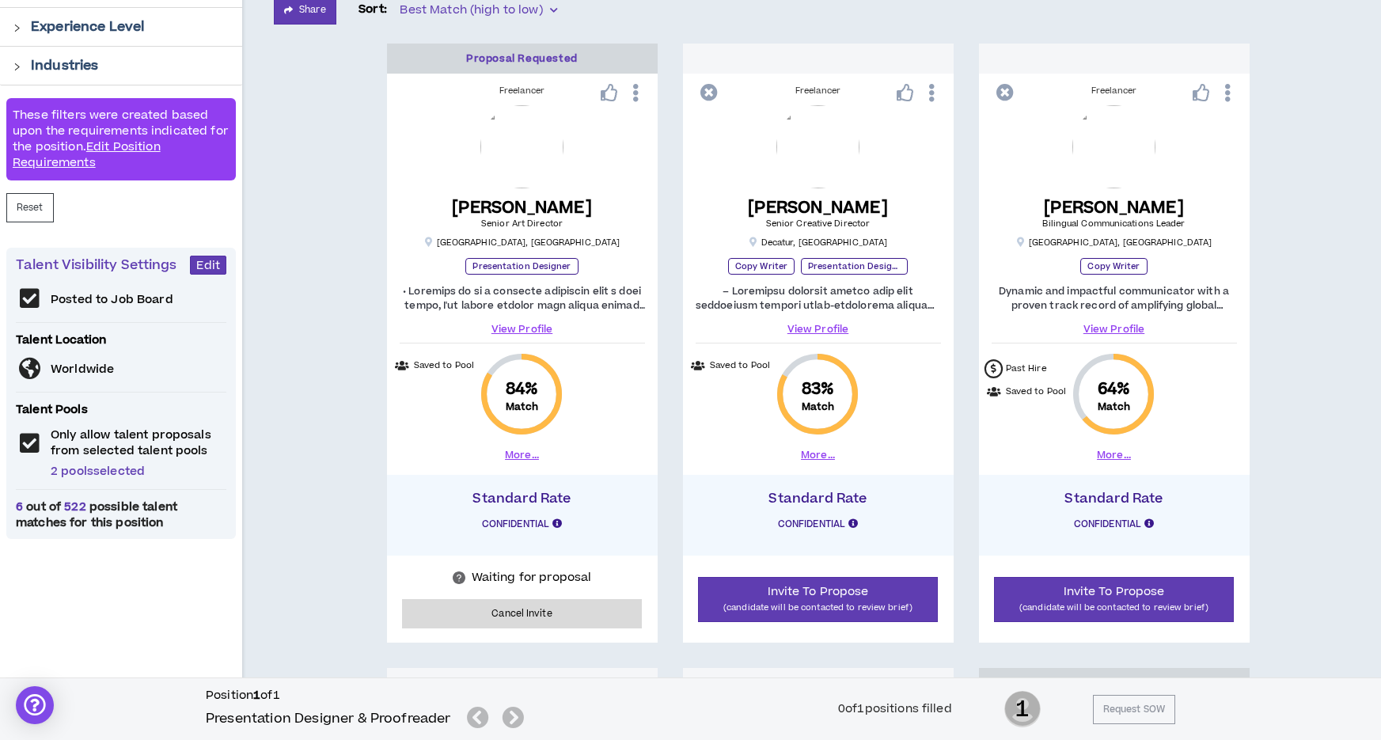
scroll to position [0, 0]
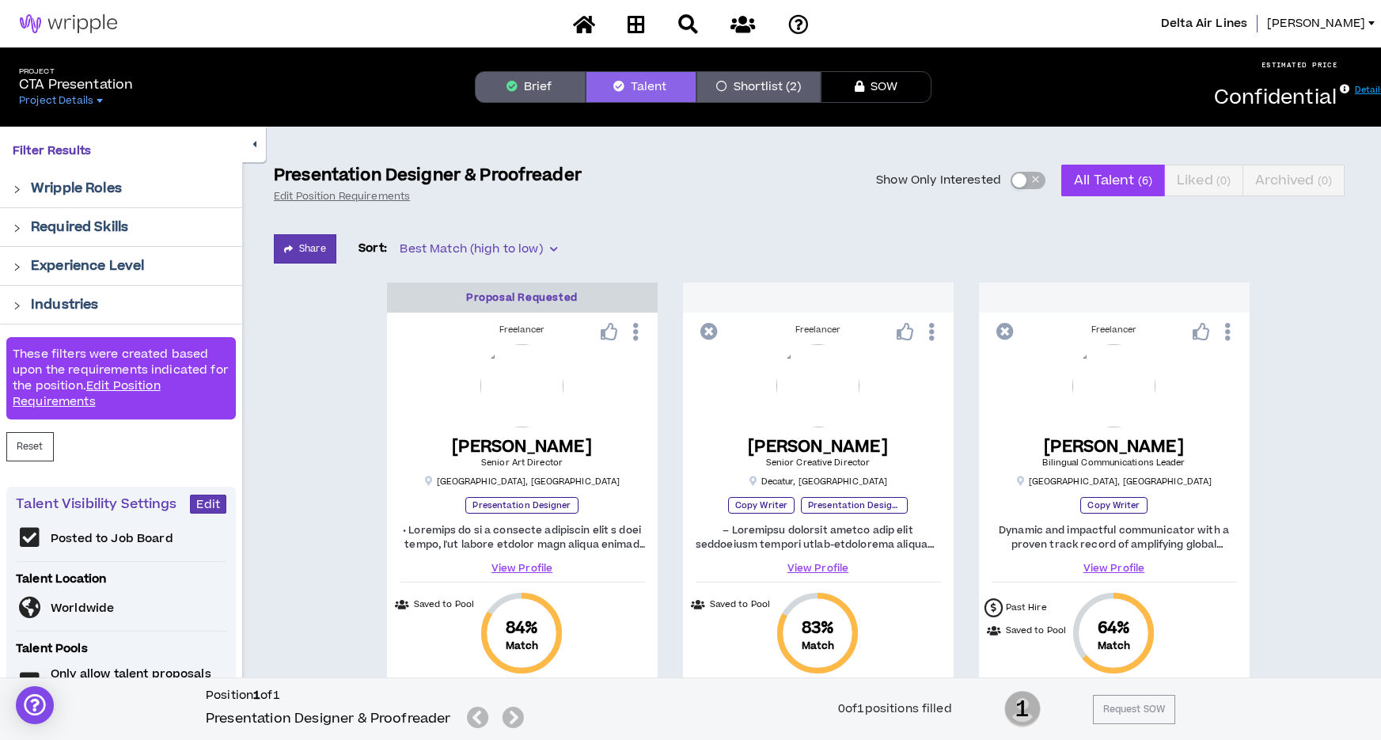
click at [754, 78] on button "Shortlist (2)" at bounding box center [759, 87] width 124 height 32
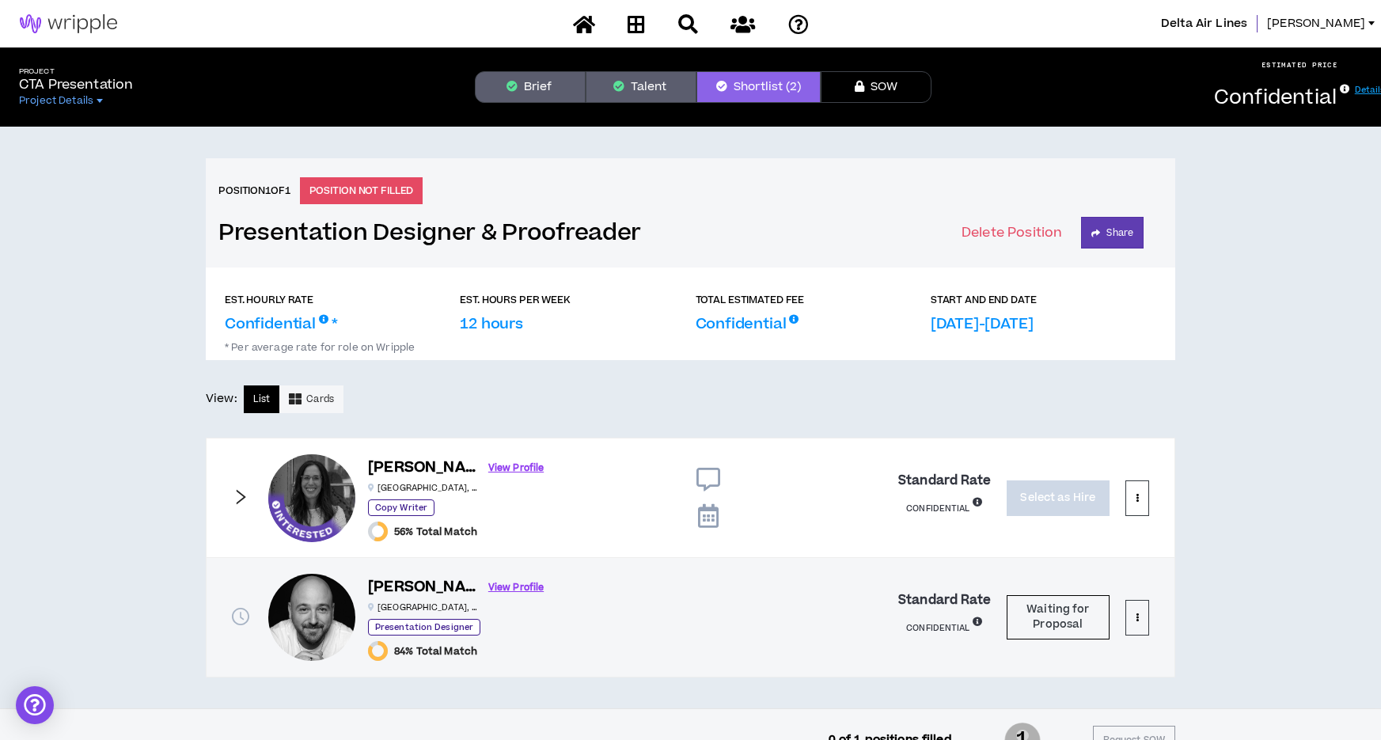
scroll to position [32, 0]
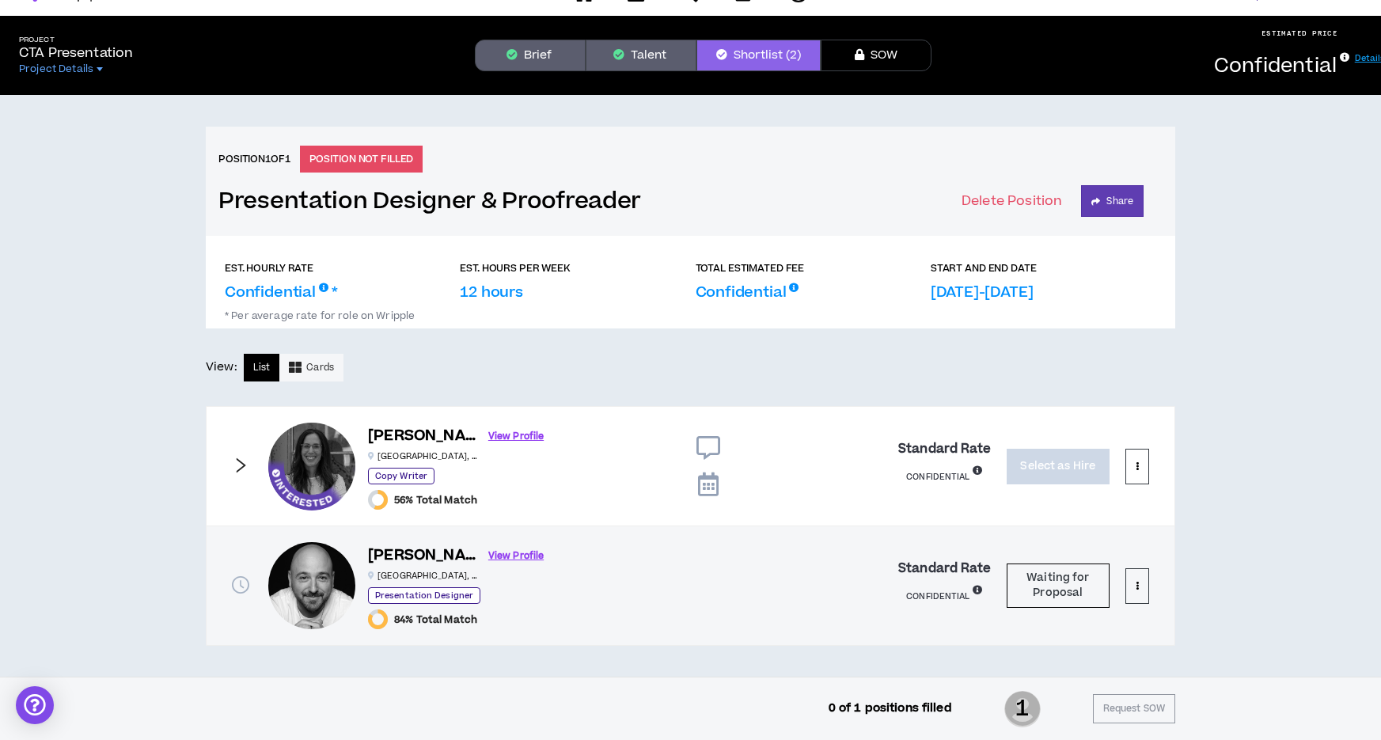
click at [238, 465] on icon "right" at bounding box center [240, 465] width 17 height 17
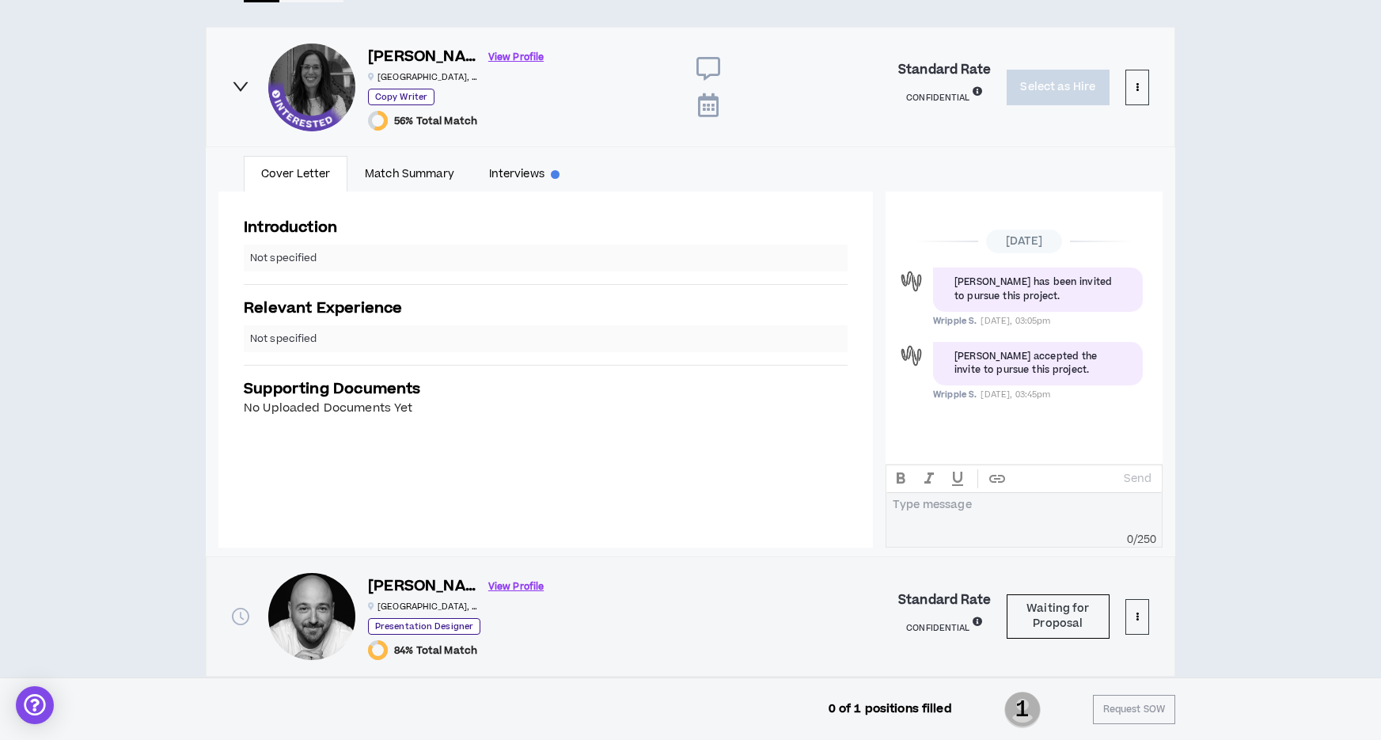
scroll to position [393, 0]
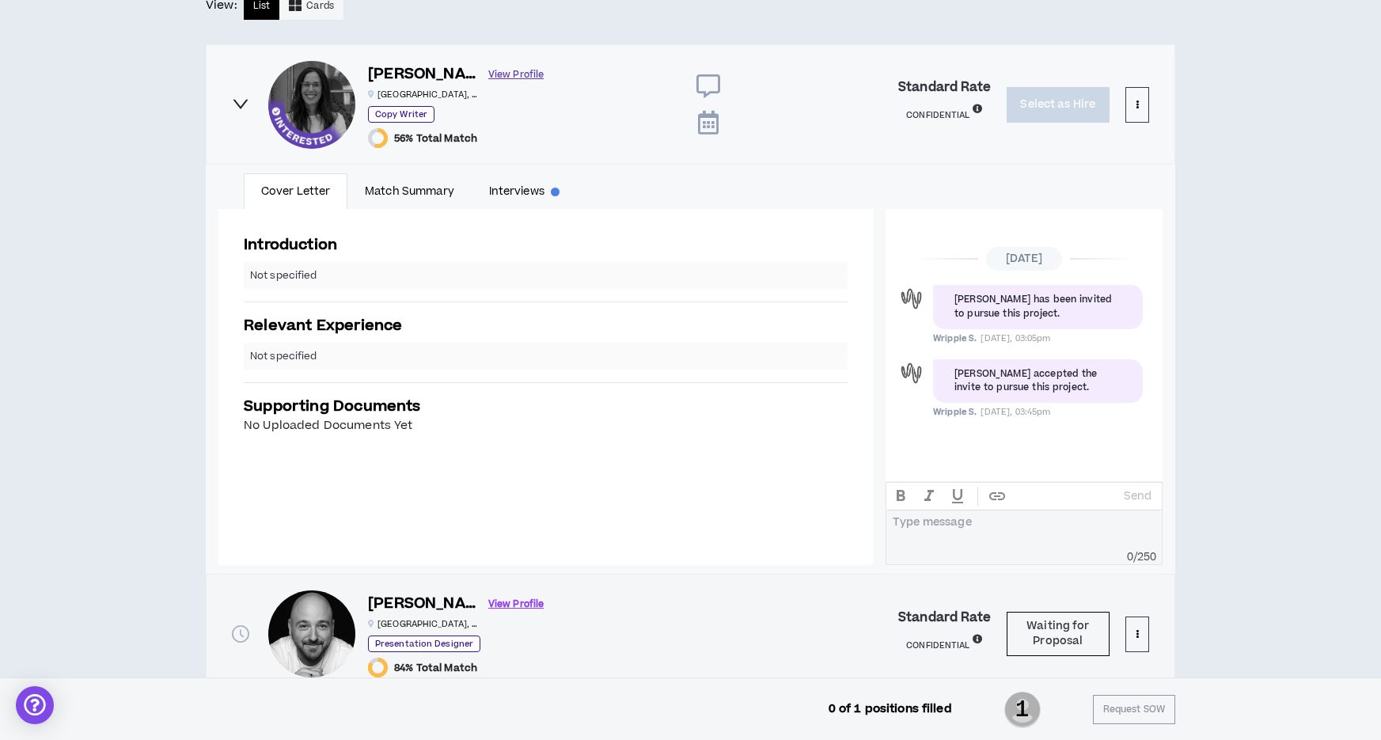
click at [488, 74] on link "View Profile" at bounding box center [515, 75] width 55 height 28
